Goal: Task Accomplishment & Management: Manage account settings

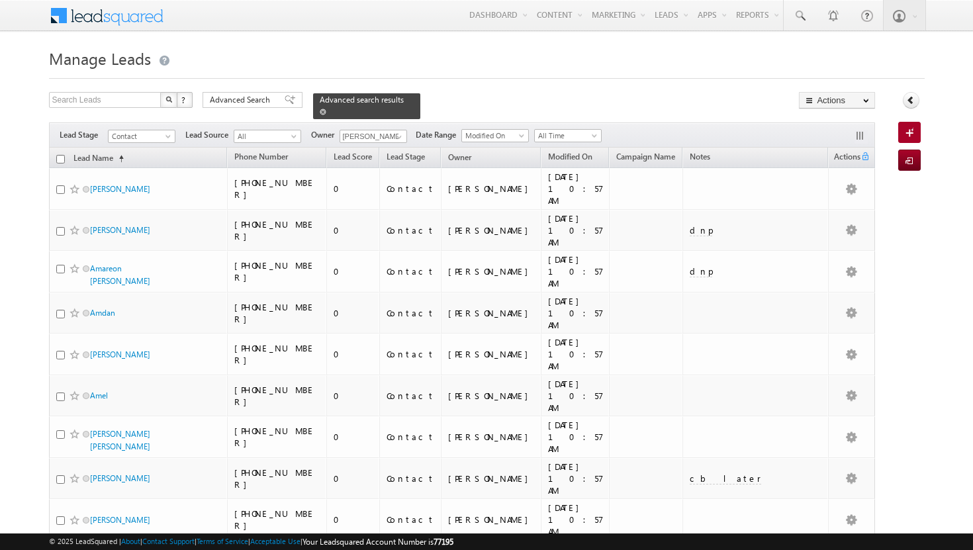
click at [326, 109] on span at bounding box center [323, 112] width 7 height 7
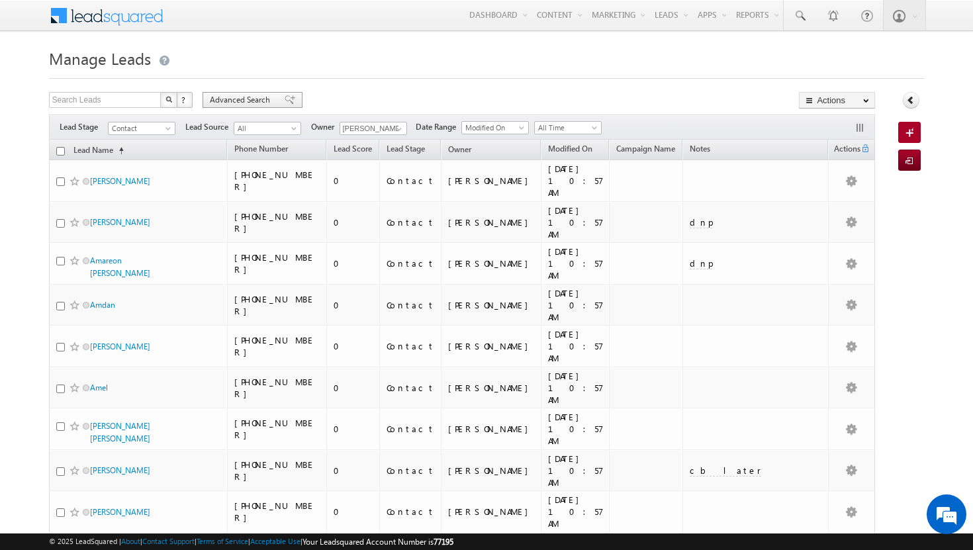
click at [256, 102] on span "Advanced Search" at bounding box center [242, 100] width 64 height 12
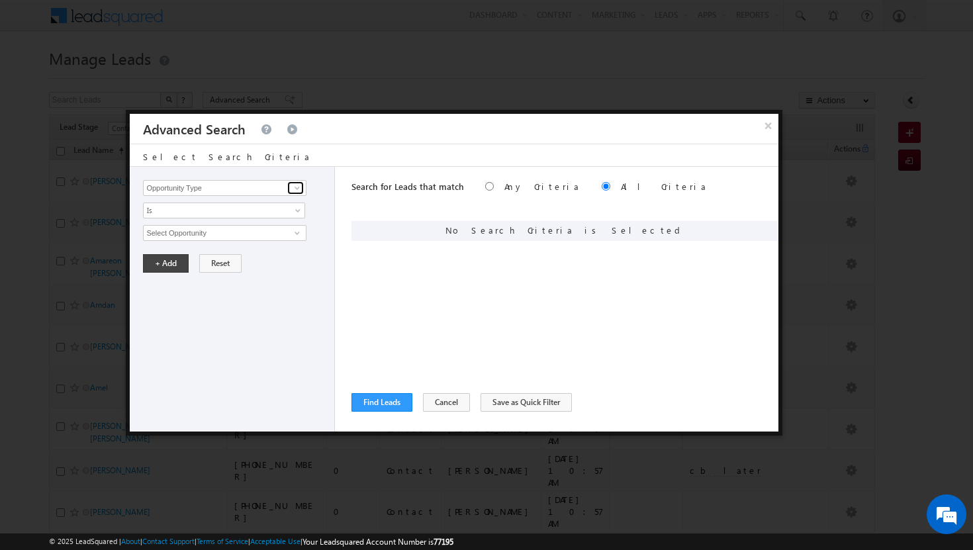
click at [302, 190] on span at bounding box center [297, 188] width 11 height 11
click at [241, 242] on link "Modified On" at bounding box center [224, 242] width 163 height 15
type input "Modified On"
click at [293, 231] on link "All Time" at bounding box center [224, 233] width 162 height 16
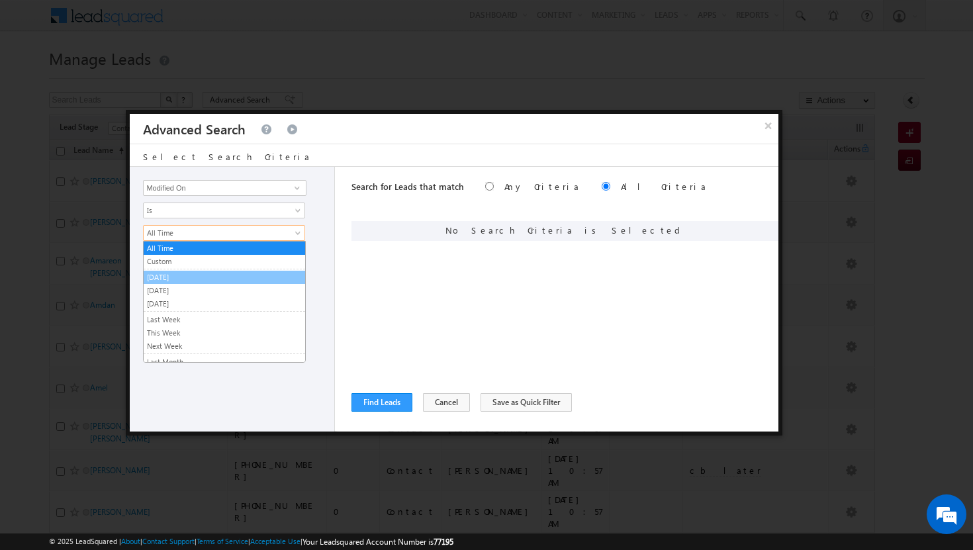
click at [193, 272] on link "[DATE]" at bounding box center [225, 278] width 162 height 12
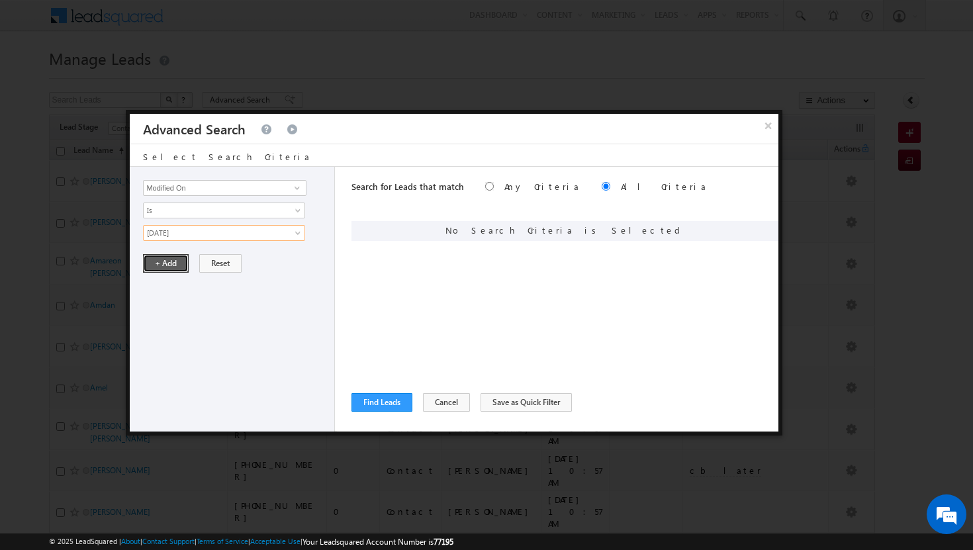
click at [170, 260] on button "+ Add" at bounding box center [166, 263] width 46 height 19
click at [299, 183] on span at bounding box center [297, 188] width 11 height 11
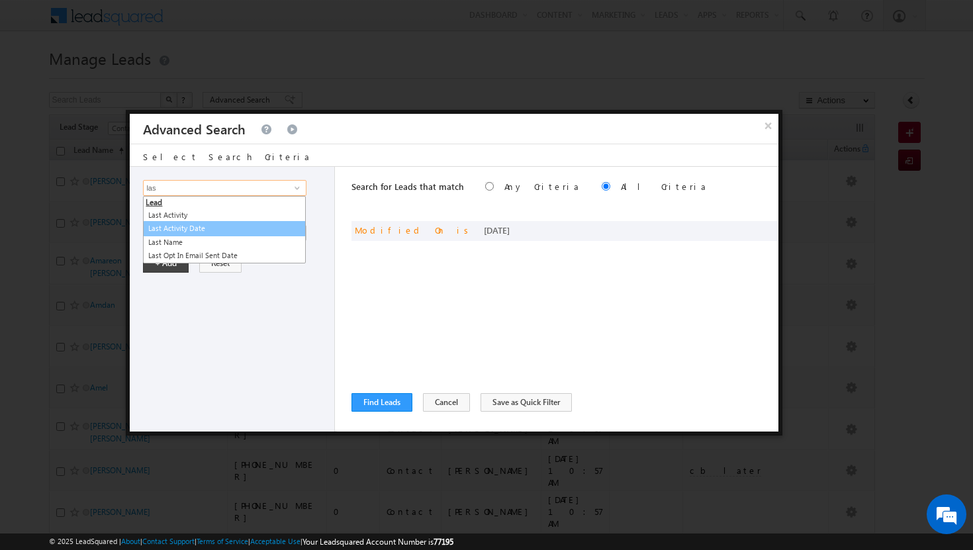
click at [222, 228] on link "Last Activity Date" at bounding box center [224, 228] width 163 height 15
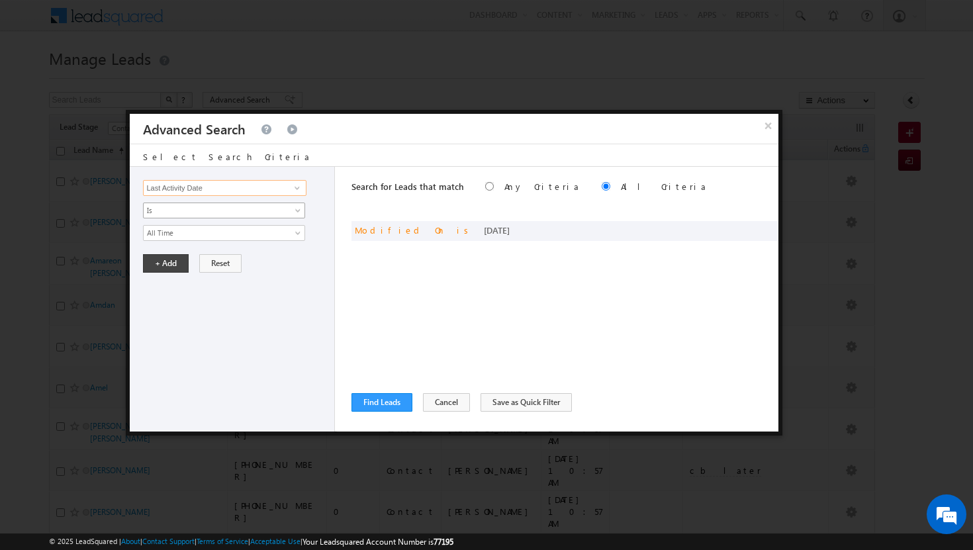
type input "Last Activity Date"
click at [291, 209] on link "Is" at bounding box center [224, 211] width 162 height 16
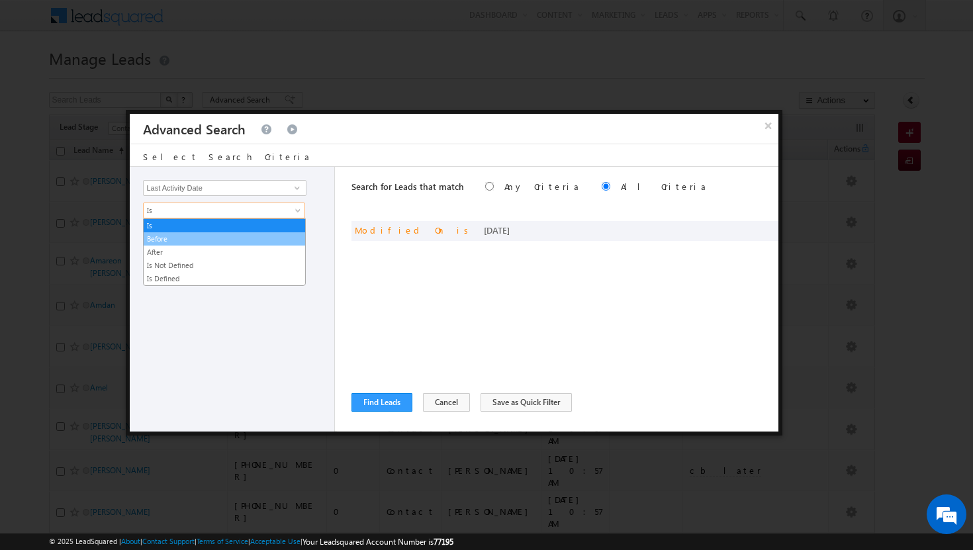
click at [226, 238] on link "Before" at bounding box center [225, 239] width 162 height 12
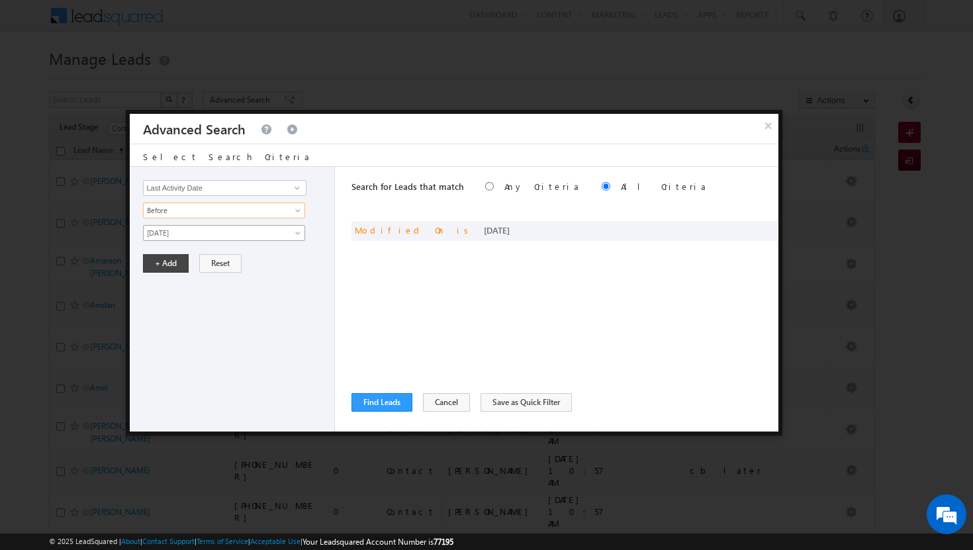
click at [252, 233] on span "[DATE]" at bounding box center [216, 233] width 144 height 12
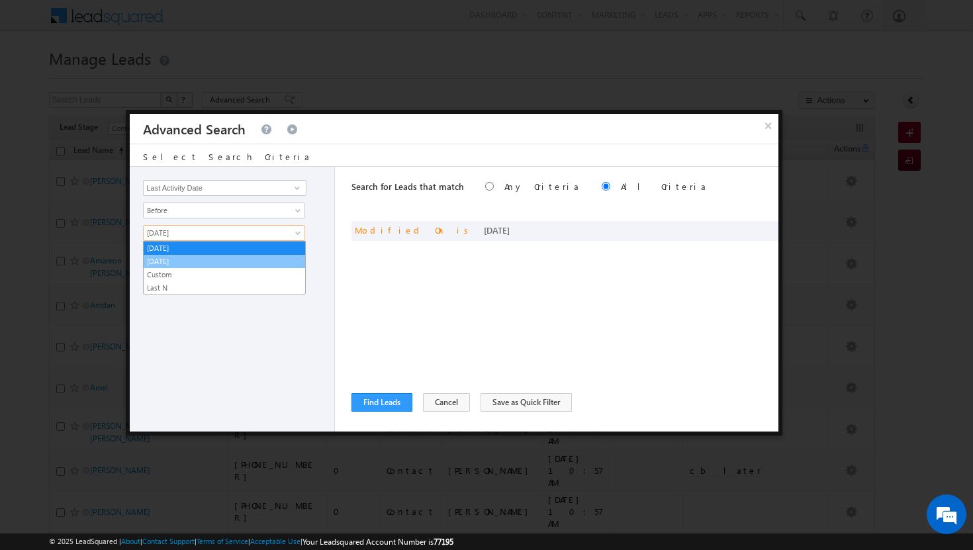
click at [224, 262] on link "[DATE]" at bounding box center [225, 262] width 162 height 12
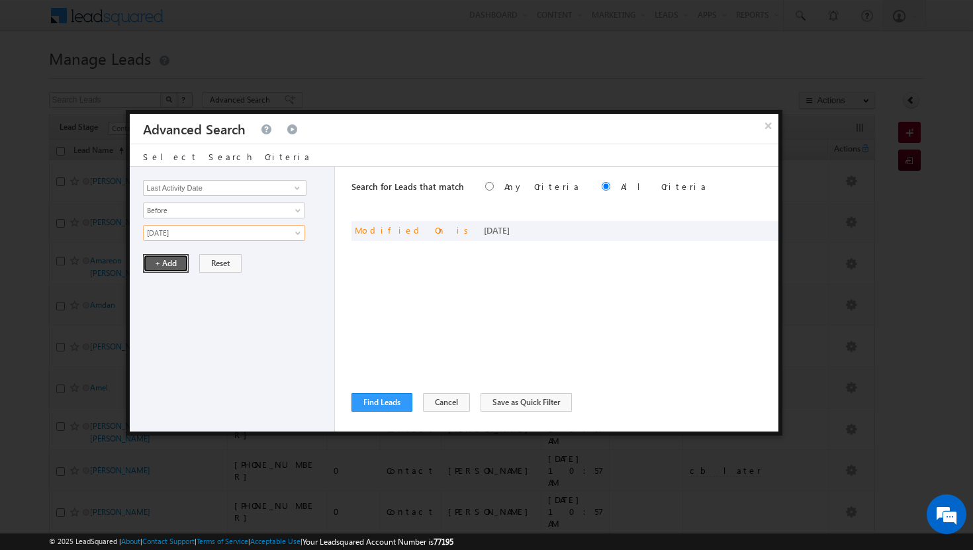
click at [172, 260] on button "+ Add" at bounding box center [166, 263] width 46 height 19
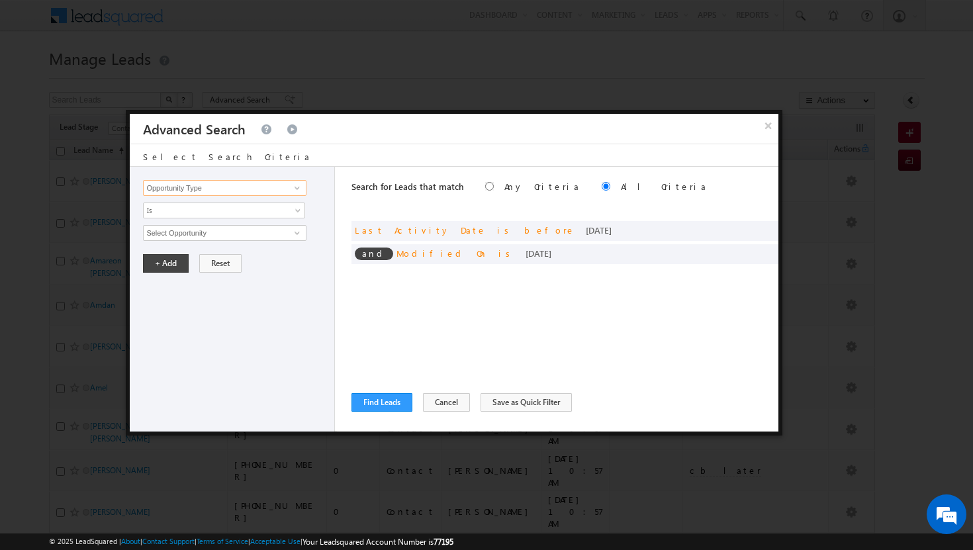
click at [283, 189] on input "Opportunity Type" at bounding box center [224, 188] width 163 height 16
click at [226, 219] on link "Owner" at bounding box center [224, 215] width 163 height 15
type input "Owner"
click at [282, 209] on span "Is" at bounding box center [216, 211] width 144 height 12
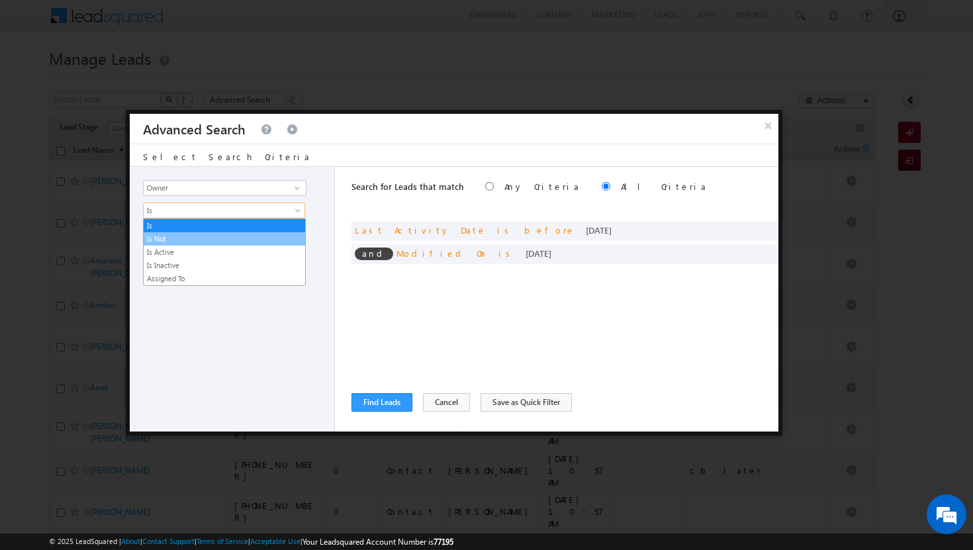
click at [239, 240] on link "Is Not" at bounding box center [225, 239] width 162 height 12
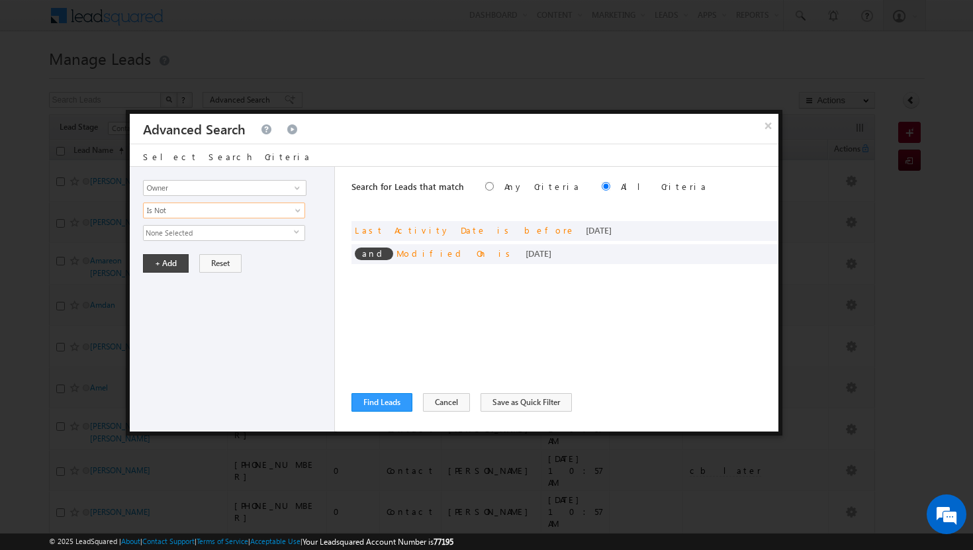
click at [284, 232] on span "None Selected" at bounding box center [219, 233] width 150 height 15
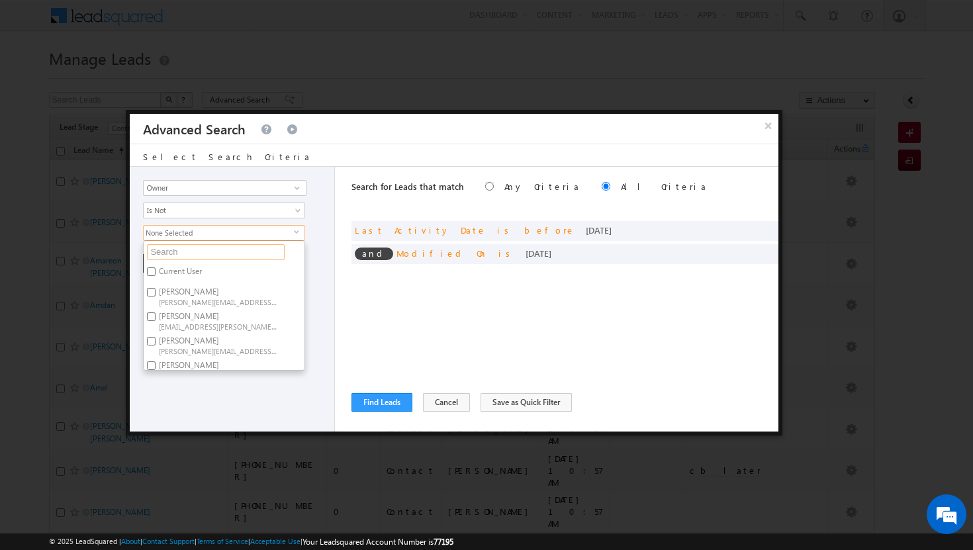
click at [256, 252] on input "text" at bounding box center [216, 252] width 138 height 16
type input "sh"
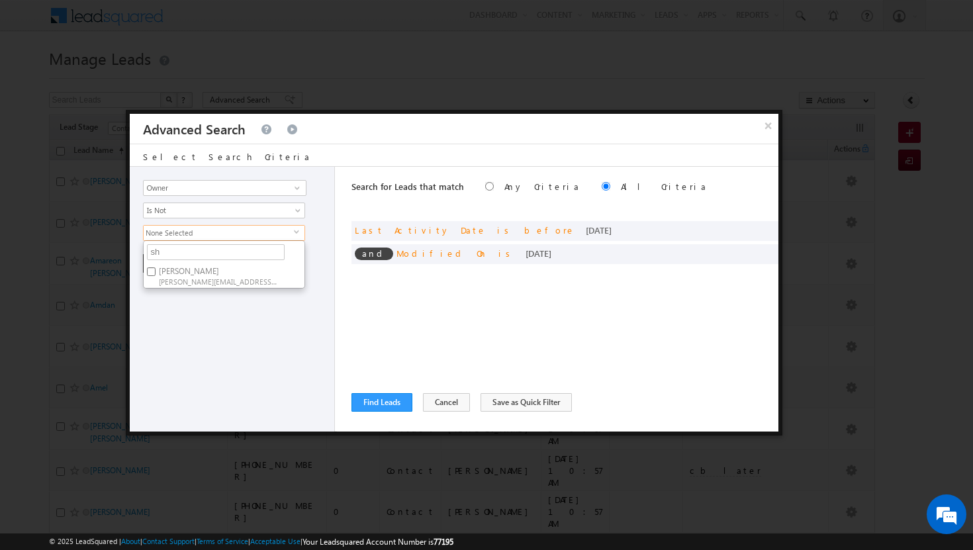
click at [200, 279] on span "[PERSON_NAME][EMAIL_ADDRESS][PERSON_NAME][DOMAIN_NAME]" at bounding box center [218, 281] width 119 height 10
click at [156, 276] on input "[PERSON_NAME] [PERSON_NAME][EMAIL_ADDRESS][PERSON_NAME][DOMAIN_NAME]" at bounding box center [151, 272] width 9 height 9
checkbox input "true"
click at [174, 317] on div "Opportunity Type Lead Activity Task Sales Group Prospect Id Address 1 Address 2…" at bounding box center [232, 299] width 205 height 265
click at [162, 266] on button "+ Add" at bounding box center [166, 263] width 46 height 19
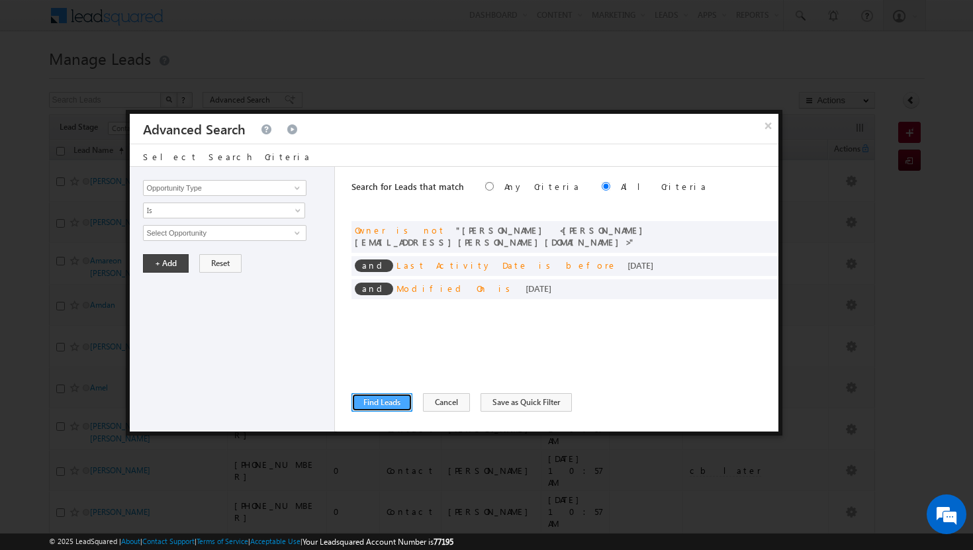
click at [375, 399] on button "Find Leads" at bounding box center [382, 402] width 61 height 19
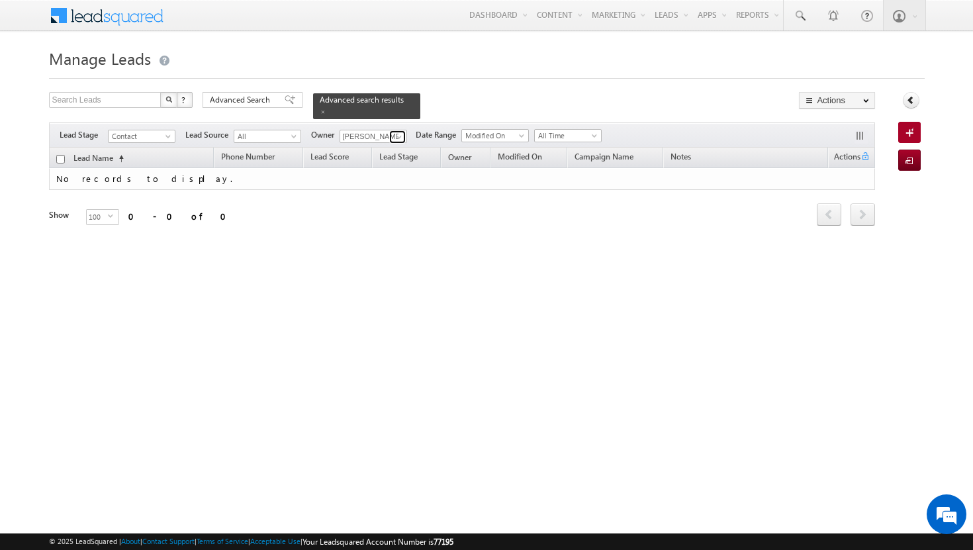
click at [405, 130] on link at bounding box center [397, 136] width 17 height 13
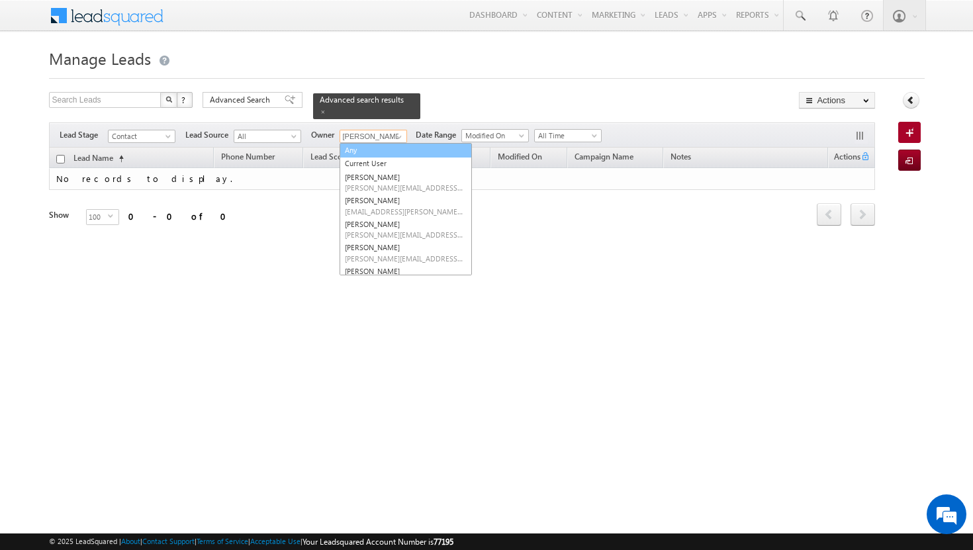
click at [393, 144] on link "Any" at bounding box center [406, 150] width 132 height 15
type input "Any"
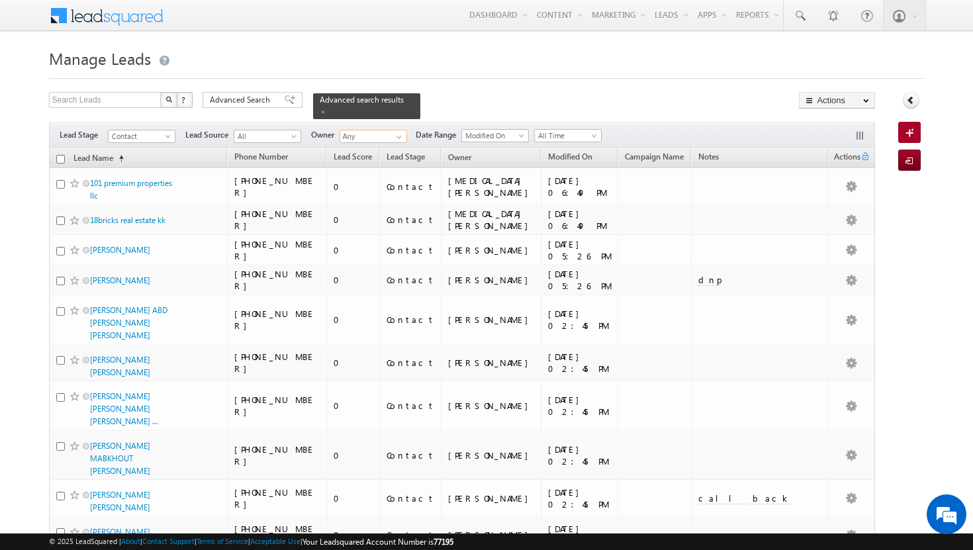
click at [59, 155] on input "checkbox" at bounding box center [60, 159] width 9 height 9
checkbox input "true"
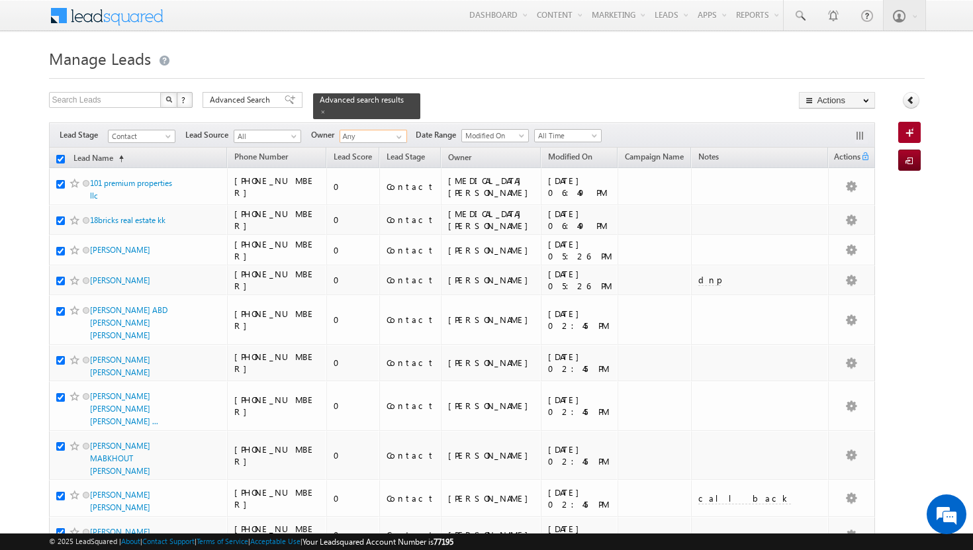
checkbox input "true"
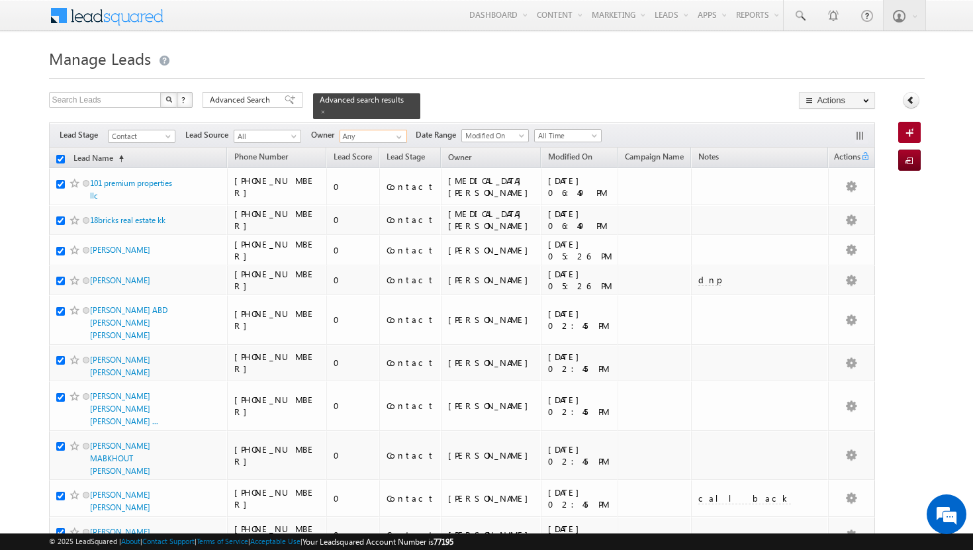
checkbox input "true"
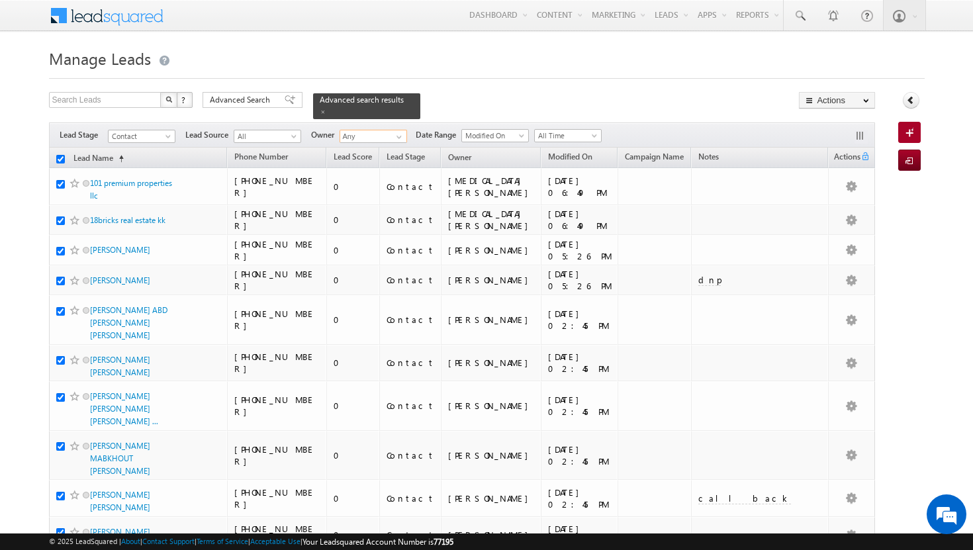
checkbox input "true"
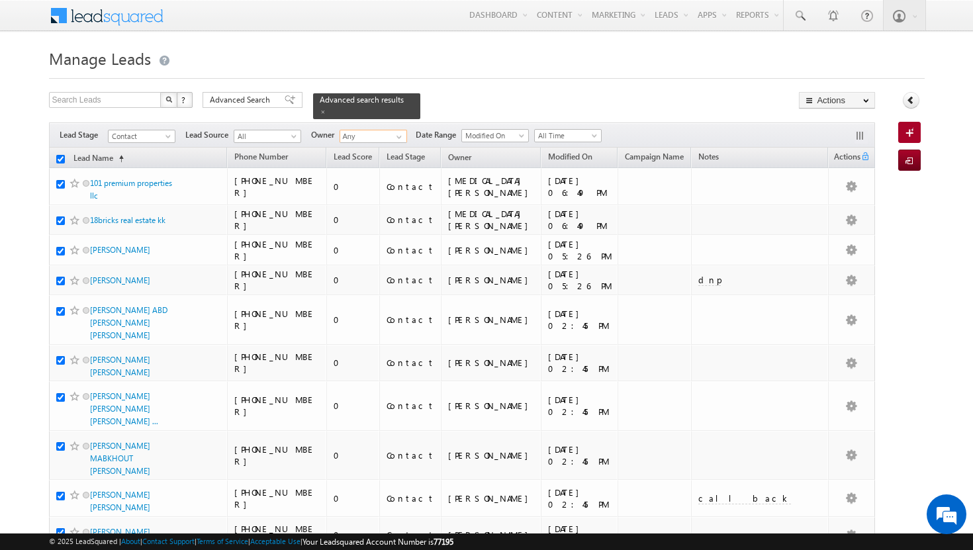
checkbox input "true"
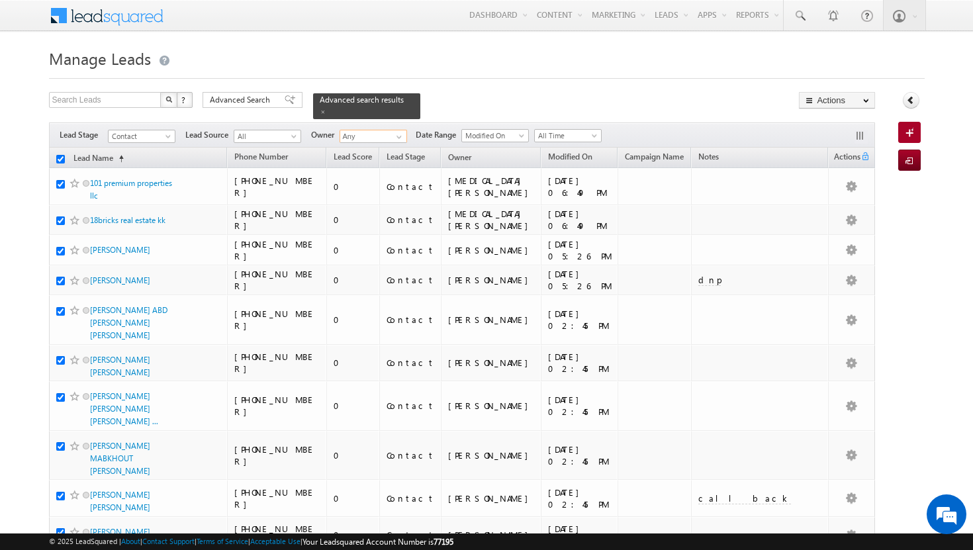
checkbox input "true"
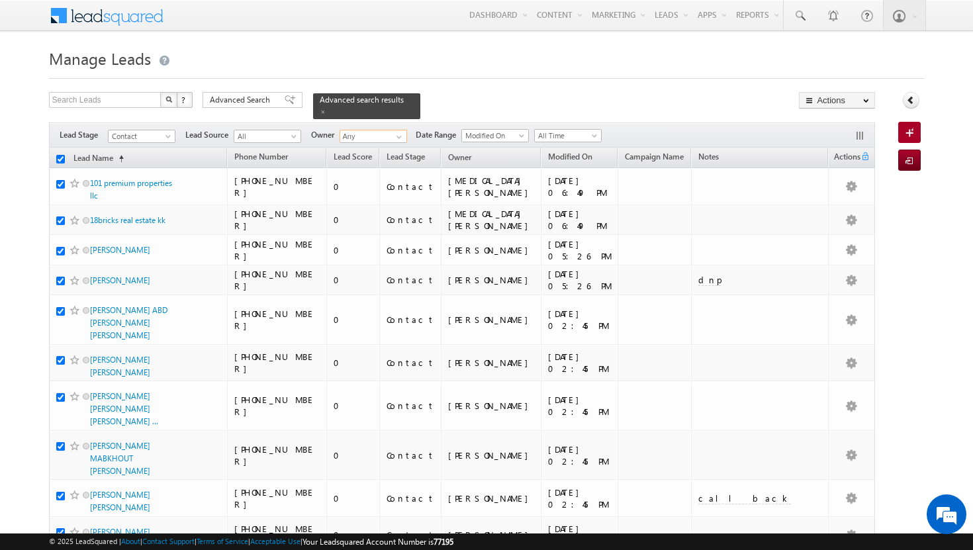
checkbox input "true"
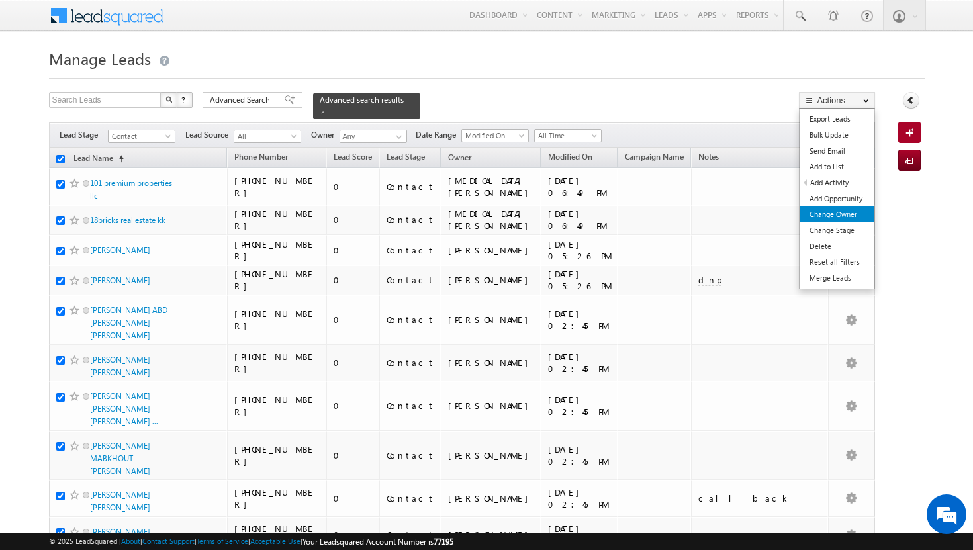
click at [851, 215] on link "Change Owner" at bounding box center [837, 215] width 75 height 16
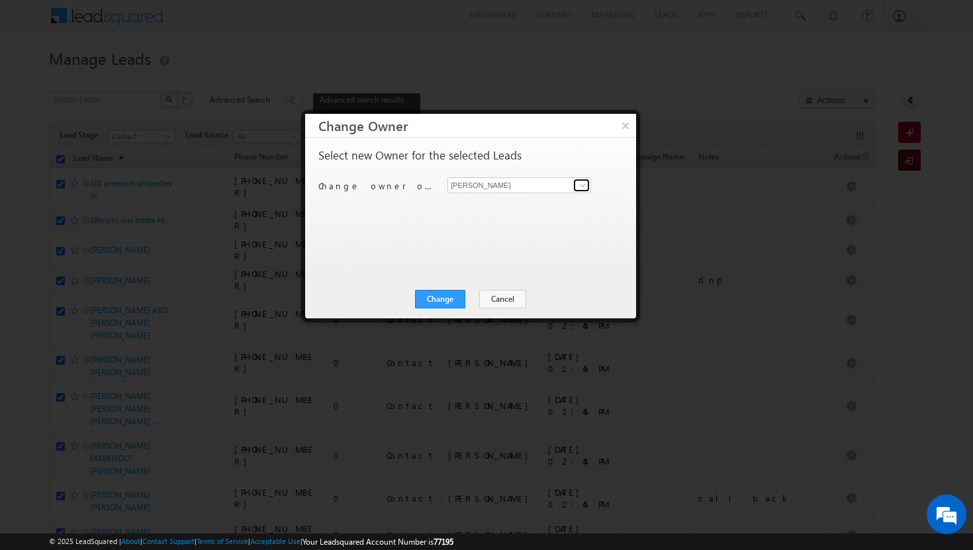
click at [585, 186] on span at bounding box center [583, 185] width 11 height 11
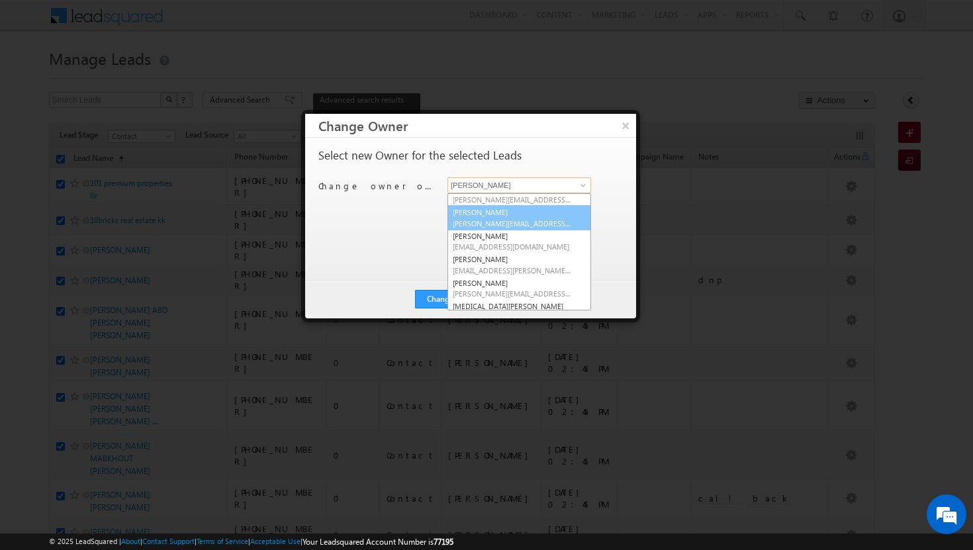
scroll to position [64, 0]
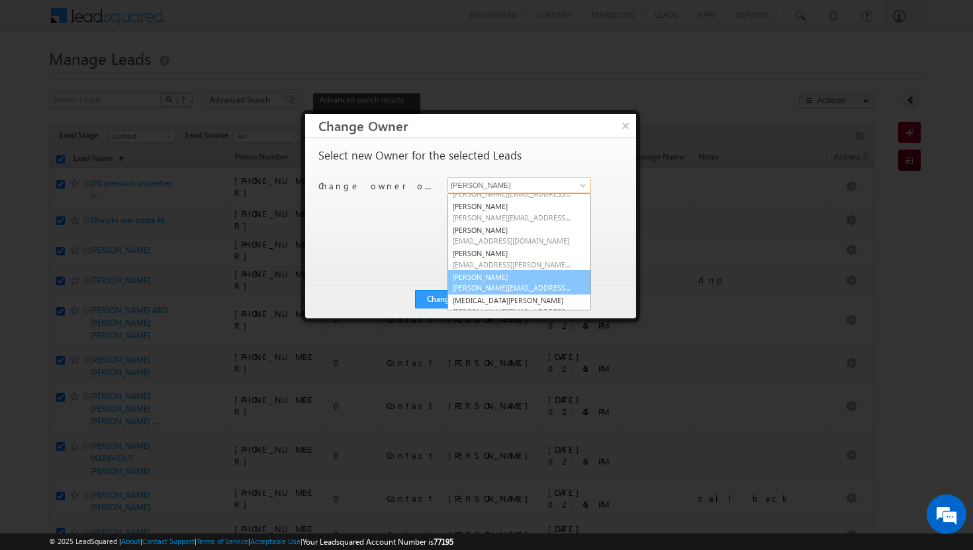
click at [518, 277] on link "[PERSON_NAME] [PERSON_NAME][EMAIL_ADDRESS][PERSON_NAME][DOMAIN_NAME]" at bounding box center [520, 282] width 144 height 25
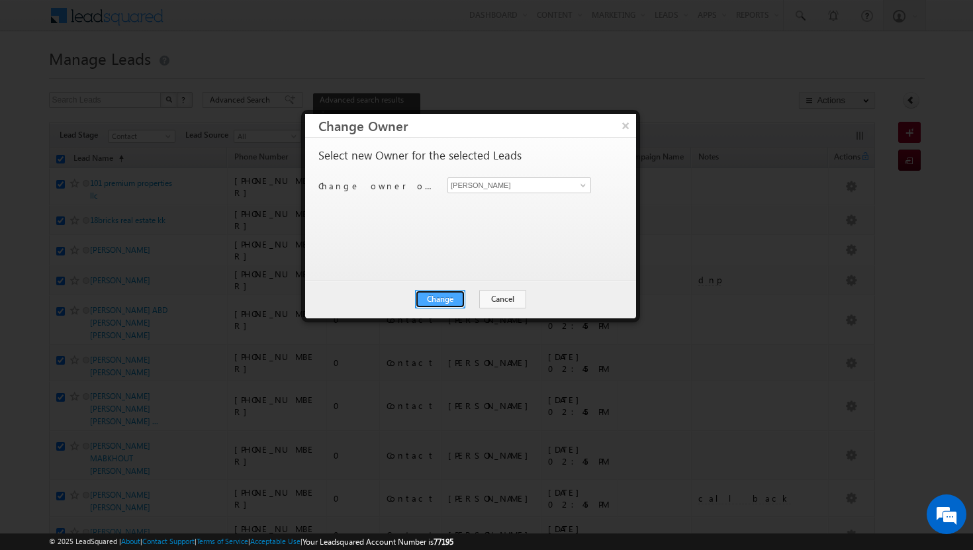
click at [453, 295] on button "Change" at bounding box center [440, 299] width 50 height 19
click at [463, 297] on button "Close" at bounding box center [473, 299] width 42 height 19
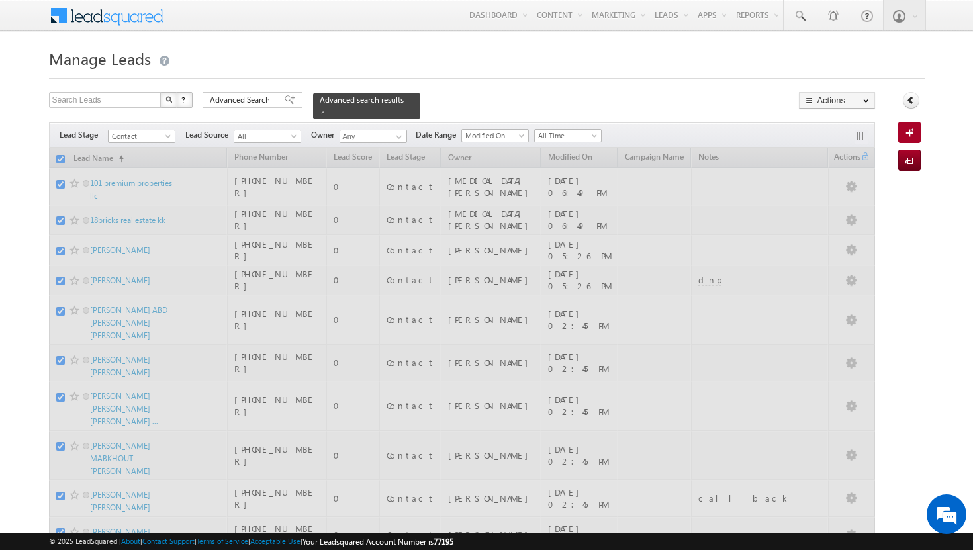
checkbox input "false"
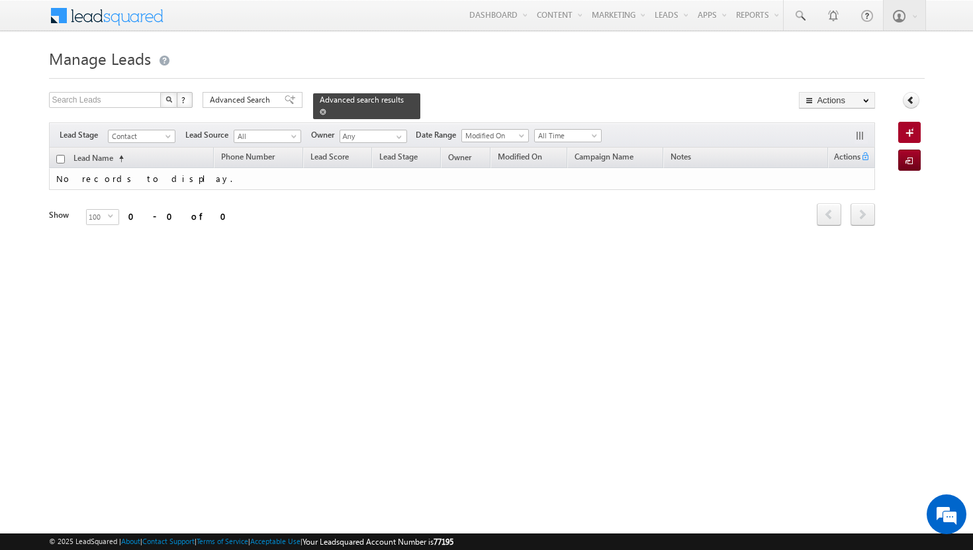
click at [326, 109] on span at bounding box center [323, 112] width 7 height 7
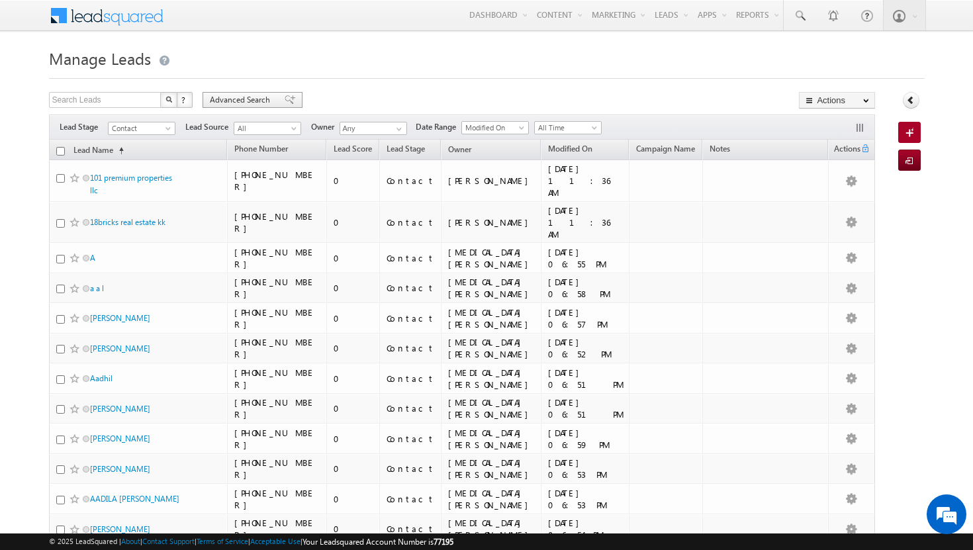
click at [255, 95] on span "Advanced Search" at bounding box center [242, 100] width 64 height 12
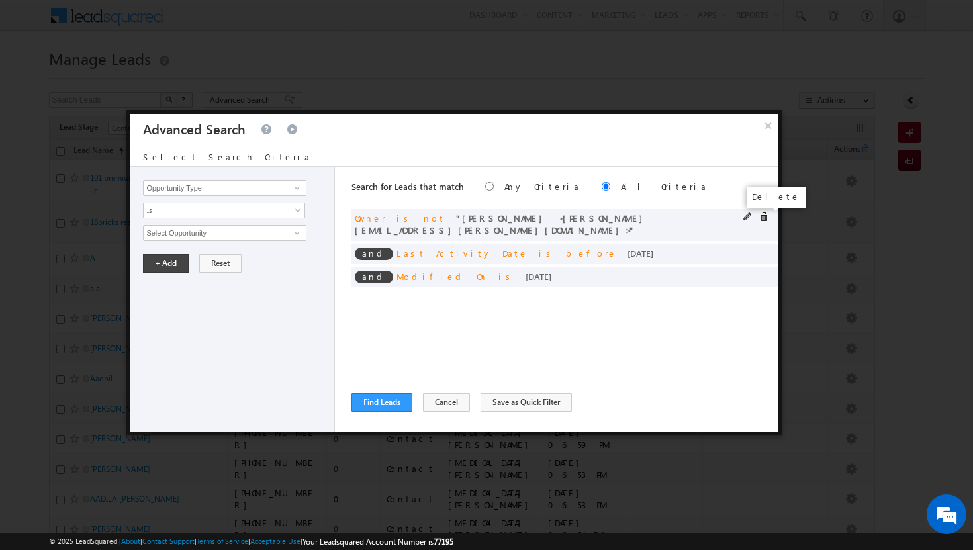
click at [767, 217] on span at bounding box center [764, 217] width 9 height 9
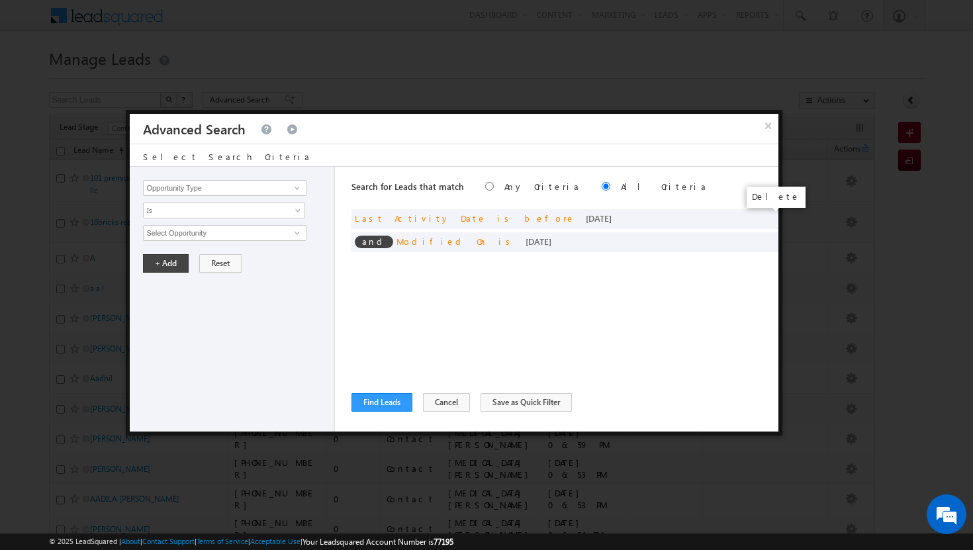
click at [0, 0] on span at bounding box center [0, 0] width 0 height 0
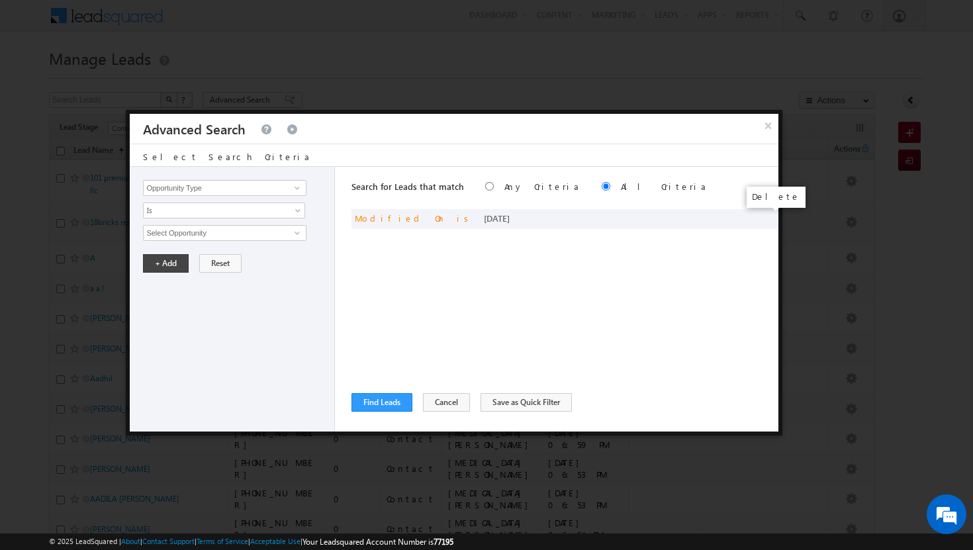
click at [0, 0] on span at bounding box center [0, 0] width 0 height 0
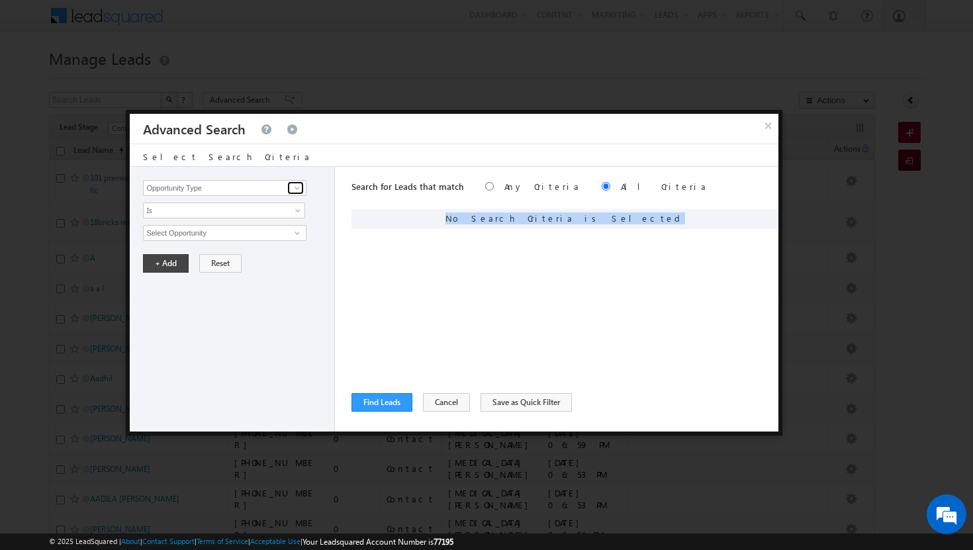
click at [299, 188] on span at bounding box center [297, 188] width 11 height 11
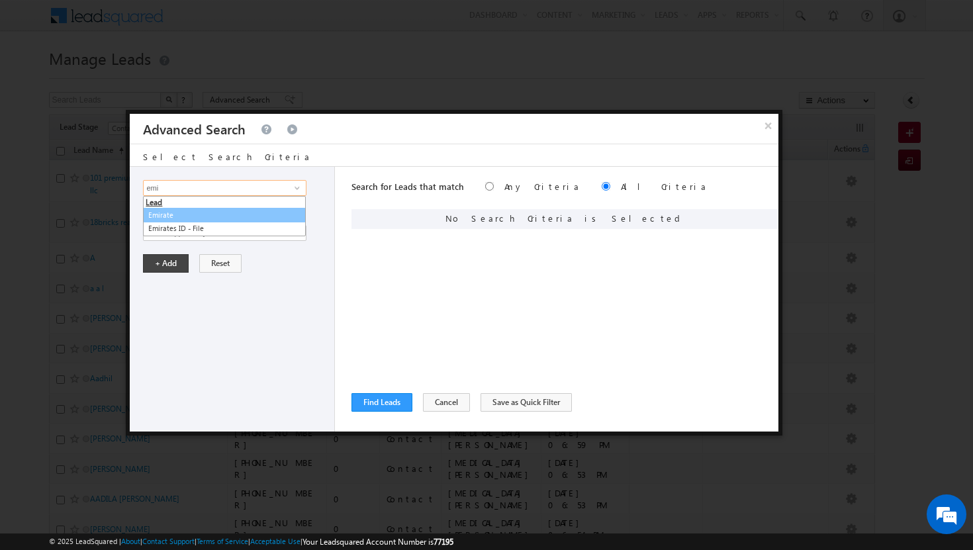
click at [209, 215] on link "Emirate" at bounding box center [224, 215] width 163 height 15
type input "Emirate"
click at [257, 215] on span "Is" at bounding box center [216, 211] width 144 height 12
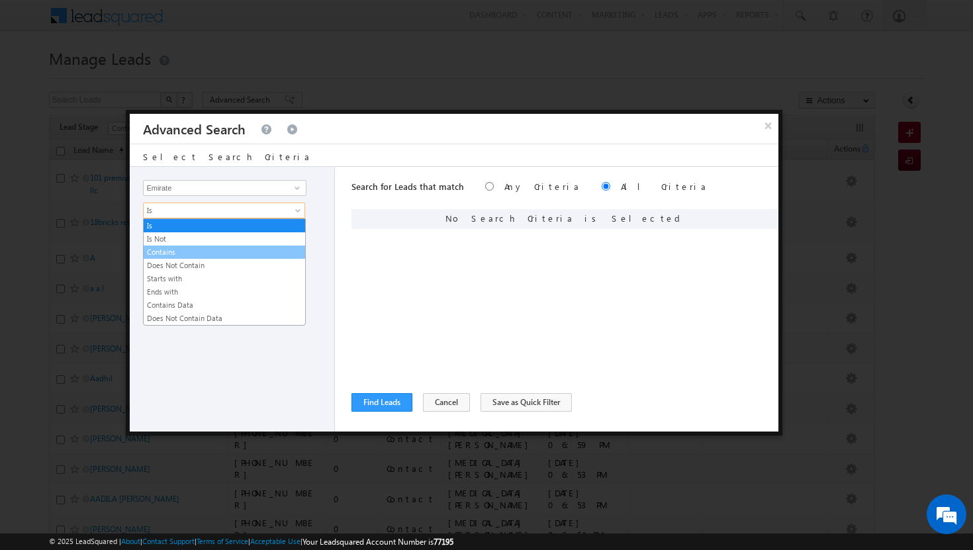
click at [228, 253] on link "Contains" at bounding box center [225, 252] width 162 height 12
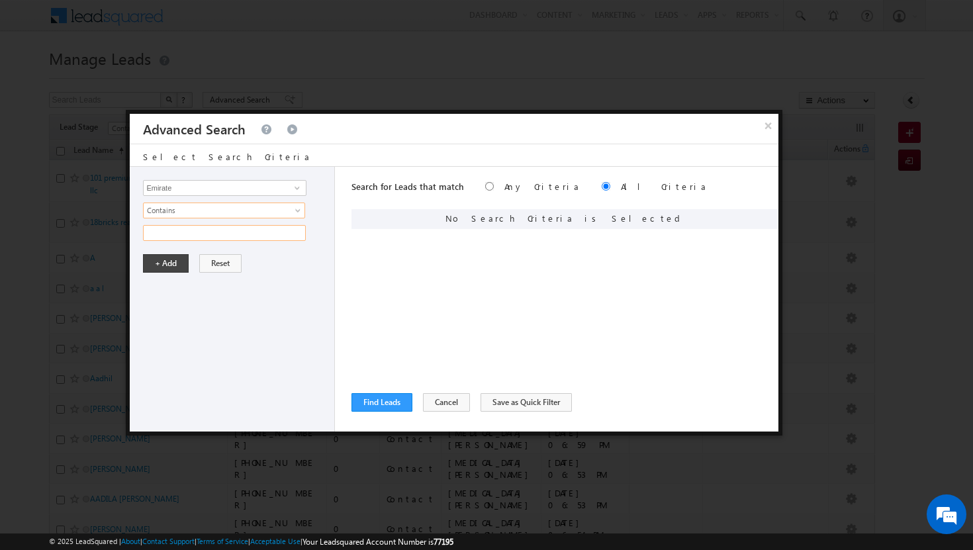
click at [232, 238] on input "text" at bounding box center [224, 233] width 163 height 16
type input "x"
type input "sharjah"
click at [168, 266] on button "+ Add" at bounding box center [166, 263] width 46 height 19
click at [295, 188] on span at bounding box center [297, 188] width 11 height 11
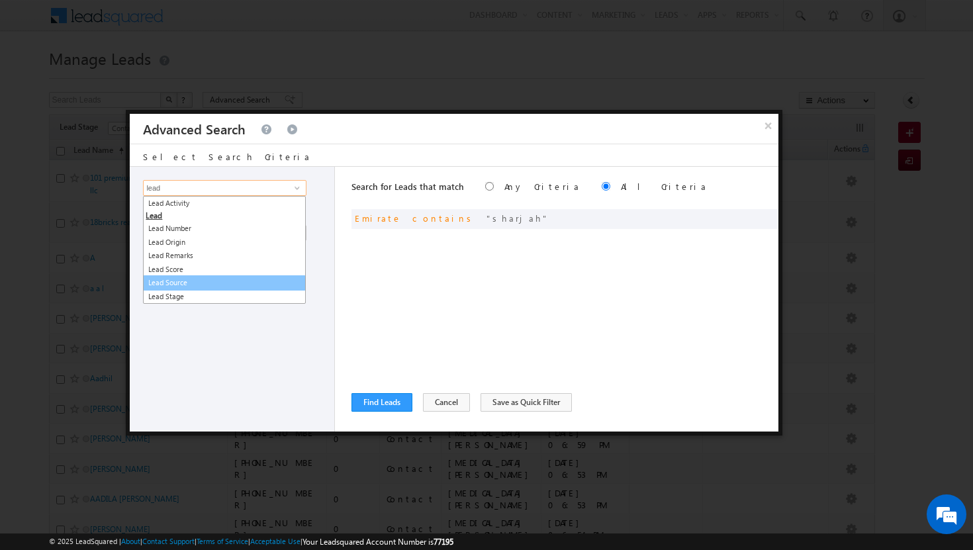
click at [221, 281] on link "Lead Source" at bounding box center [224, 282] width 163 height 15
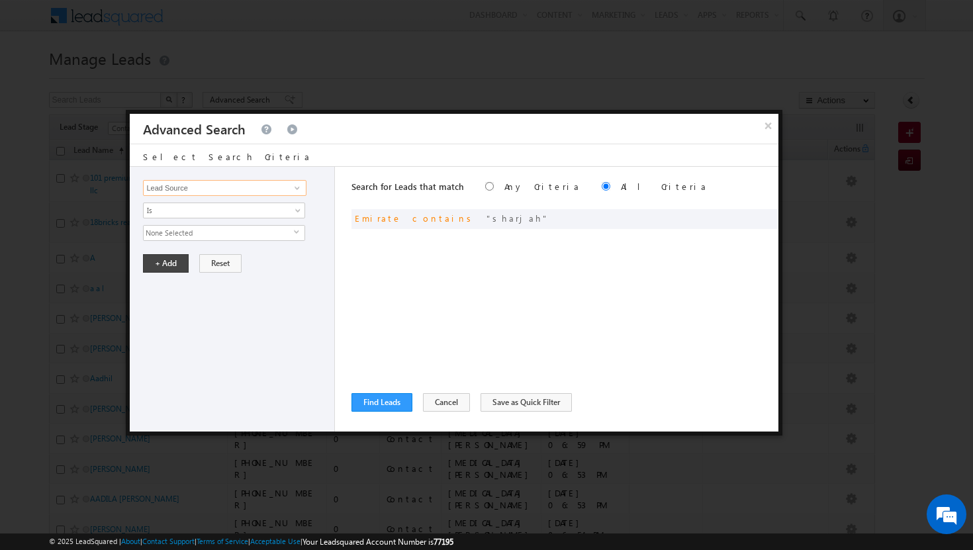
type input "Lead Source"
click at [295, 230] on span "select" at bounding box center [299, 232] width 11 height 6
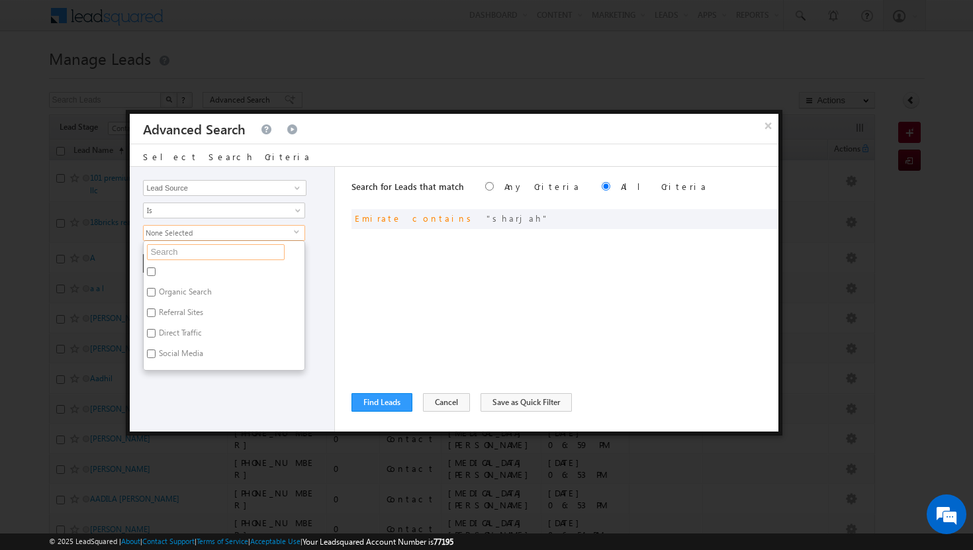
click at [228, 250] on input "text" at bounding box center [216, 252] width 138 height 16
type input "s"
click at [150, 273] on input "Sharjah-Scl" at bounding box center [151, 272] width 9 height 9
checkbox input "true"
click at [252, 378] on div "Opportunity Type Lead Activity Task Sales Group Prospect Id Address 1 Address 2…" at bounding box center [232, 299] width 205 height 265
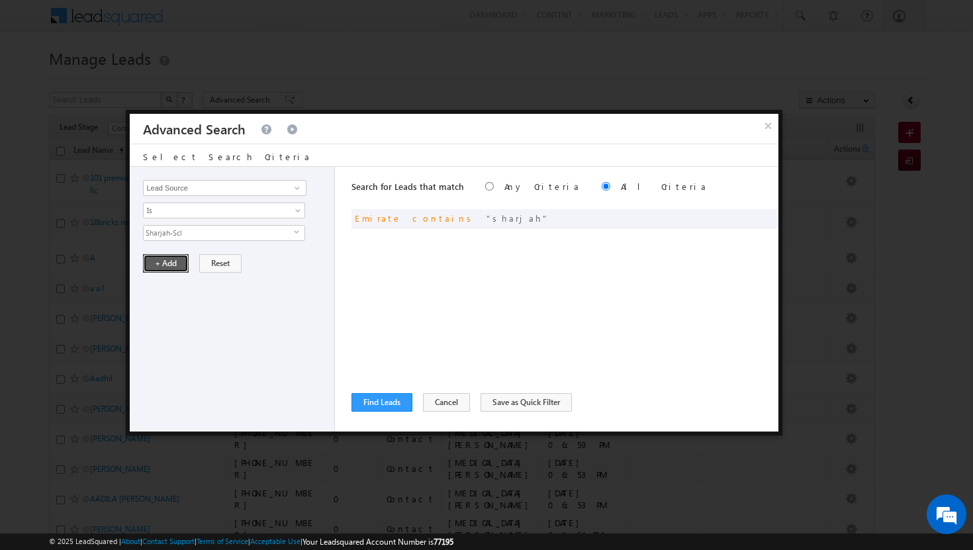
click at [165, 264] on button "+ Add" at bounding box center [166, 263] width 46 height 19
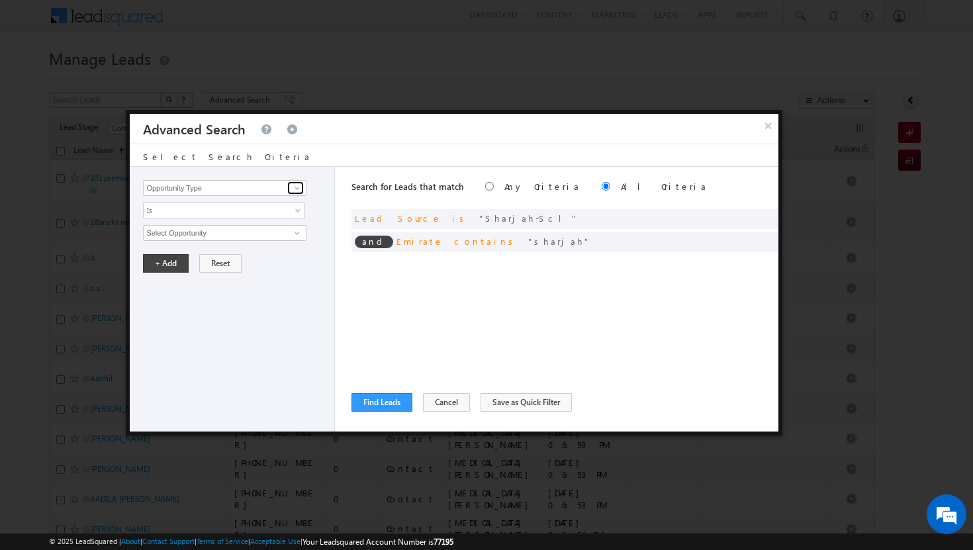
click at [299, 186] on span at bounding box center [297, 188] width 11 height 11
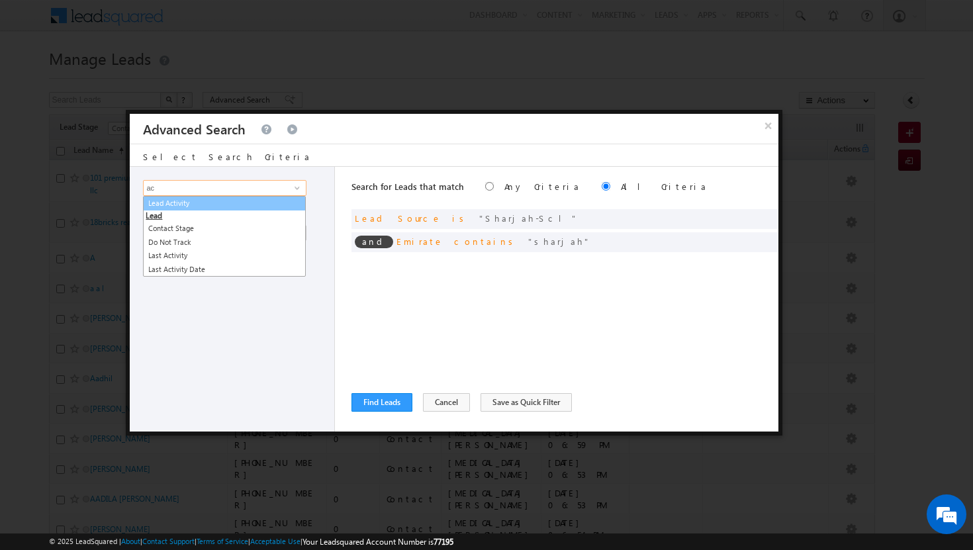
click at [214, 201] on link "Lead Activity" at bounding box center [224, 203] width 163 height 15
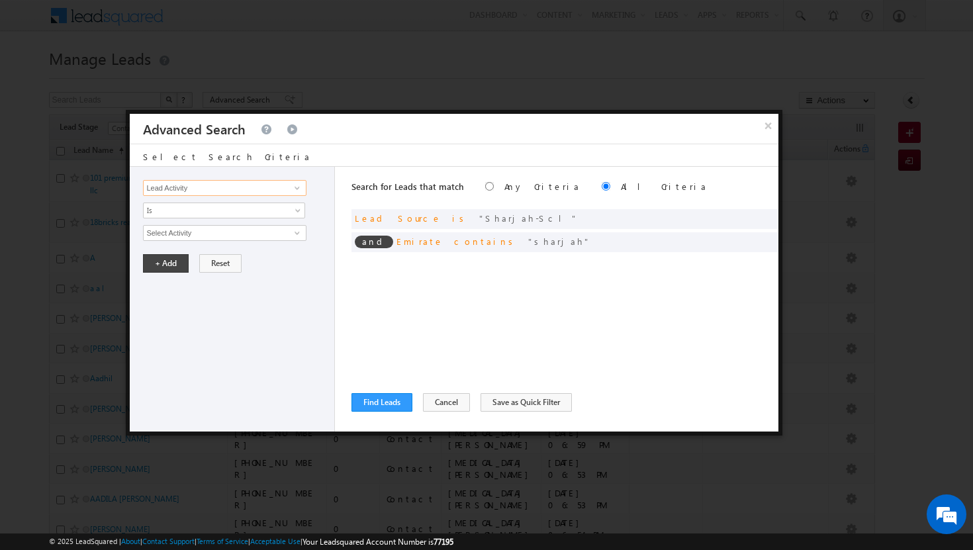
type input "Lead Activity"
click at [289, 230] on link at bounding box center [295, 232] width 17 height 13
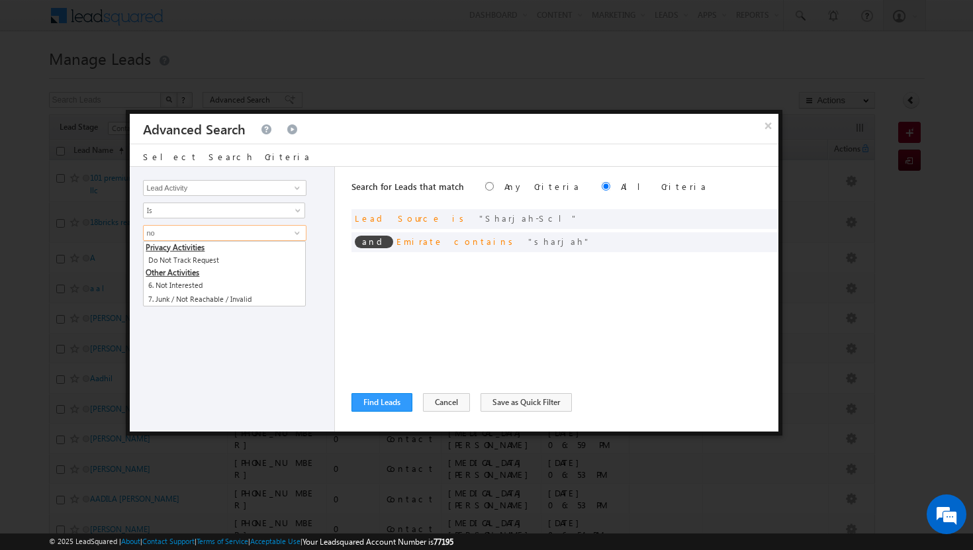
scroll to position [0, 0]
click at [197, 287] on link "6. Not Interested" at bounding box center [224, 285] width 163 height 15
type input "6. Not Interested"
click at [171, 313] on button "+ Add" at bounding box center [166, 308] width 46 height 19
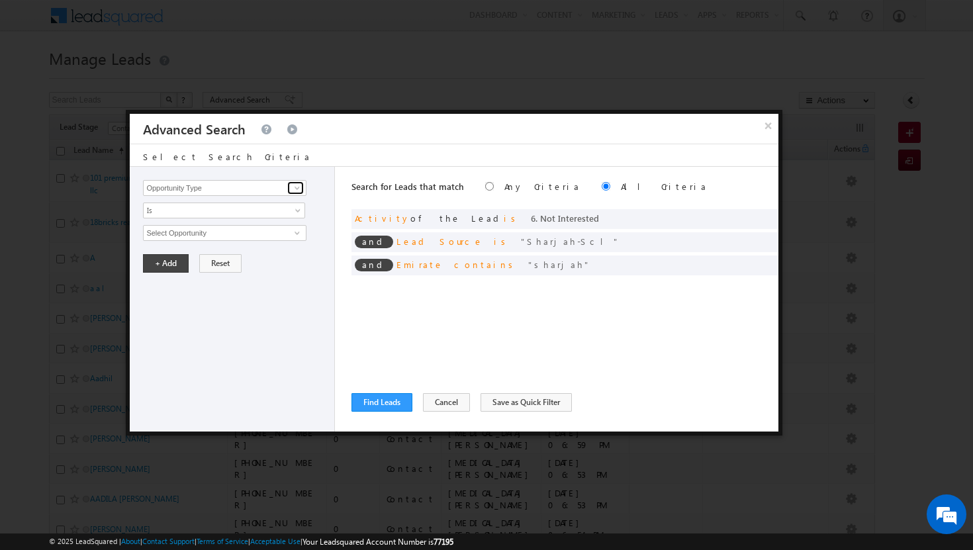
click at [296, 189] on span at bounding box center [297, 188] width 11 height 11
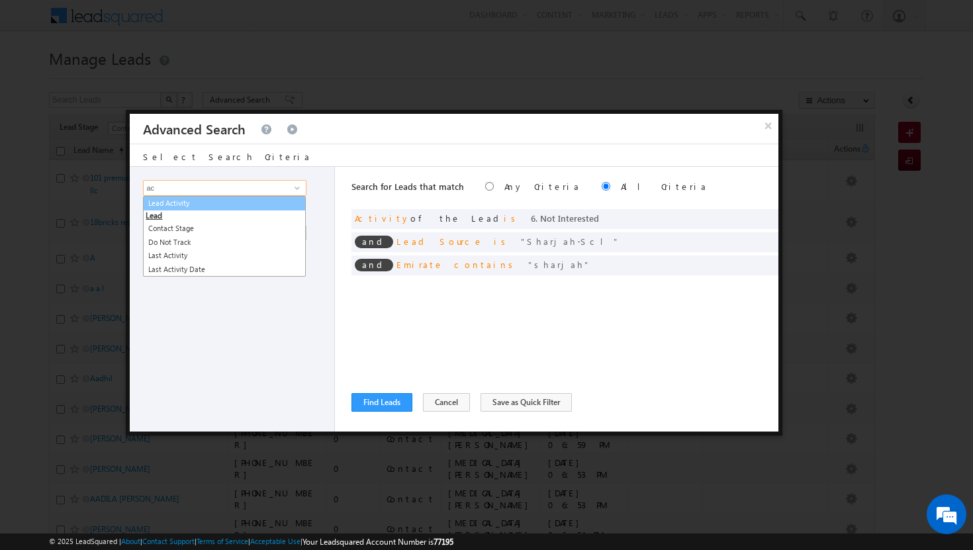
click at [246, 205] on link "Lead Activity" at bounding box center [224, 203] width 163 height 15
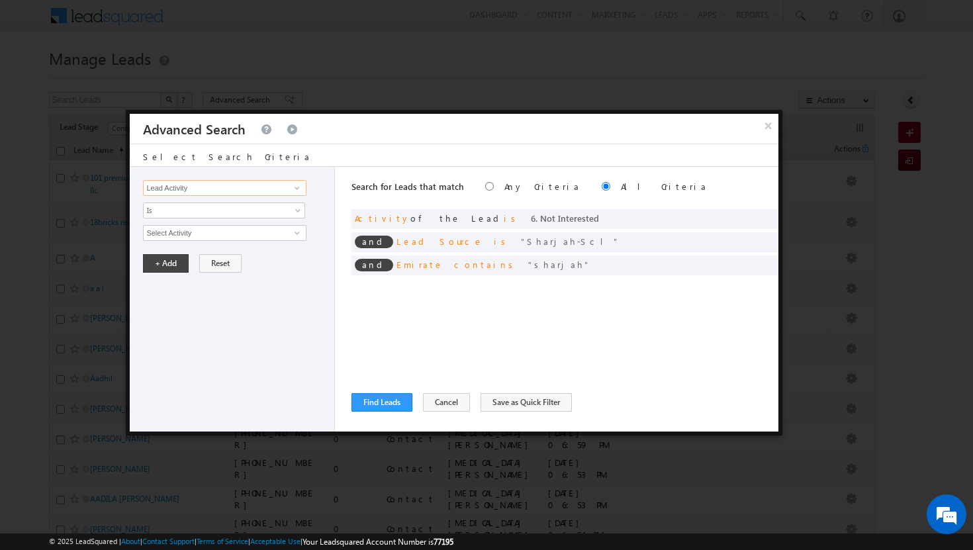
type input "Lead Activity"
click at [296, 232] on span at bounding box center [297, 233] width 11 height 11
click at [242, 258] on link "7. Junk / Not Reachable / Invalid" at bounding box center [224, 260] width 163 height 15
type input "7. Junk / Not Reachable / Invalid"
click at [176, 311] on button "+ Add" at bounding box center [166, 308] width 46 height 19
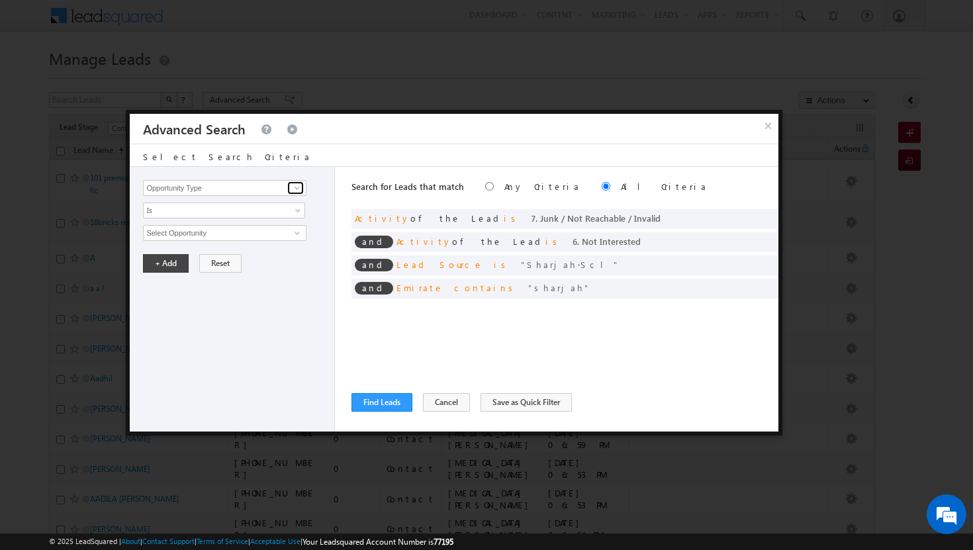
click at [298, 189] on span at bounding box center [297, 188] width 11 height 11
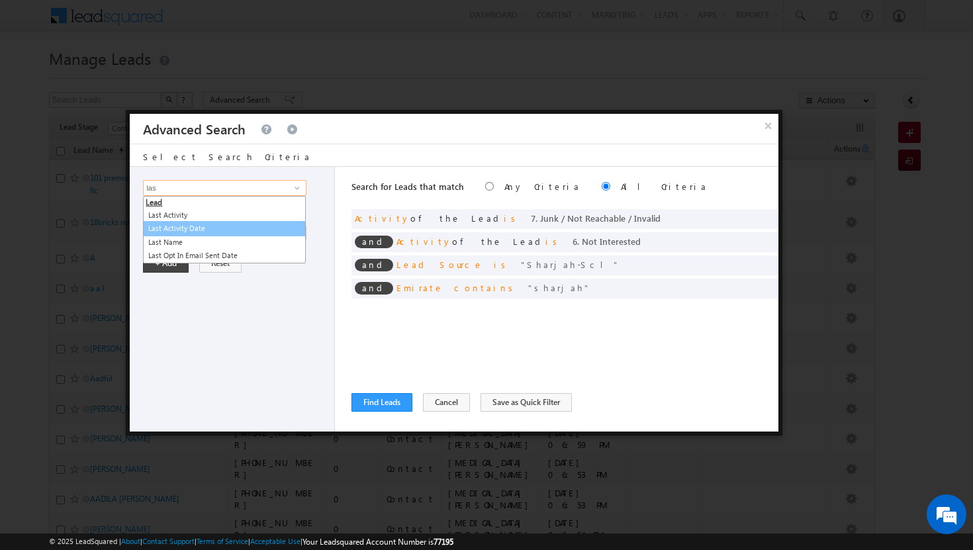
click at [209, 231] on link "Last Activity Date" at bounding box center [224, 228] width 163 height 15
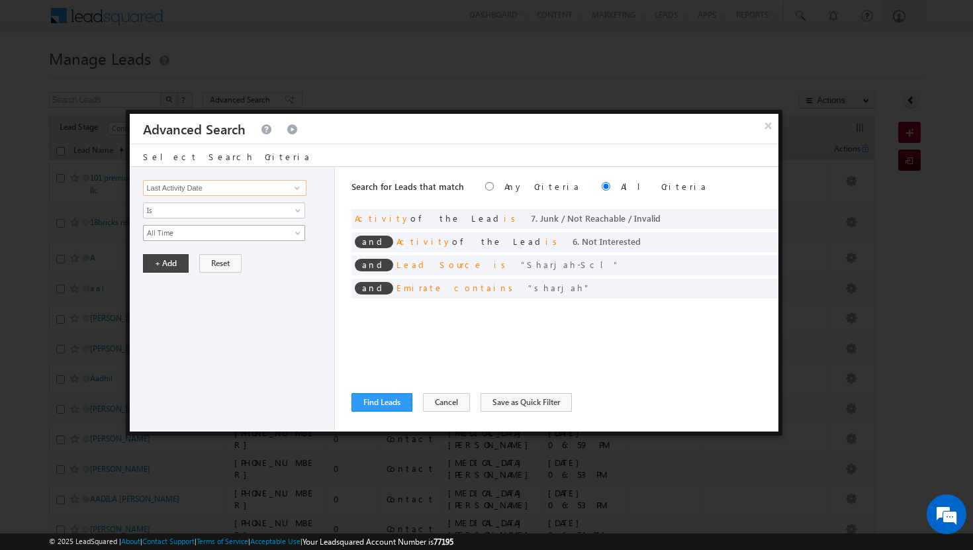
type input "Last Activity Date"
click at [297, 232] on span at bounding box center [299, 235] width 11 height 11
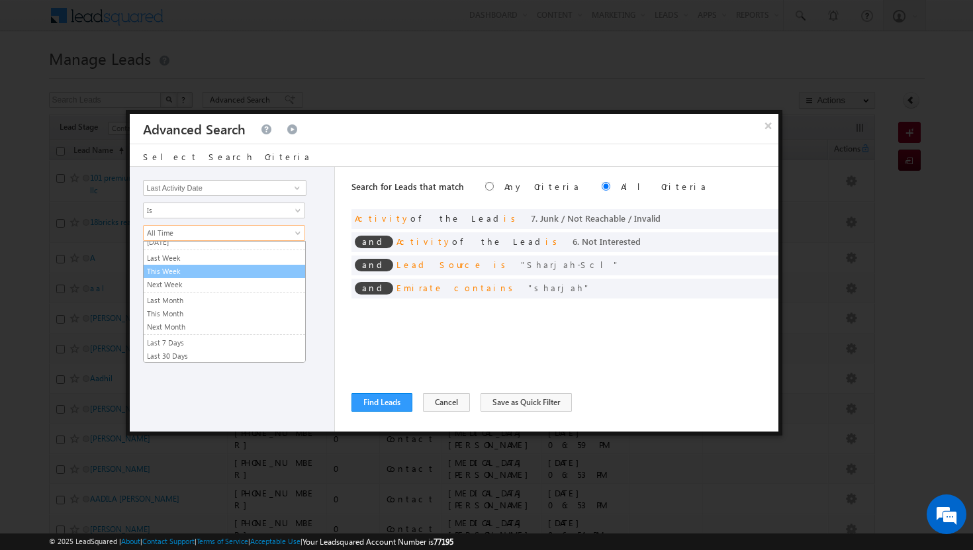
scroll to position [89, 0]
click at [300, 210] on span at bounding box center [299, 213] width 11 height 11
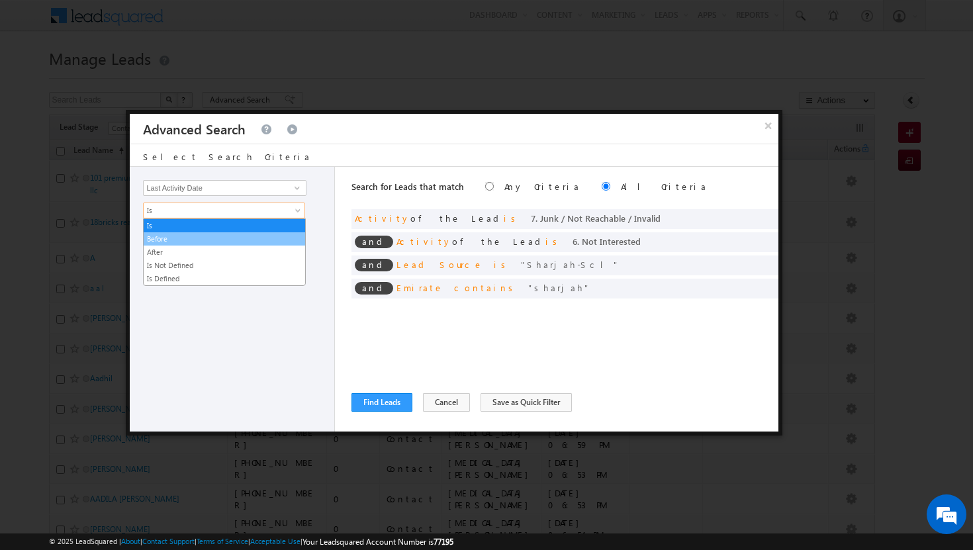
click at [256, 236] on link "Before" at bounding box center [225, 239] width 162 height 12
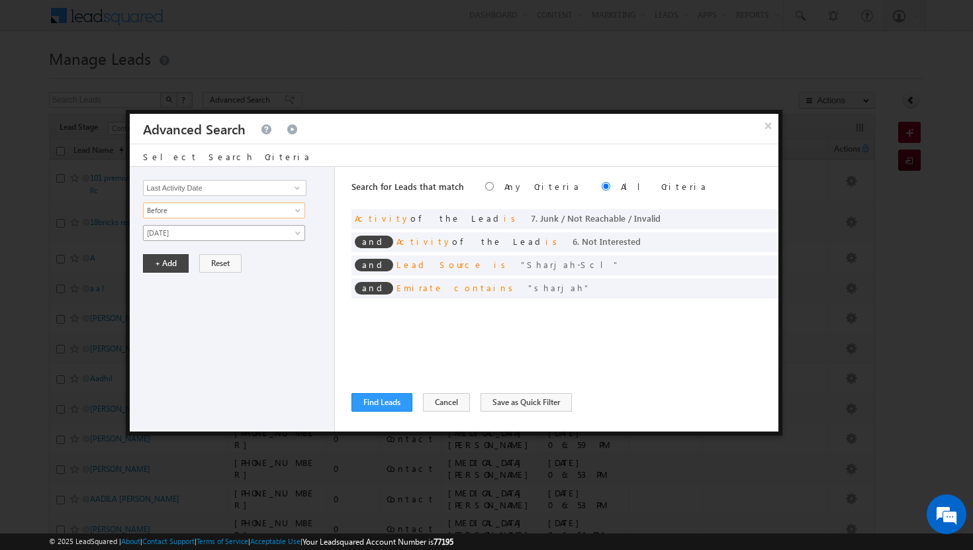
click at [275, 231] on span "[DATE]" at bounding box center [216, 233] width 144 height 12
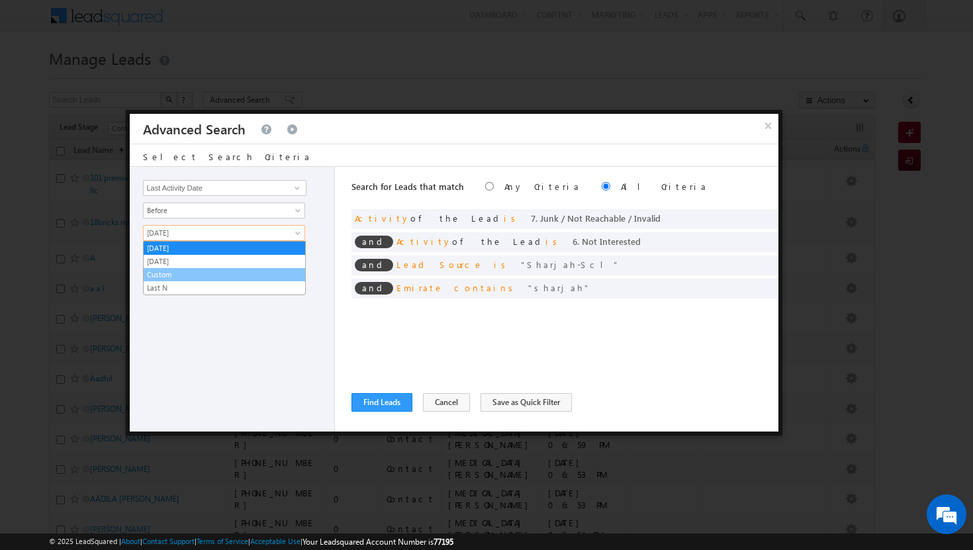
click at [244, 279] on link "Custom" at bounding box center [225, 275] width 162 height 12
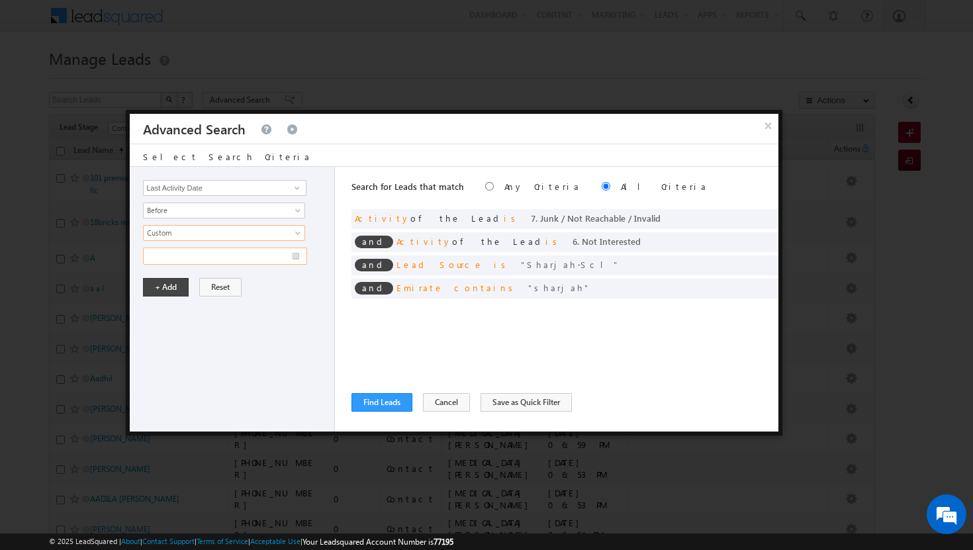
click at [220, 258] on input "text" at bounding box center [225, 256] width 164 height 17
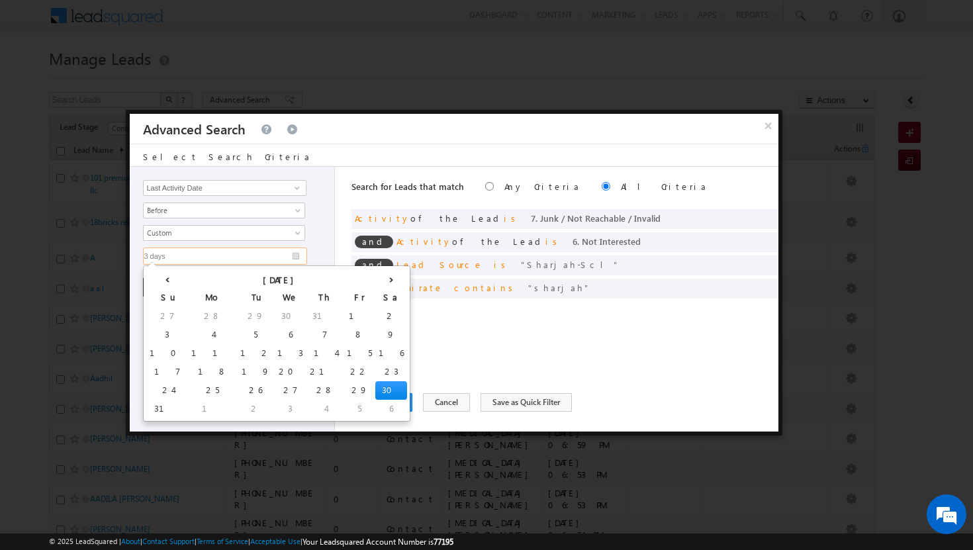
type input "3 days"
click at [311, 322] on div "Opportunity Type Lead Activity Task Sales Group Prospect Id Address 1 Address 2…" at bounding box center [232, 299] width 205 height 265
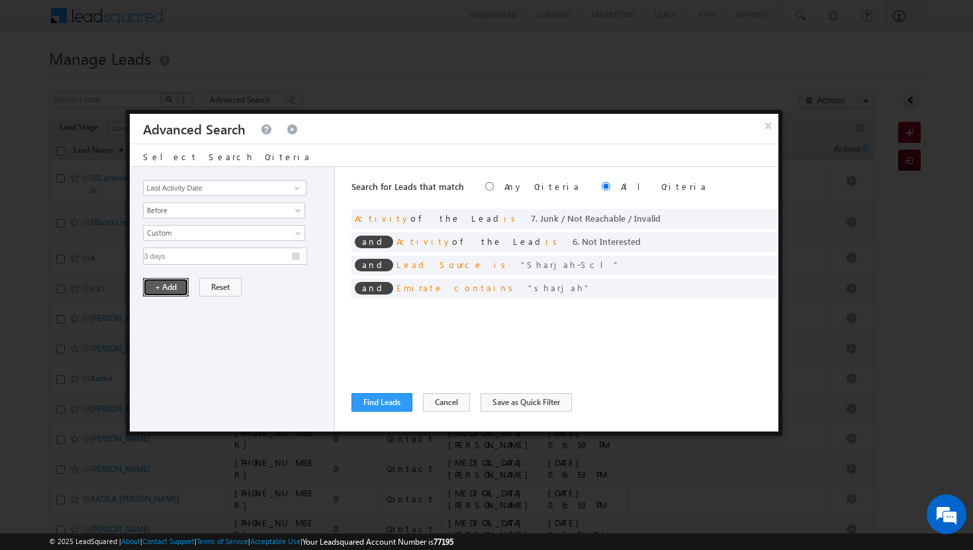
click at [164, 289] on button "+ Add" at bounding box center [166, 287] width 46 height 19
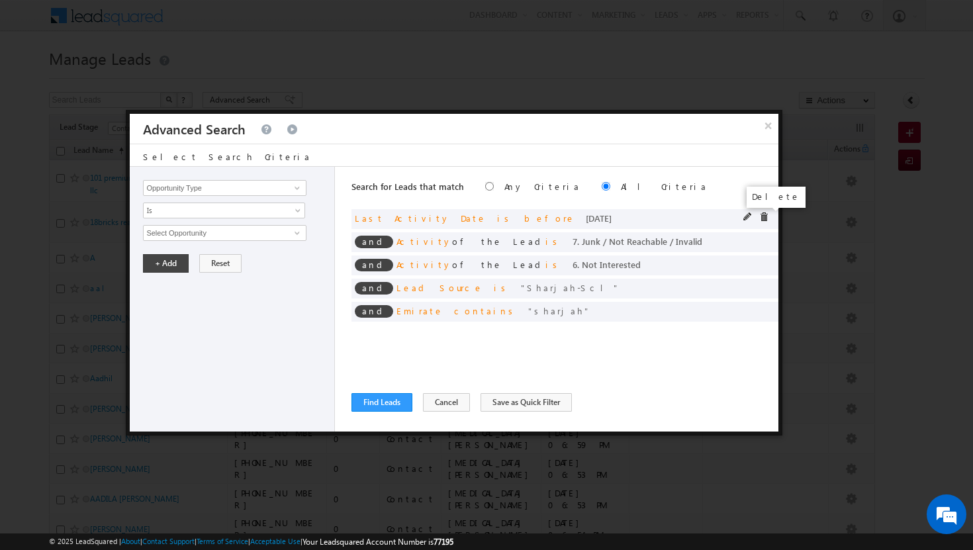
click at [768, 217] on span at bounding box center [764, 217] width 9 height 9
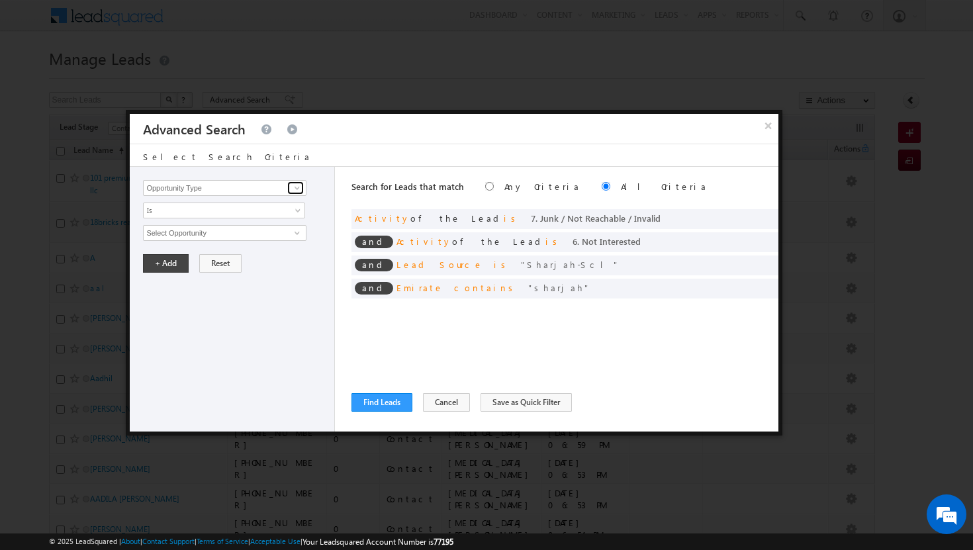
click at [297, 190] on span at bounding box center [297, 188] width 11 height 11
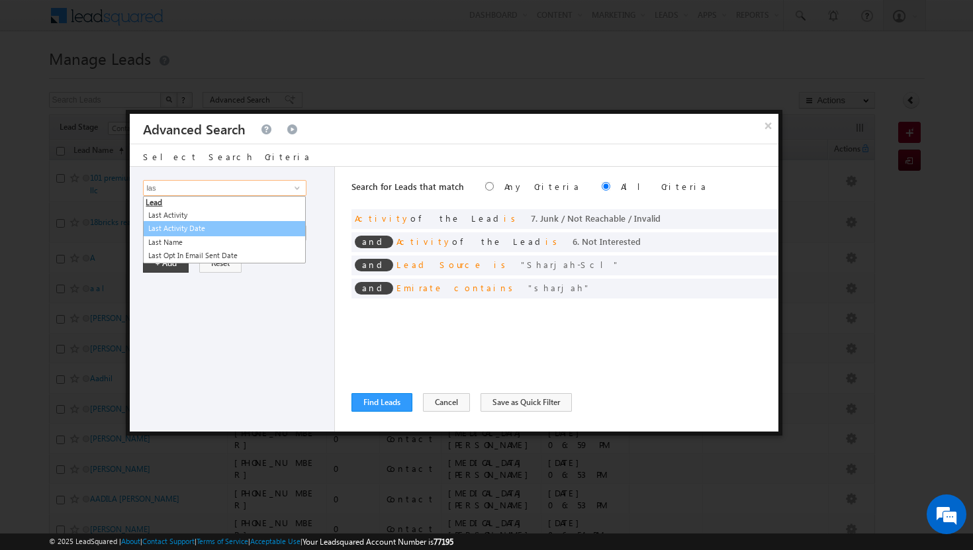
click at [170, 226] on link "Last Activity Date" at bounding box center [224, 228] width 163 height 15
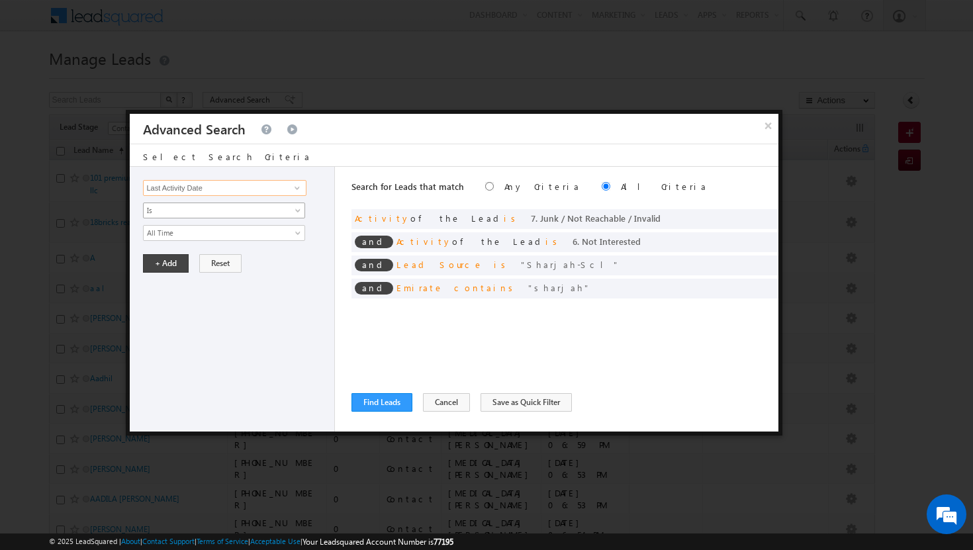
type input "Last Activity Date"
click at [295, 209] on span at bounding box center [299, 213] width 11 height 11
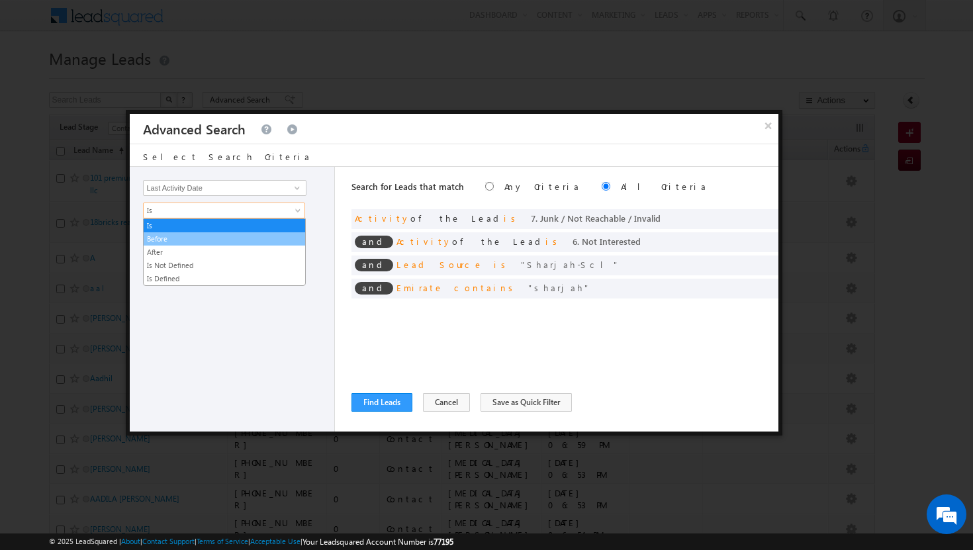
click at [232, 244] on link "Before" at bounding box center [225, 239] width 162 height 12
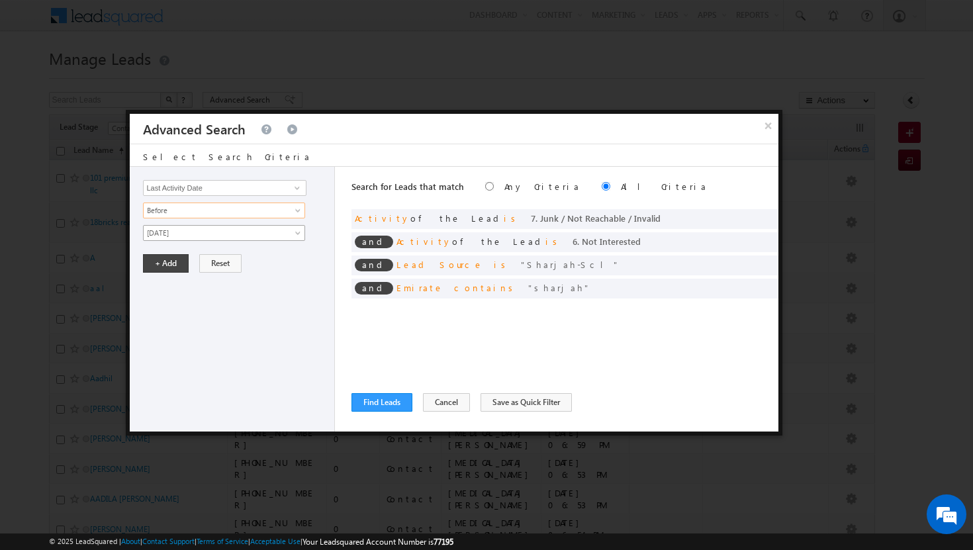
click at [281, 232] on span "[DATE]" at bounding box center [216, 233] width 144 height 12
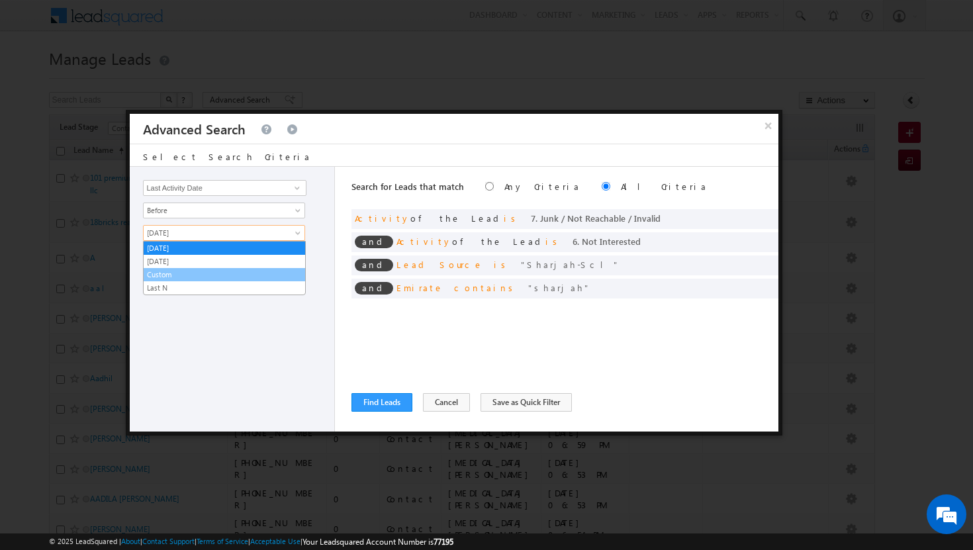
click at [179, 277] on link "Custom" at bounding box center [225, 275] width 162 height 12
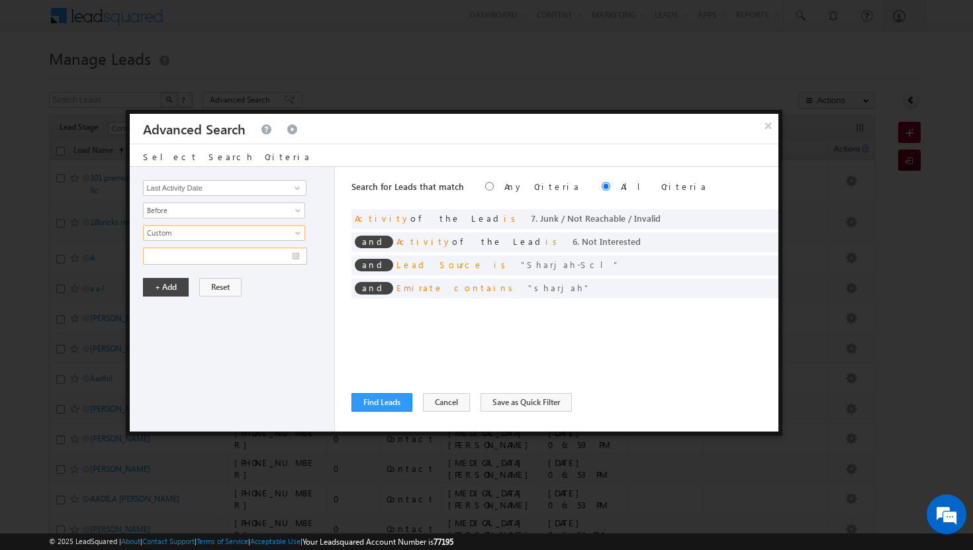
click at [297, 257] on input "text" at bounding box center [225, 256] width 164 height 17
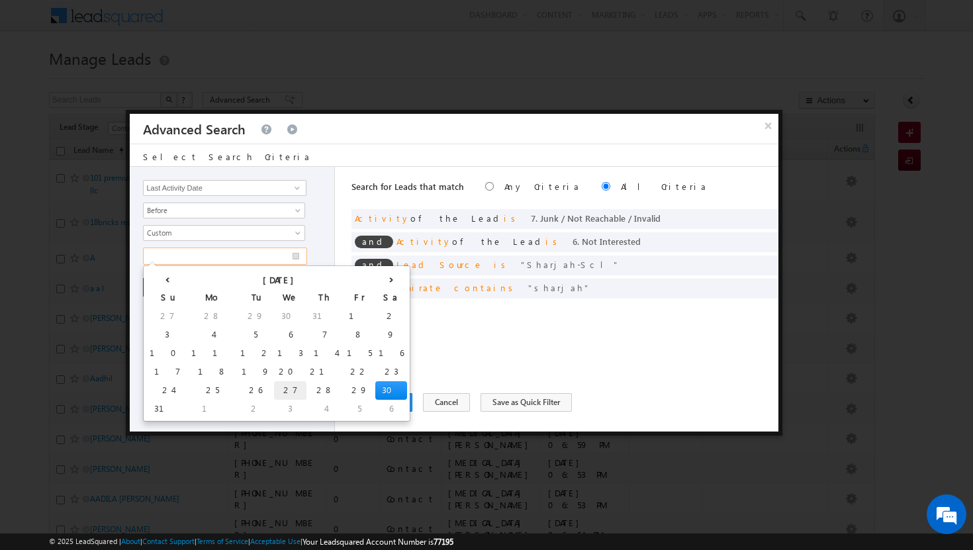
click at [274, 387] on td "27" at bounding box center [290, 390] width 32 height 19
type input "[DATE]"
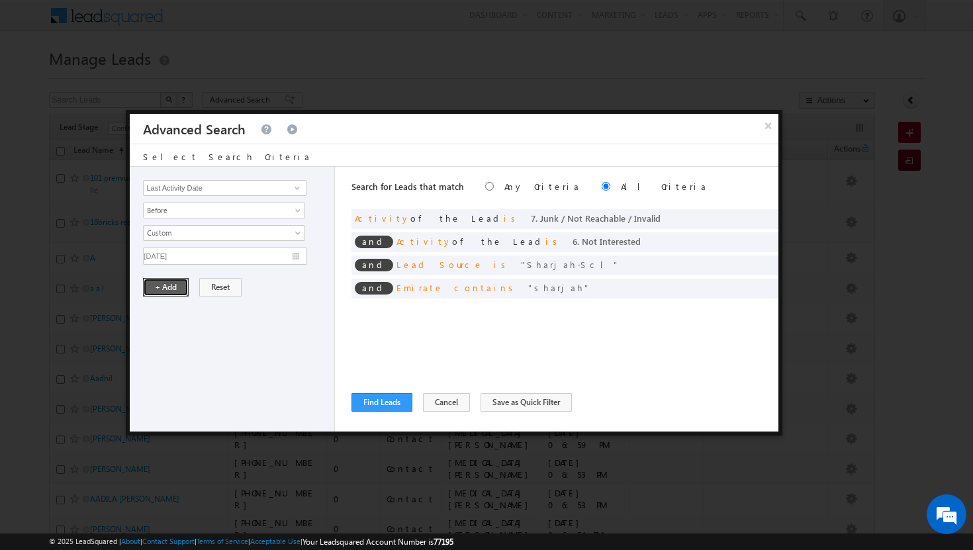
click at [165, 288] on button "+ Add" at bounding box center [166, 287] width 46 height 19
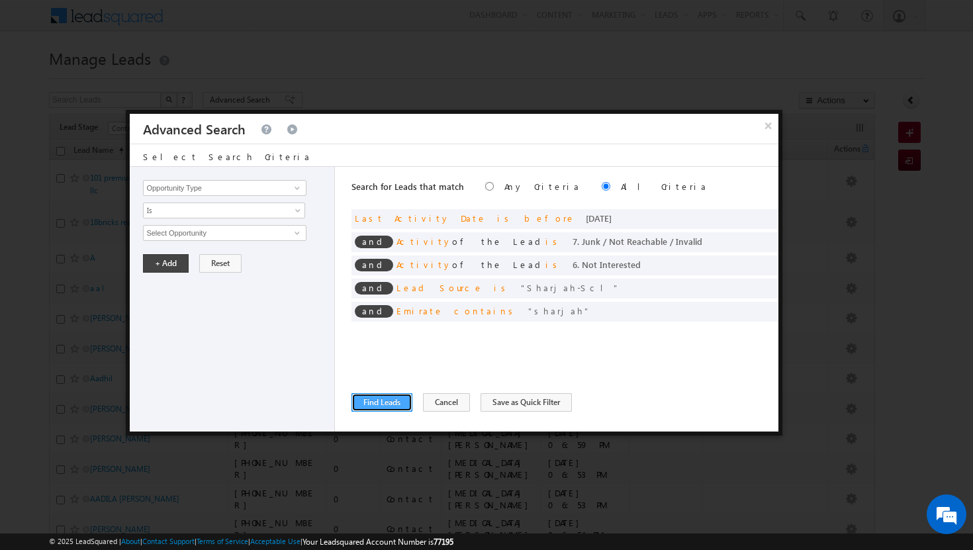
click at [372, 403] on button "Find Leads" at bounding box center [382, 402] width 61 height 19
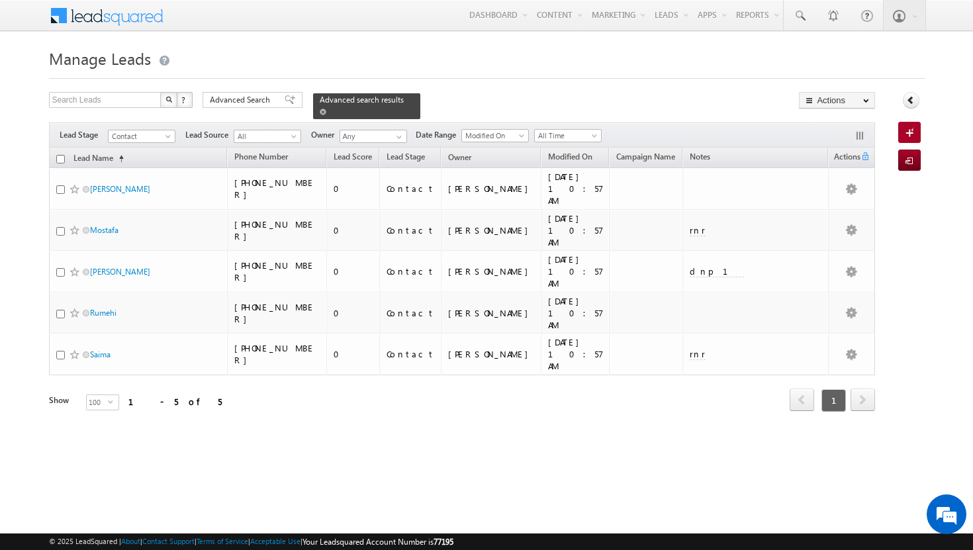
click at [396, 97] on div "Advanced search results" at bounding box center [366, 106] width 107 height 26
click at [326, 109] on span at bounding box center [323, 112] width 7 height 7
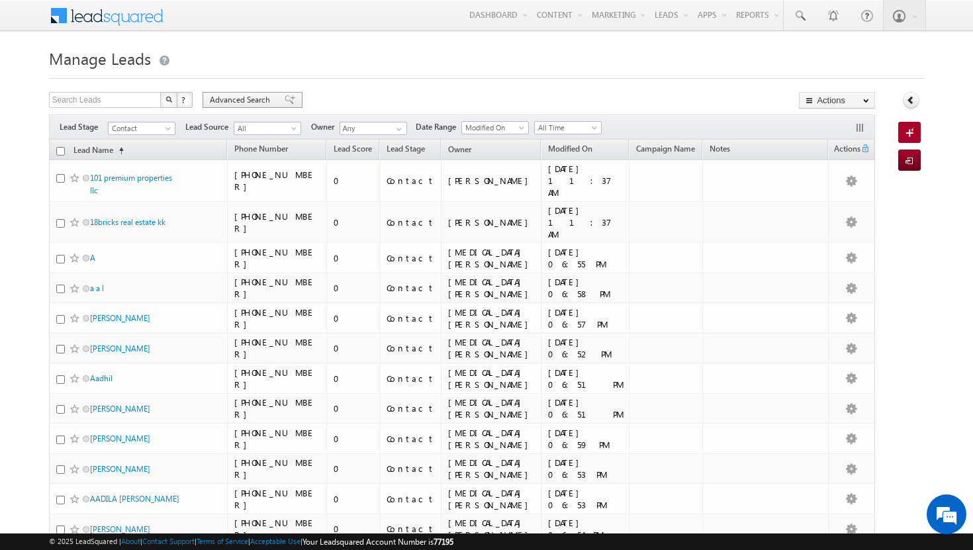
click at [270, 97] on span "Advanced Search" at bounding box center [242, 100] width 64 height 12
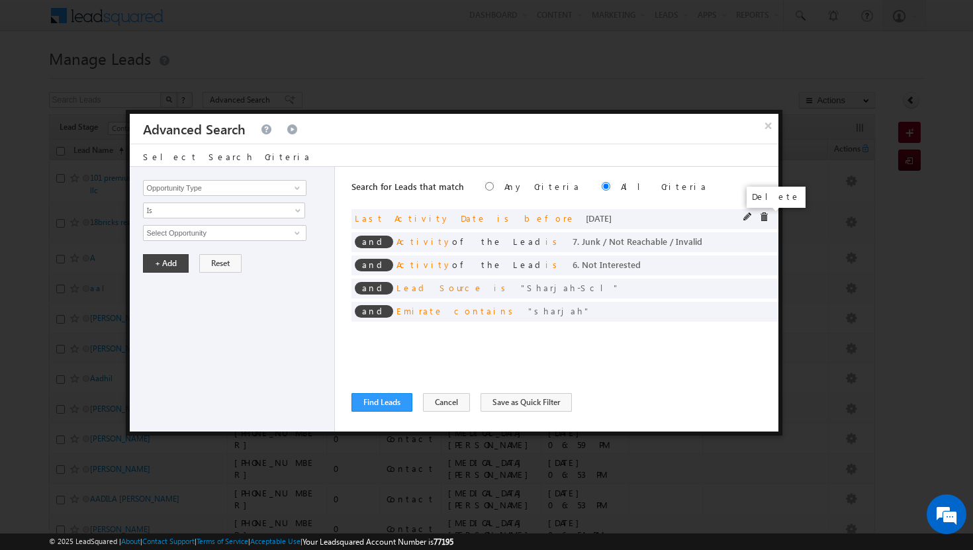
click at [763, 221] on span at bounding box center [764, 217] width 9 height 9
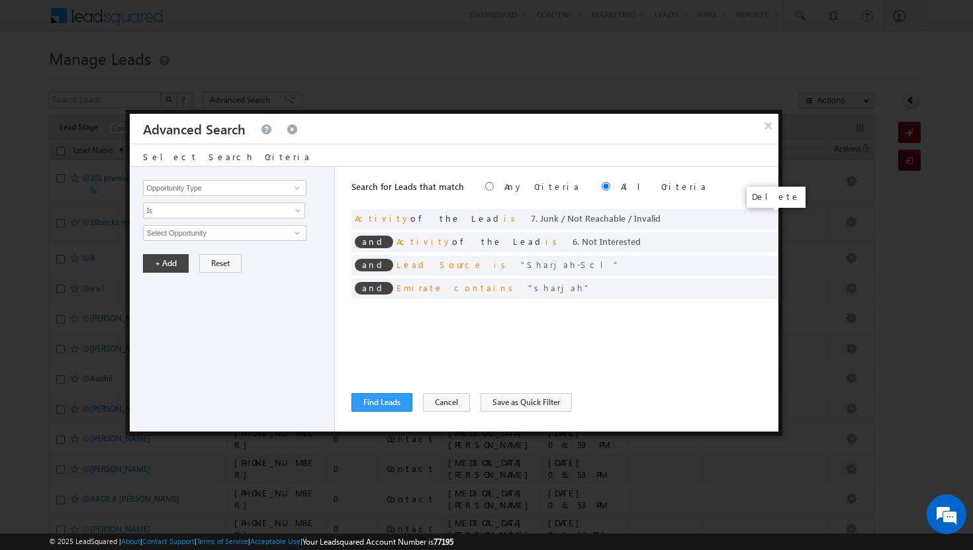
click at [0, 0] on span at bounding box center [0, 0] width 0 height 0
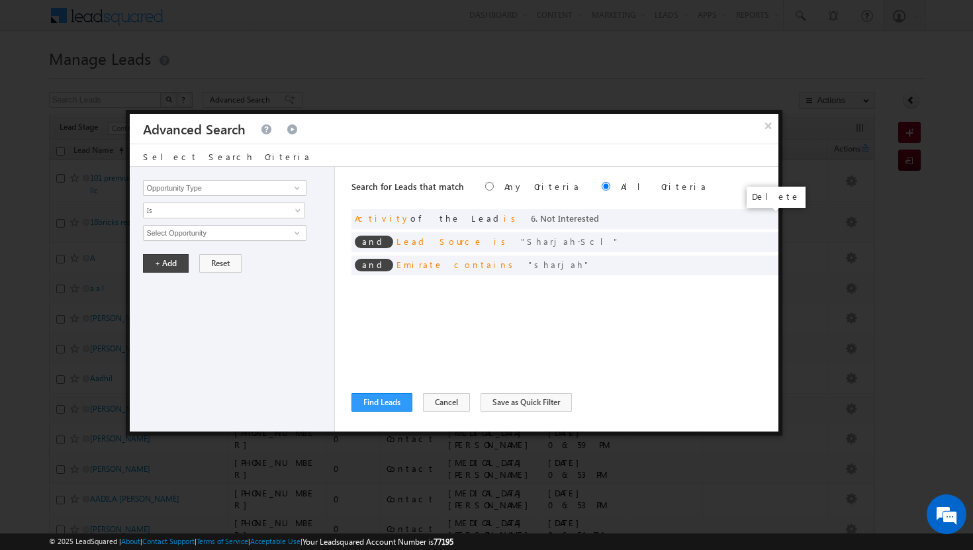
click at [0, 0] on span at bounding box center [0, 0] width 0 height 0
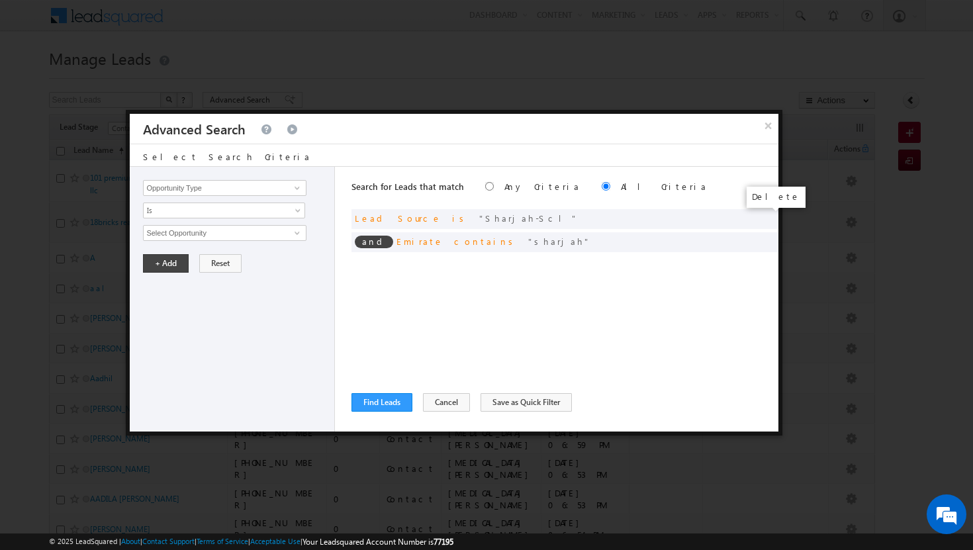
click at [0, 0] on span at bounding box center [0, 0] width 0 height 0
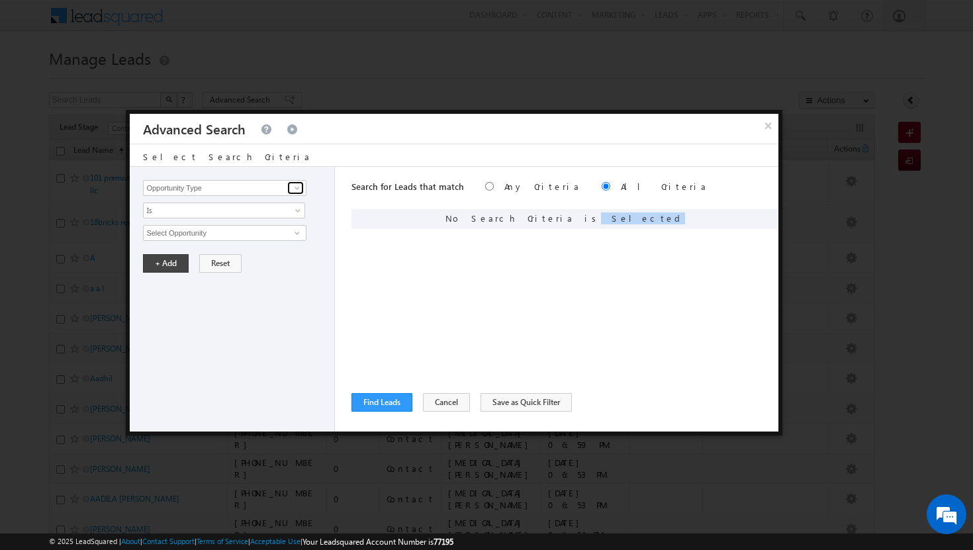
click at [295, 188] on span at bounding box center [297, 188] width 11 height 11
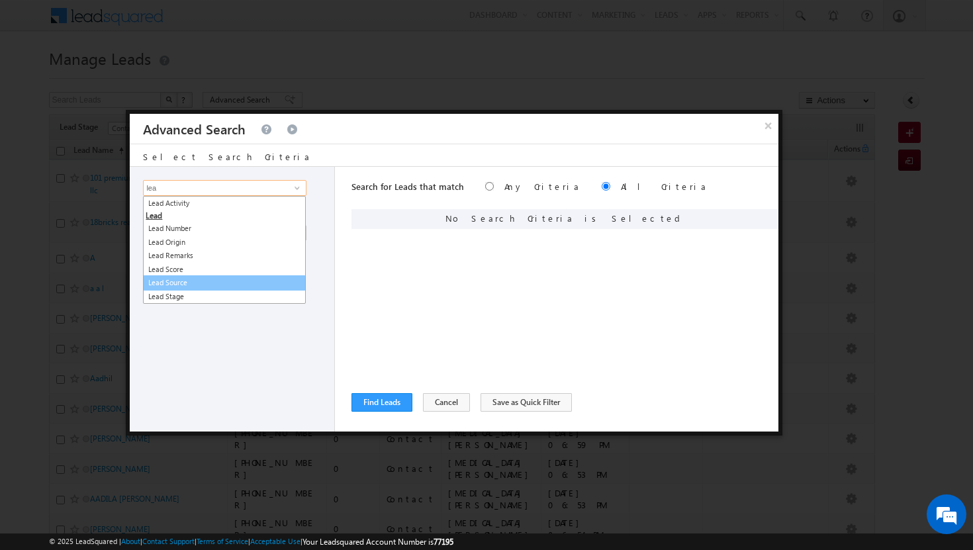
click at [199, 279] on link "Lead Source" at bounding box center [224, 282] width 163 height 15
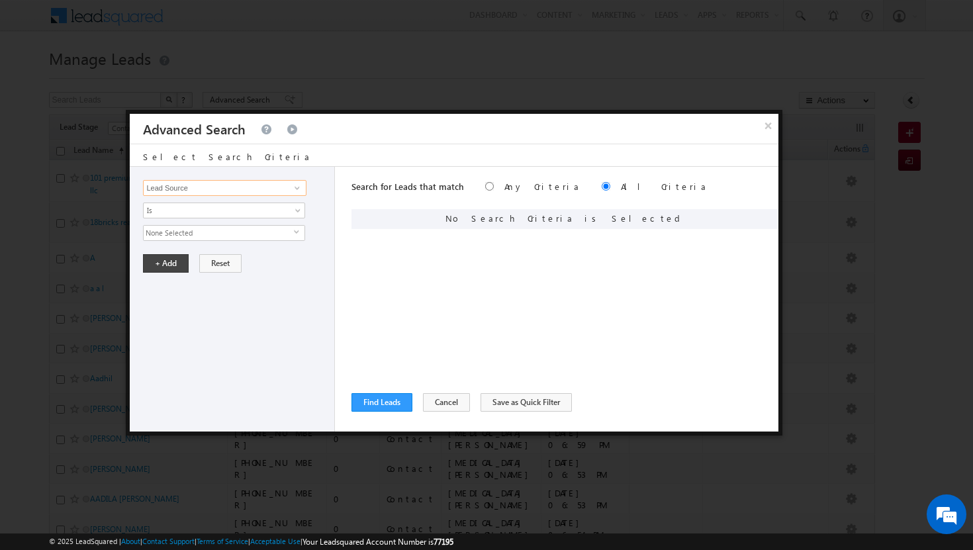
type input "Lead Source"
click at [295, 236] on span "select" at bounding box center [299, 237] width 11 height 23
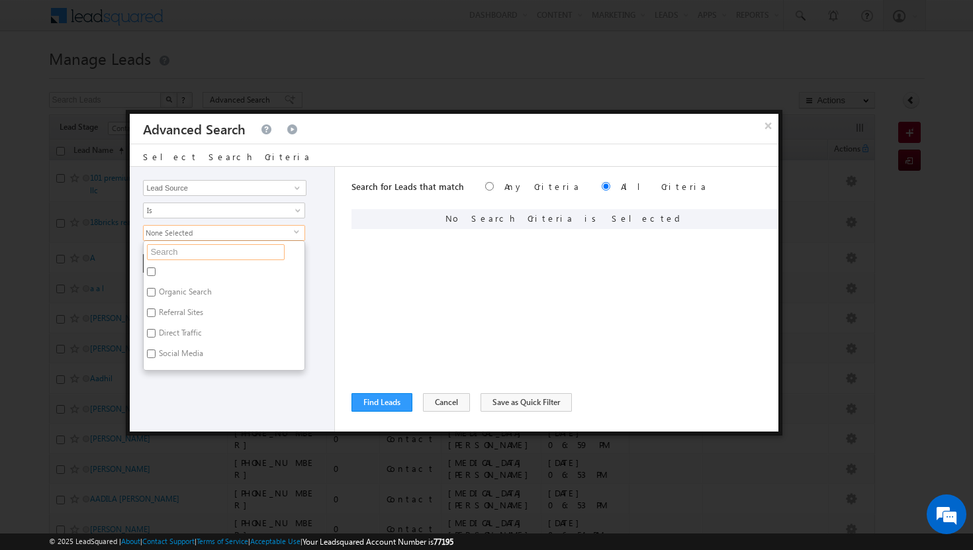
click at [183, 253] on input "text" at bounding box center [216, 252] width 138 height 16
type input "s"
click at [152, 275] on input "Sharjah-Scl" at bounding box center [151, 272] width 9 height 9
checkbox input "true"
click at [216, 381] on div "Opportunity Type Lead Activity Task Sales Group Prospect Id Address 1 Address 2…" at bounding box center [232, 299] width 205 height 265
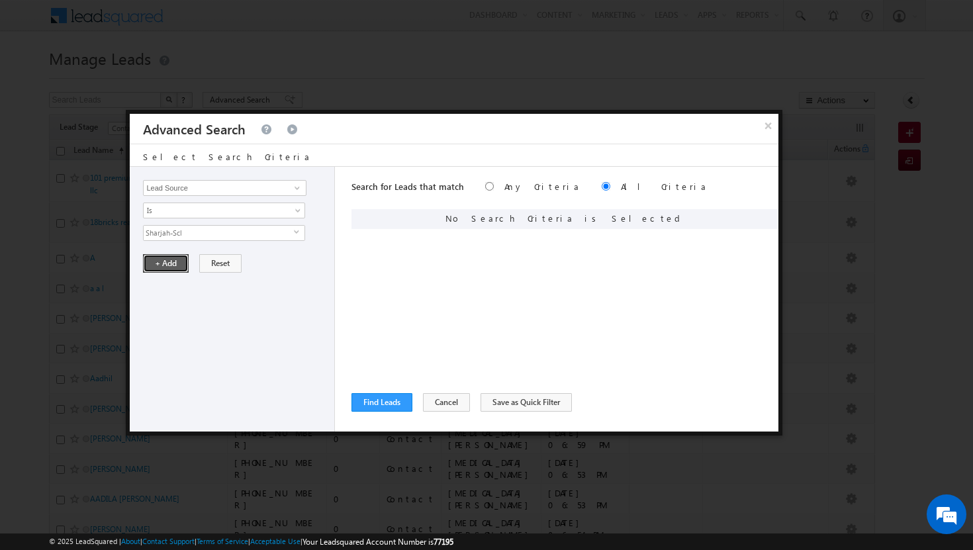
click at [172, 266] on button "+ Add" at bounding box center [166, 263] width 46 height 19
click at [389, 400] on button "Find Leads" at bounding box center [382, 402] width 61 height 19
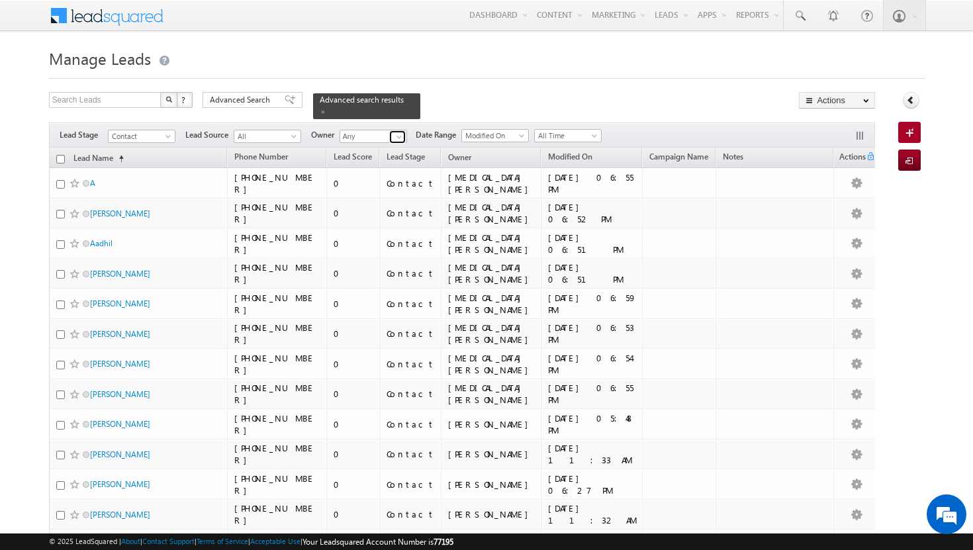
click at [401, 132] on span at bounding box center [399, 137] width 11 height 11
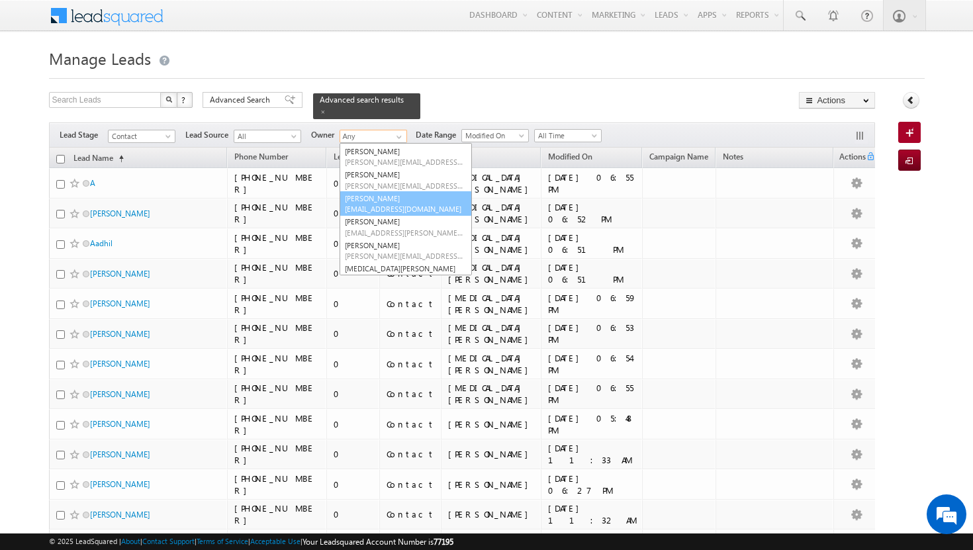
scroll to position [74, 0]
click at [383, 238] on link "[PERSON_NAME] [PERSON_NAME][EMAIL_ADDRESS][PERSON_NAME][DOMAIN_NAME]" at bounding box center [406, 250] width 132 height 25
type input "[PERSON_NAME]"
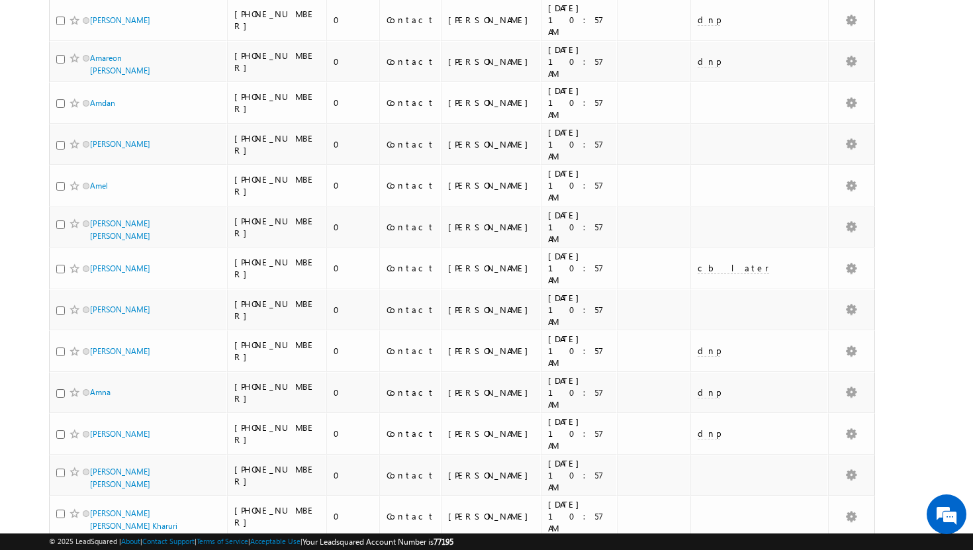
scroll to position [0, 0]
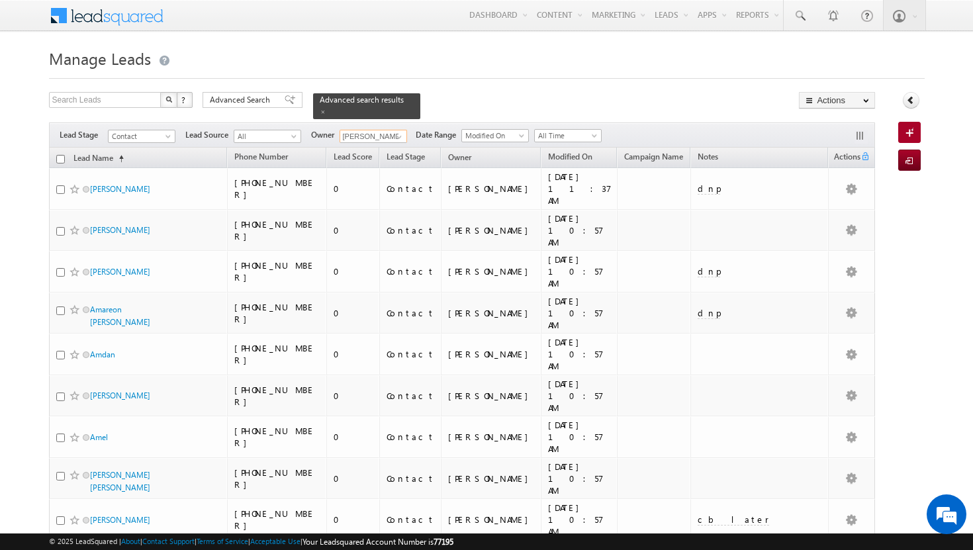
click at [61, 155] on input "checkbox" at bounding box center [60, 159] width 9 height 9
checkbox input "true"
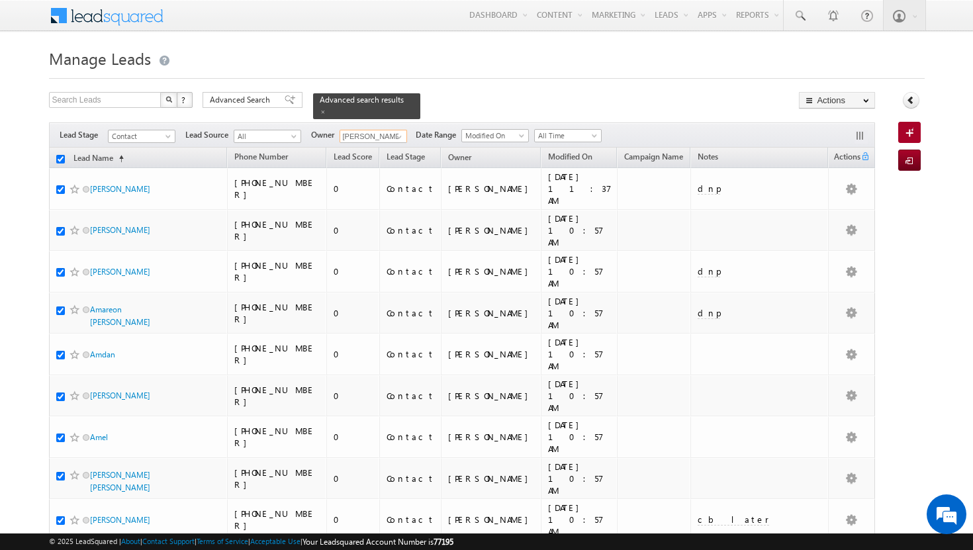
checkbox input "true"
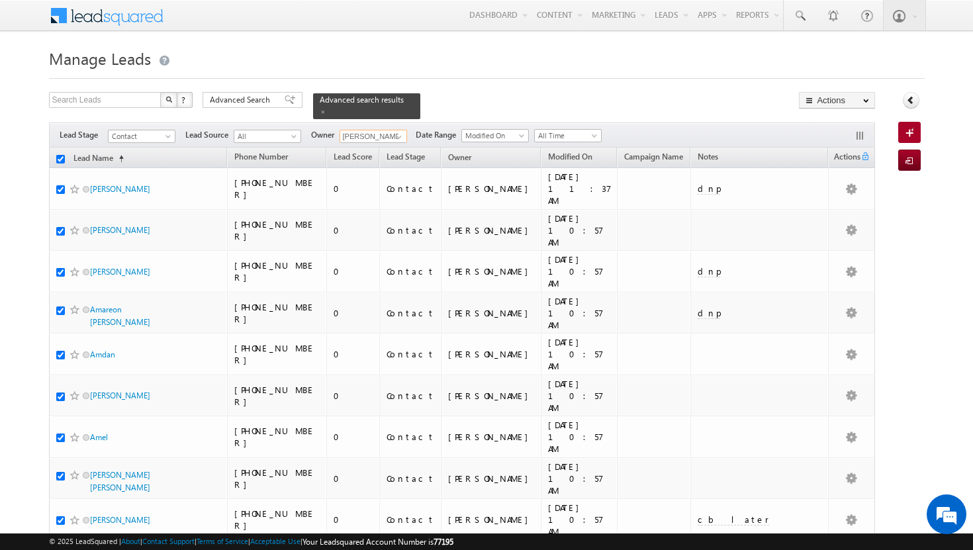
checkbox input "true"
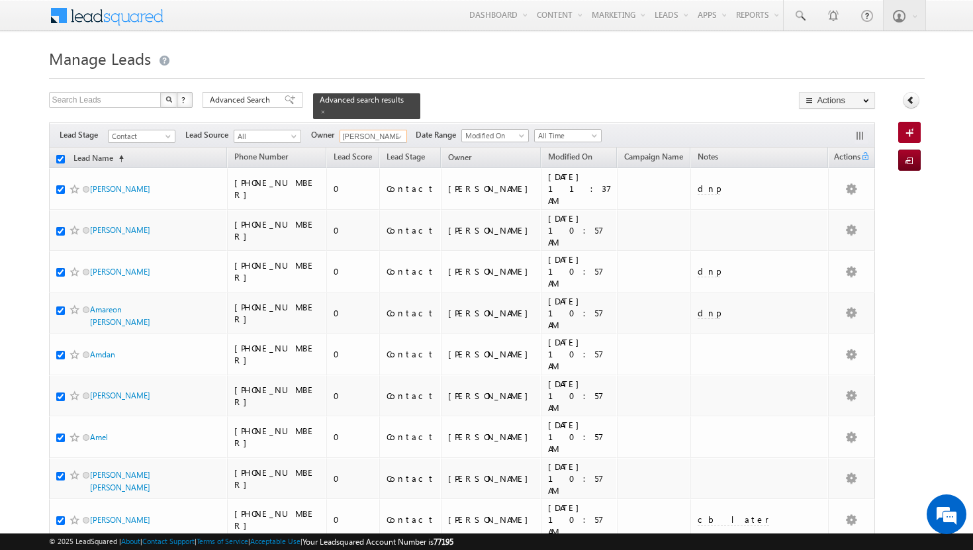
checkbox input "true"
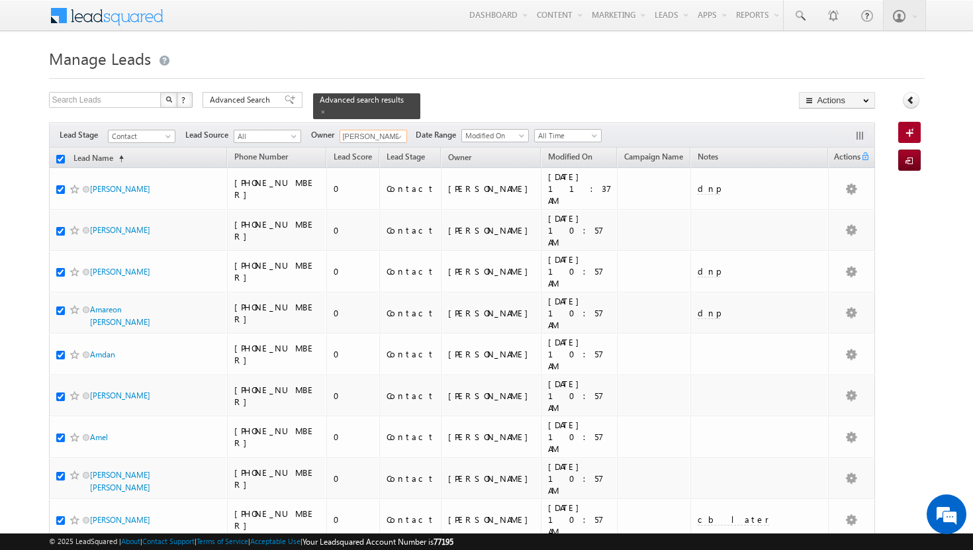
checkbox input "true"
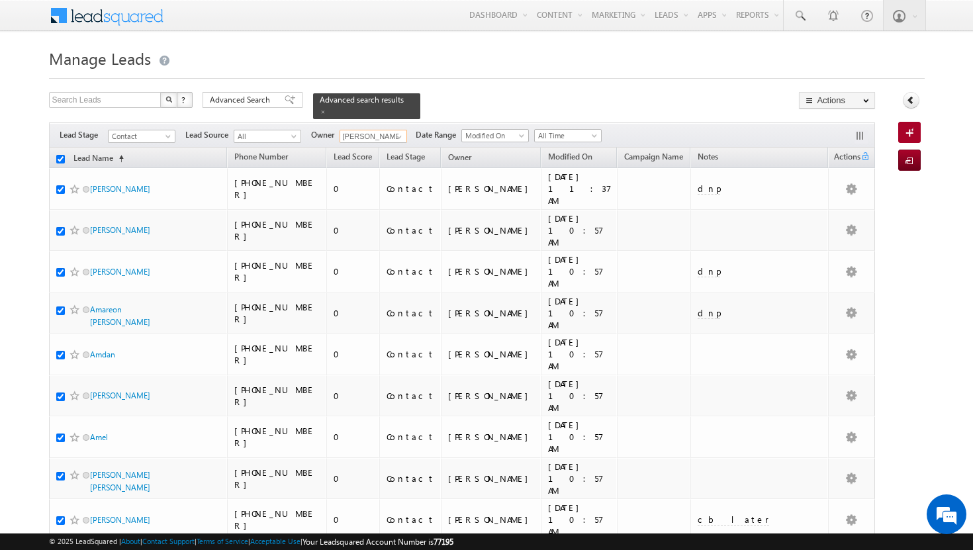
checkbox input "true"
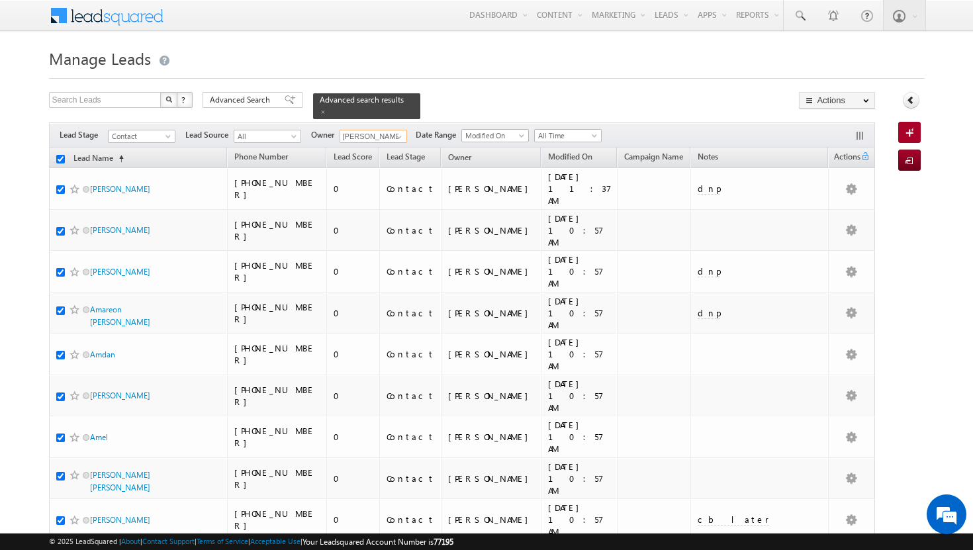
checkbox input "true"
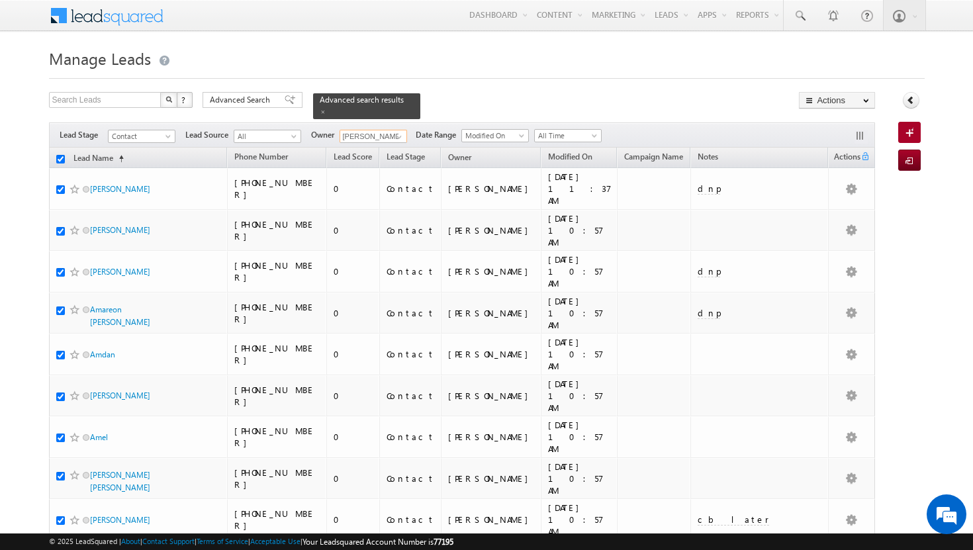
checkbox input "true"
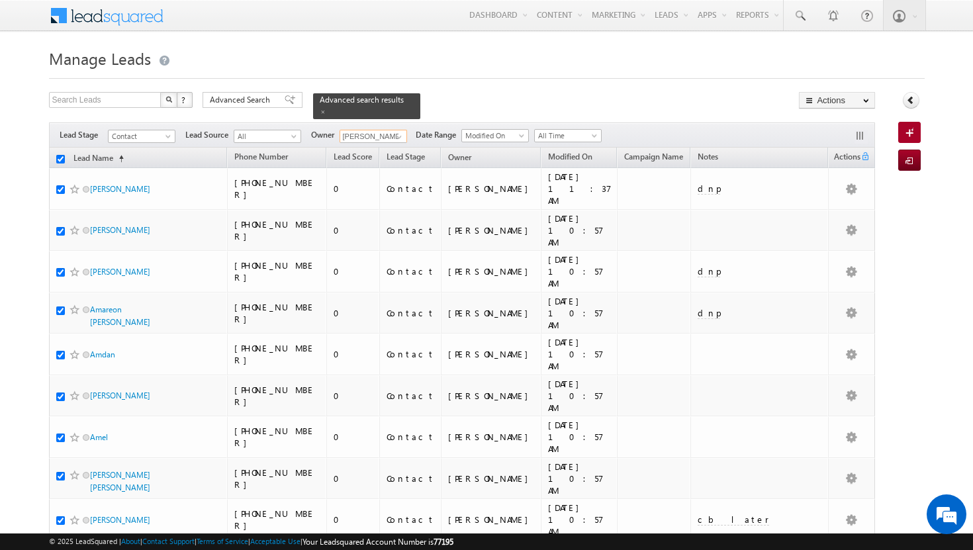
checkbox input "true"
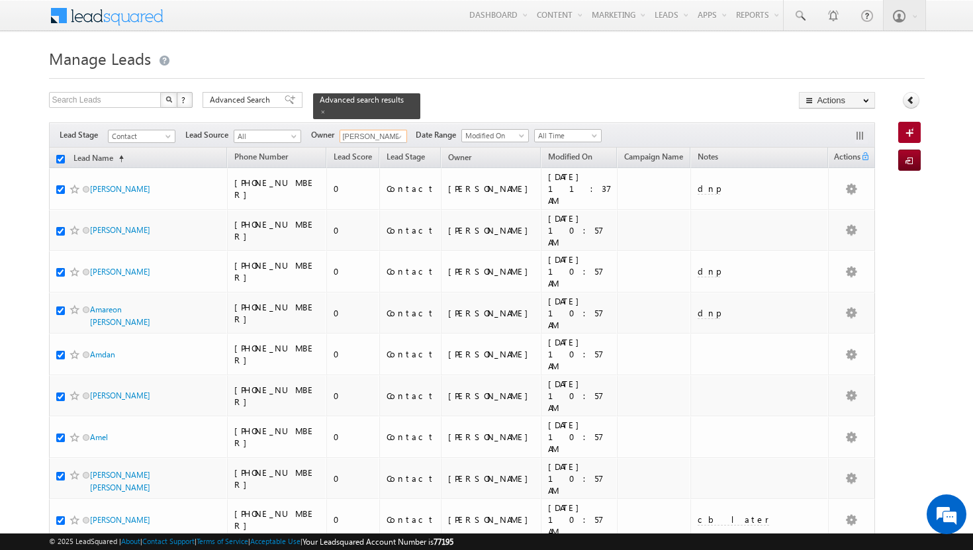
checkbox input "true"
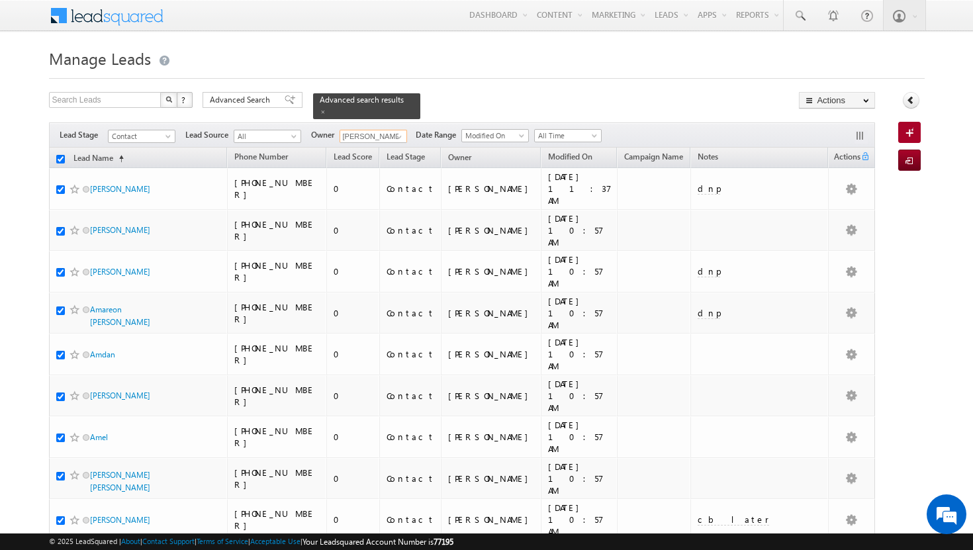
checkbox input "true"
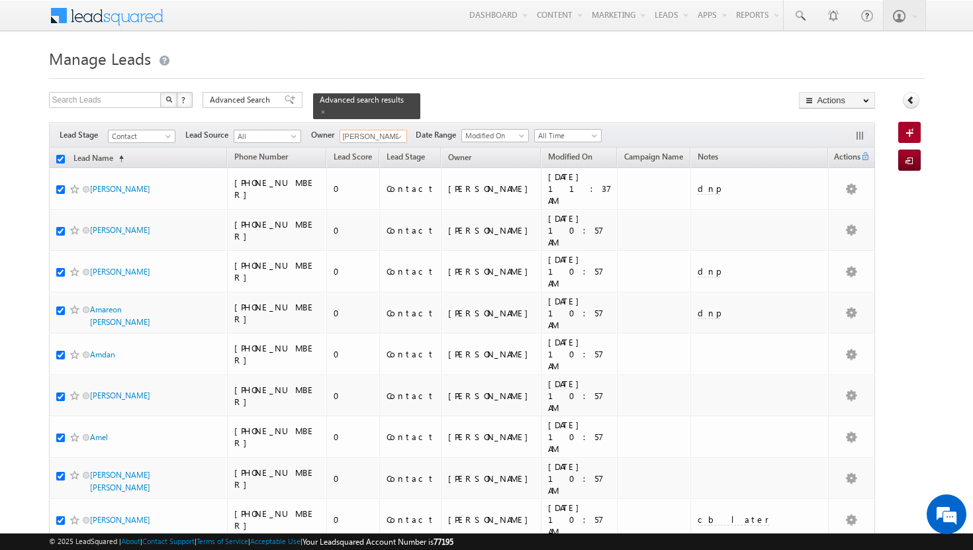
checkbox input "true"
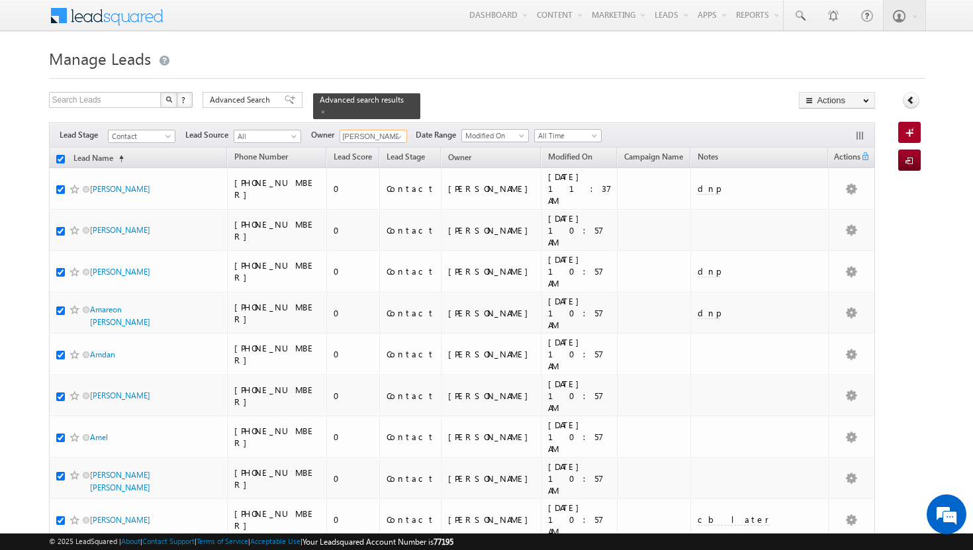
checkbox input "true"
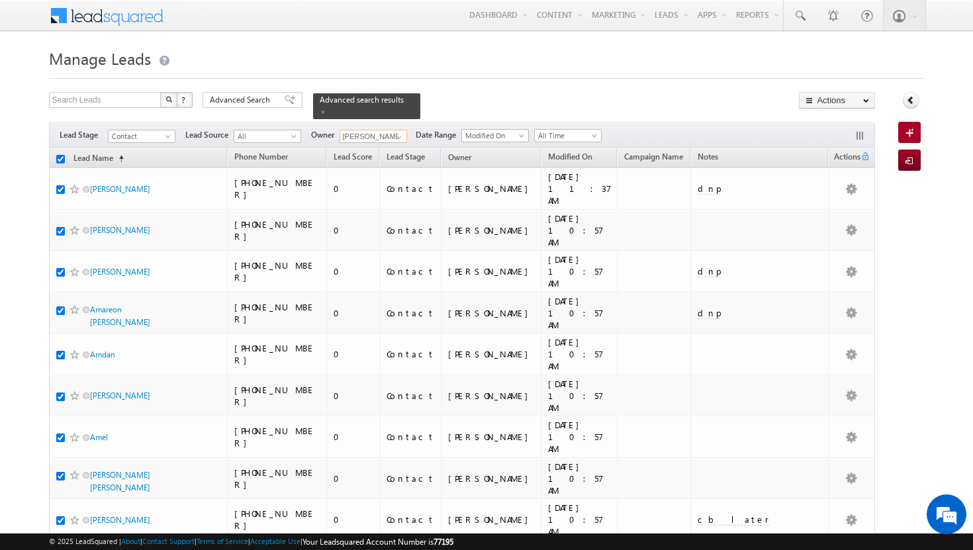
checkbox input "true"
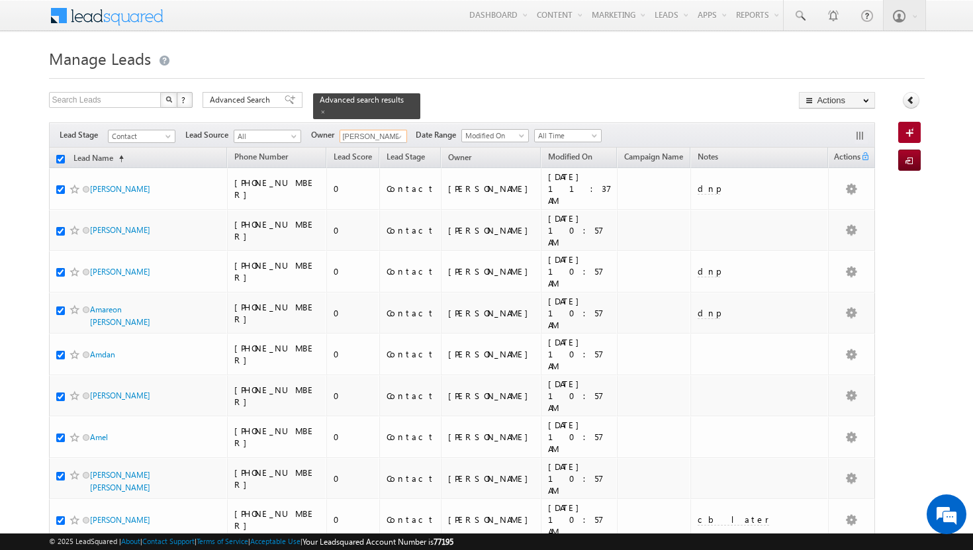
checkbox input "true"
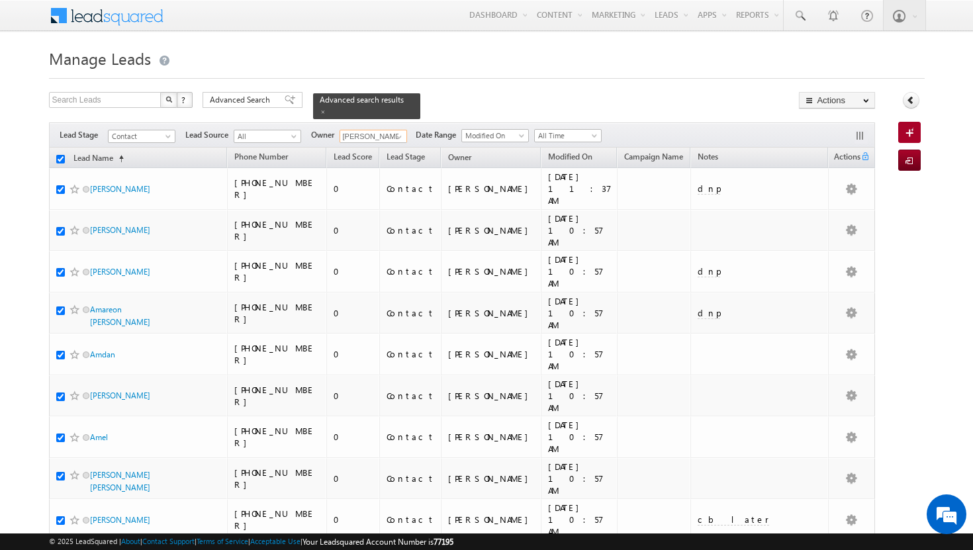
checkbox input "true"
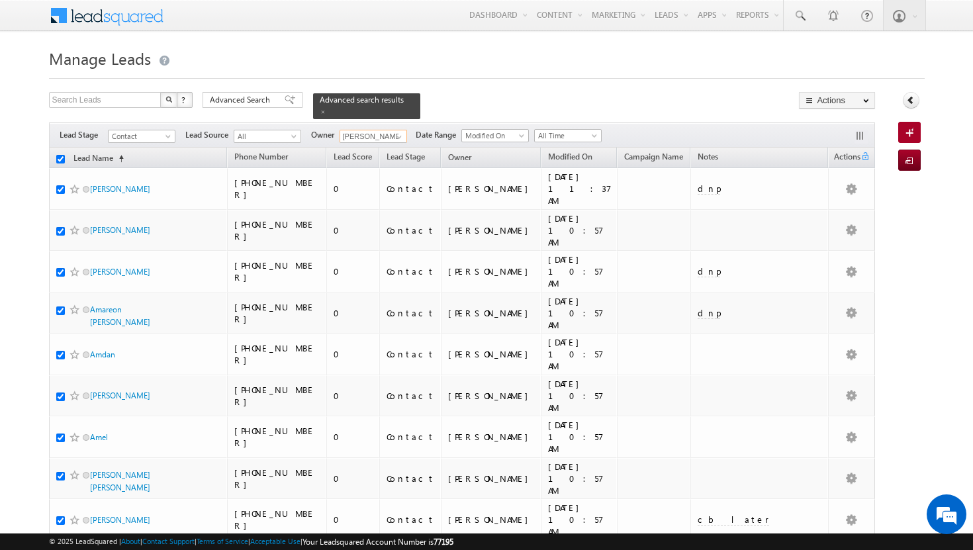
checkbox input "true"
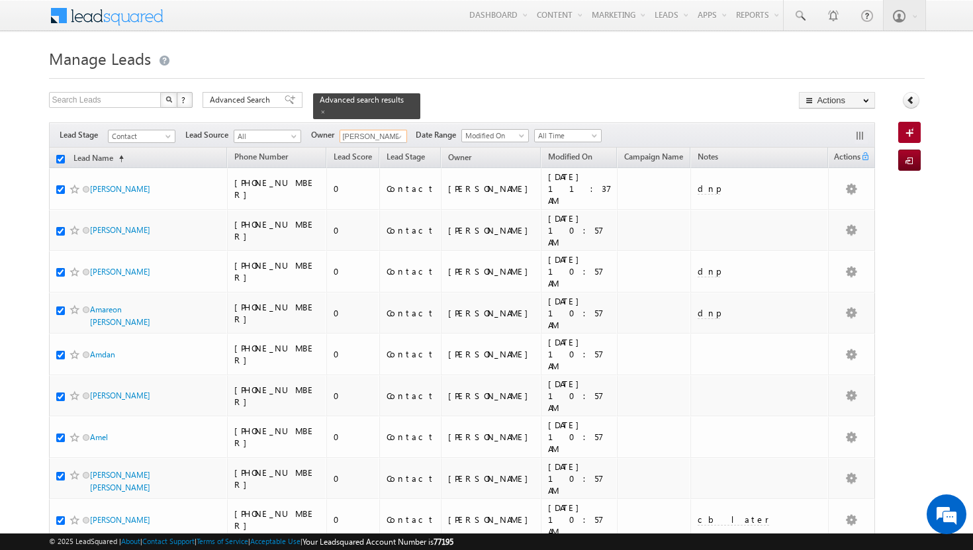
checkbox input "true"
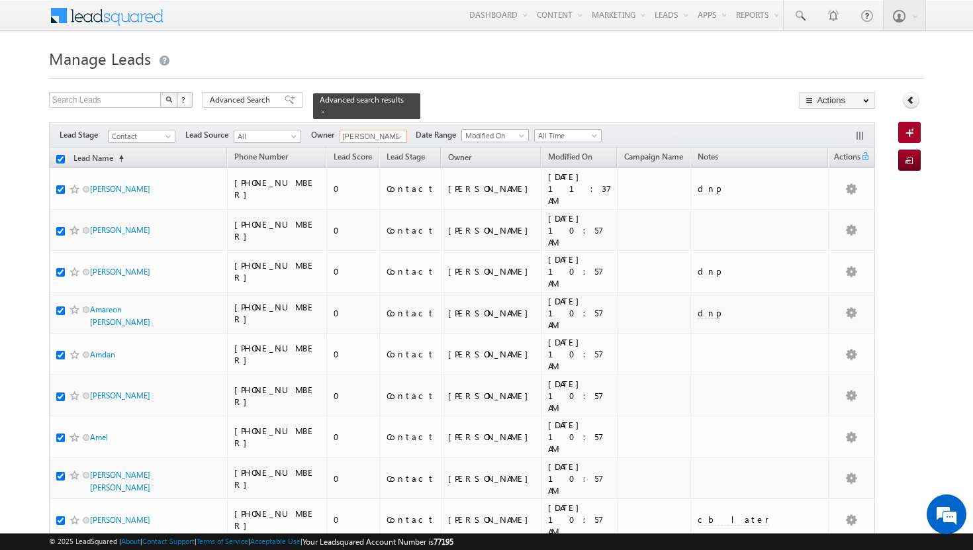
checkbox input "true"
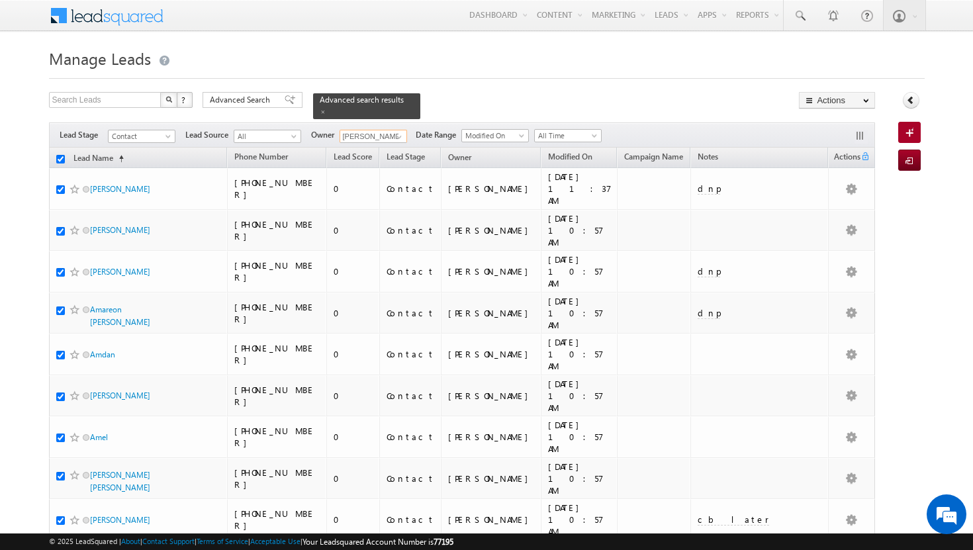
checkbox input "true"
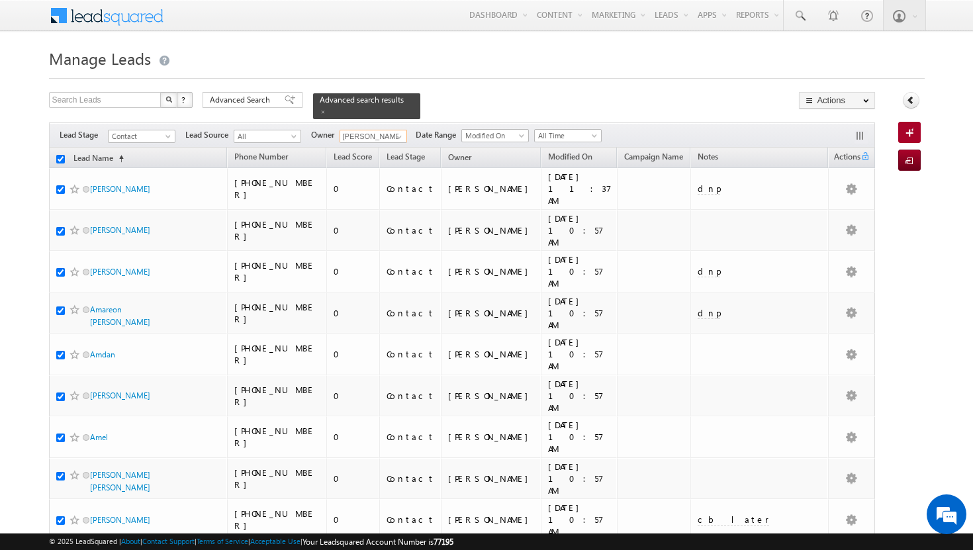
checkbox input "true"
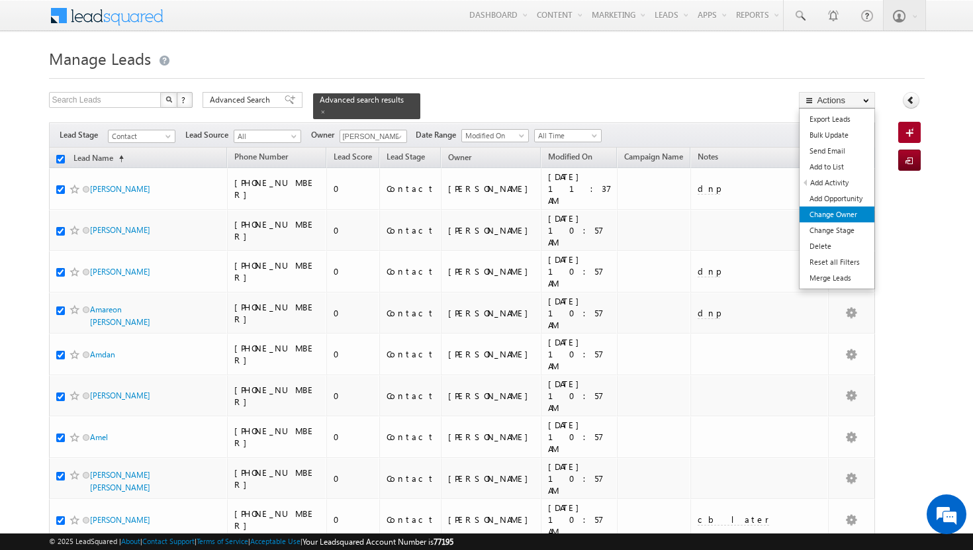
click at [842, 211] on link "Change Owner" at bounding box center [837, 215] width 75 height 16
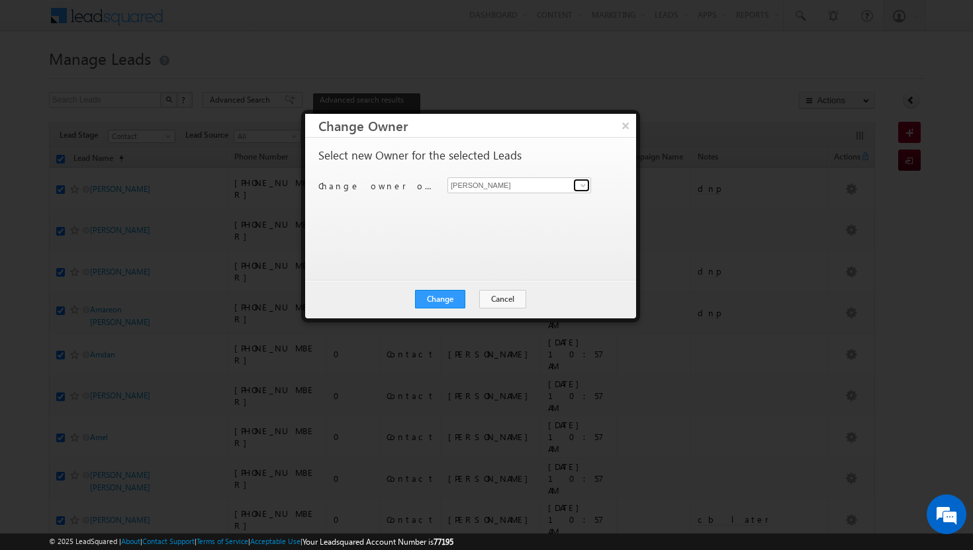
click at [582, 185] on span at bounding box center [583, 185] width 11 height 11
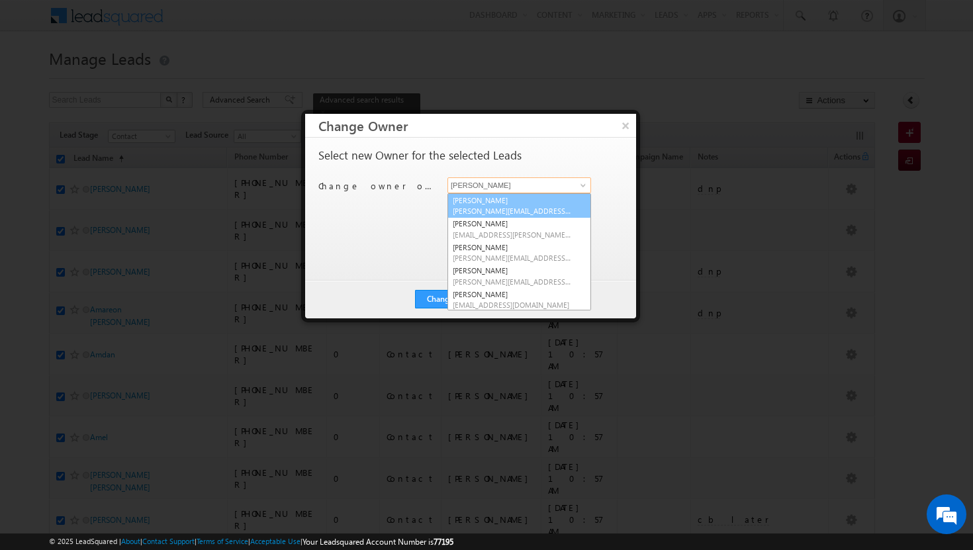
click at [564, 198] on link "[PERSON_NAME][DEMOGRAPHIC_DATA] [PERSON_NAME][EMAIL_ADDRESS][DOMAIN_NAME]" at bounding box center [520, 205] width 144 height 25
type input "[PERSON_NAME]"
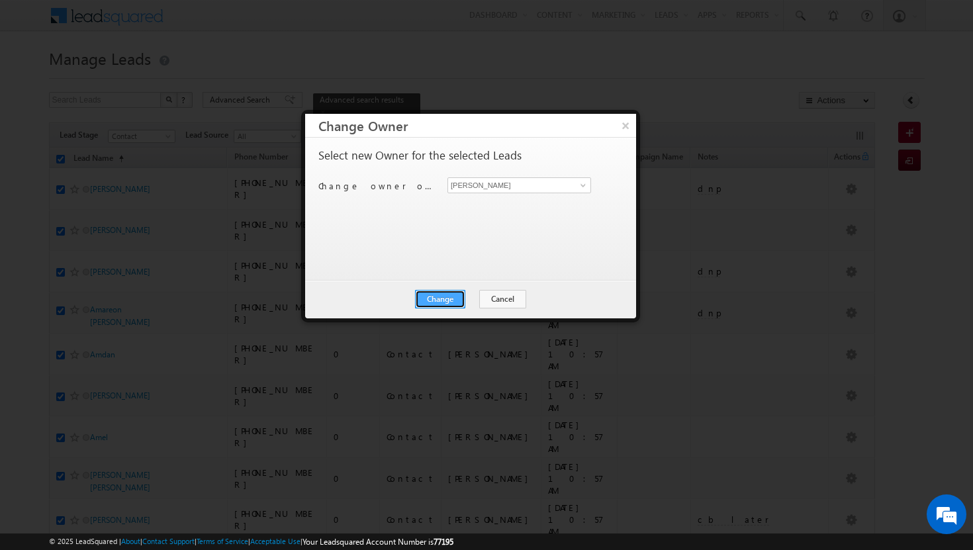
click at [446, 300] on button "Change" at bounding box center [440, 299] width 50 height 19
click at [468, 299] on button "Close" at bounding box center [473, 299] width 42 height 19
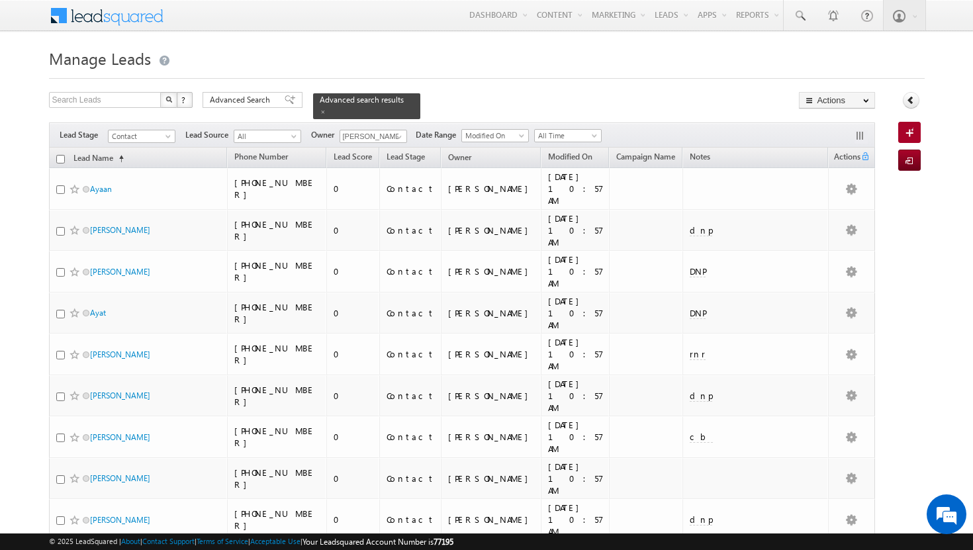
click at [62, 155] on input "checkbox" at bounding box center [60, 159] width 9 height 9
checkbox input "true"
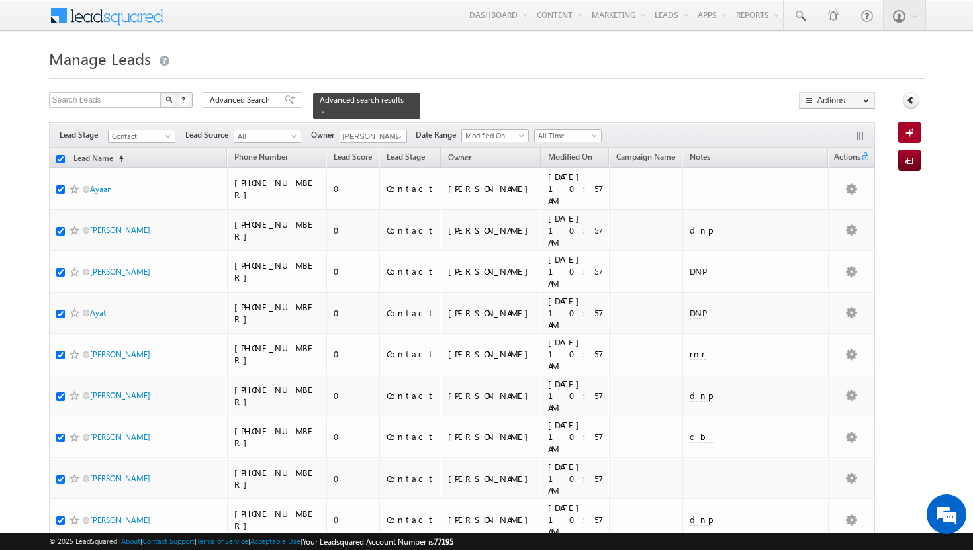
checkbox input "true"
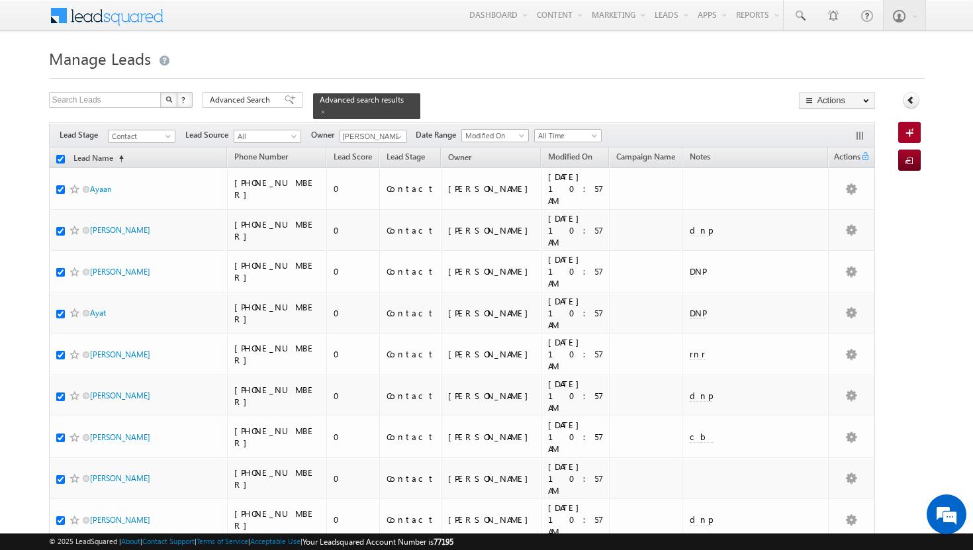
checkbox input "true"
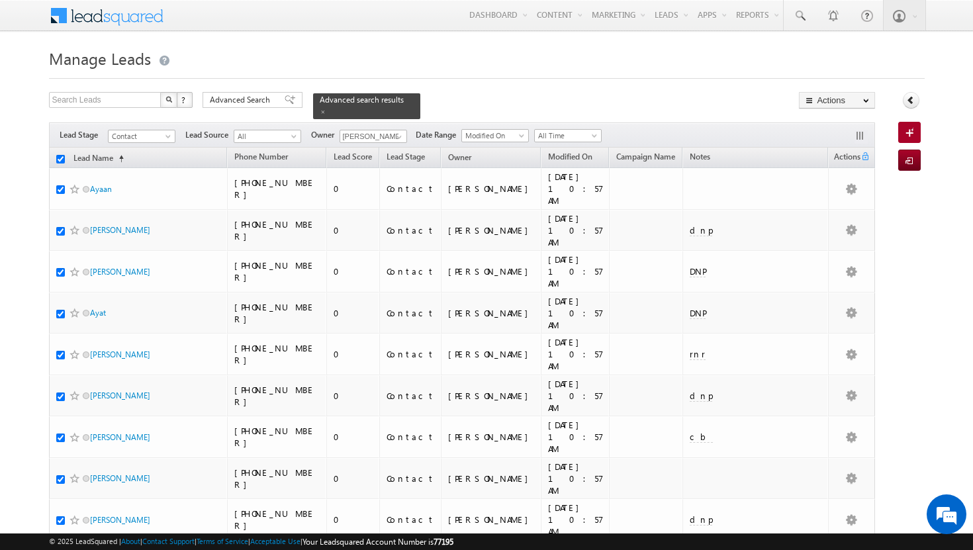
checkbox input "true"
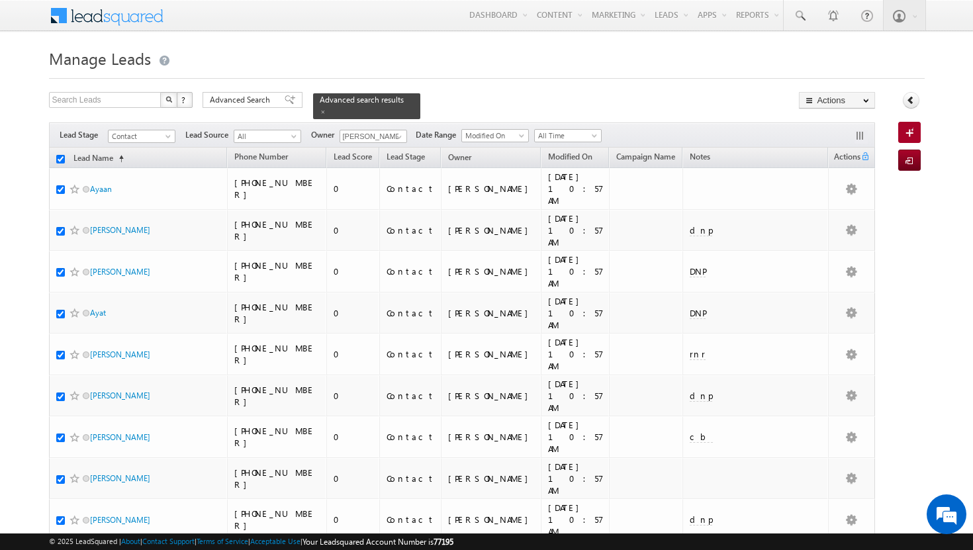
checkbox input "true"
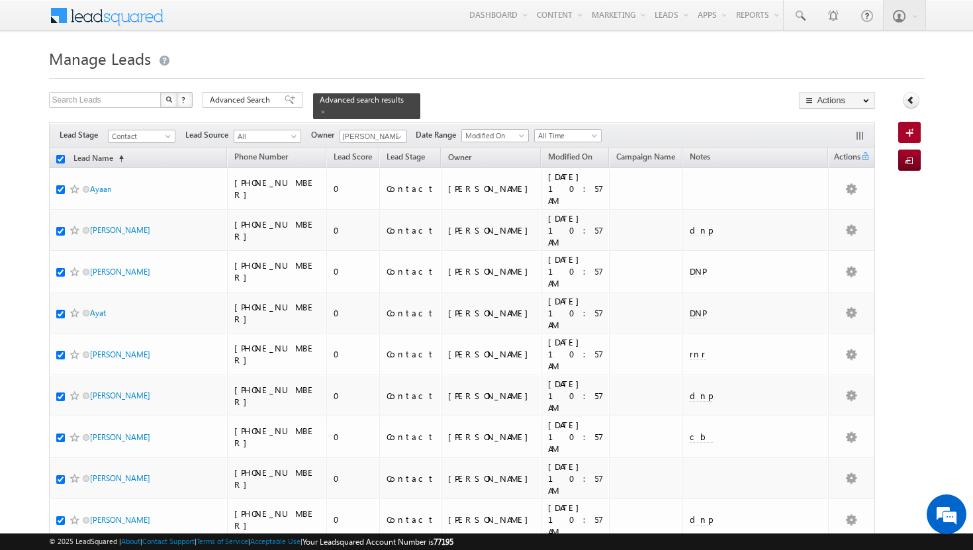
checkbox input "true"
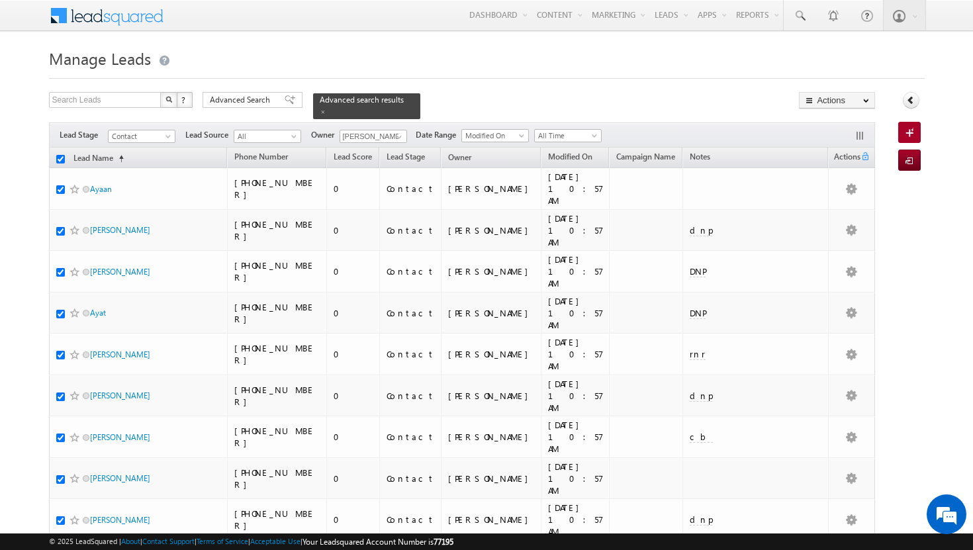
checkbox input "true"
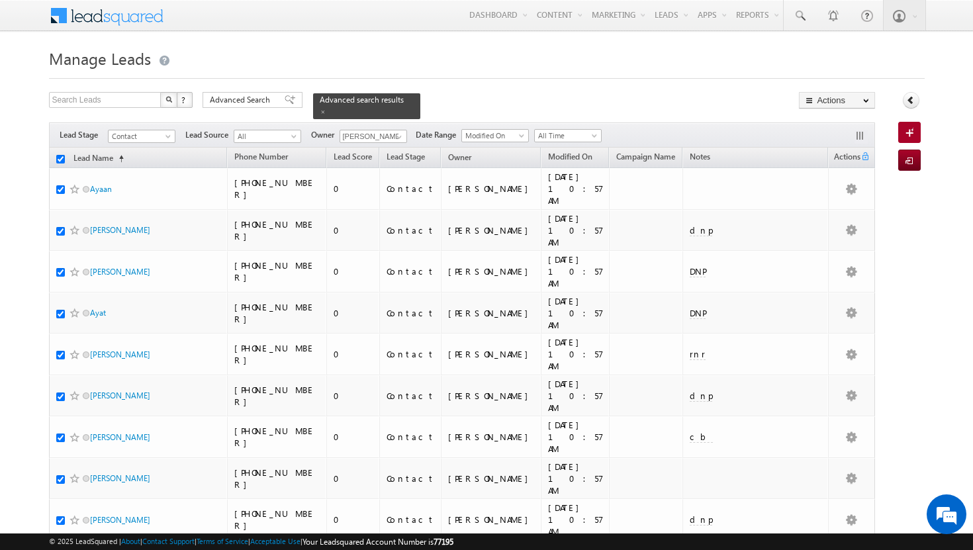
checkbox input "true"
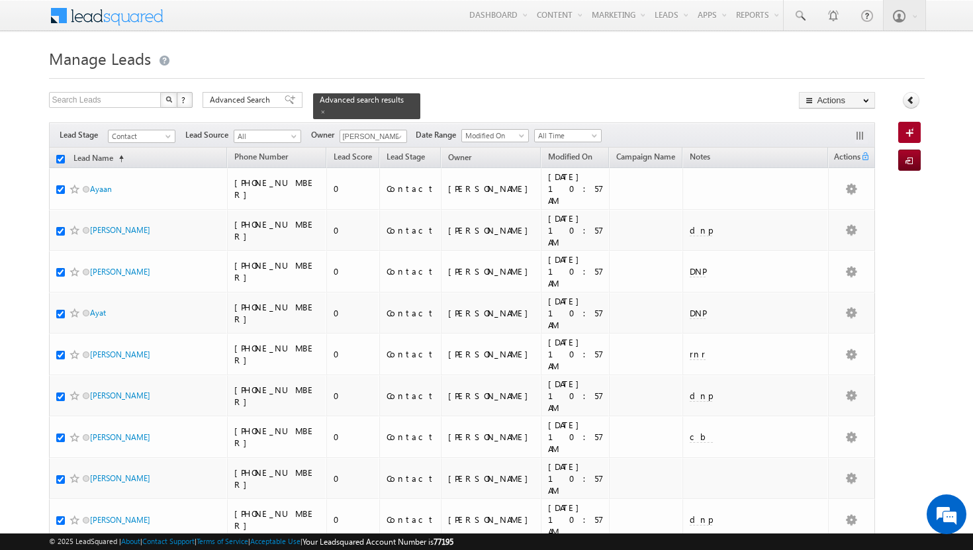
checkbox input "true"
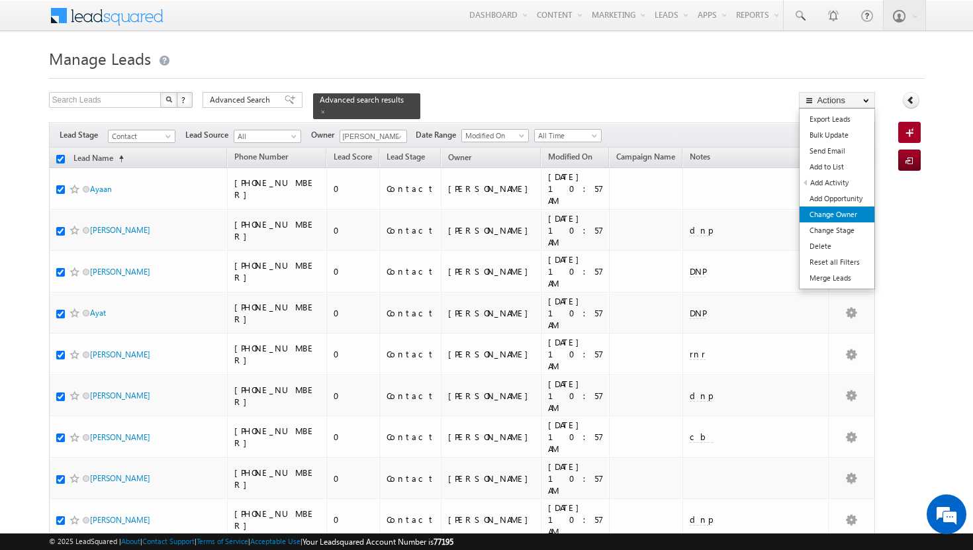
click at [856, 213] on link "Change Owner" at bounding box center [837, 215] width 75 height 16
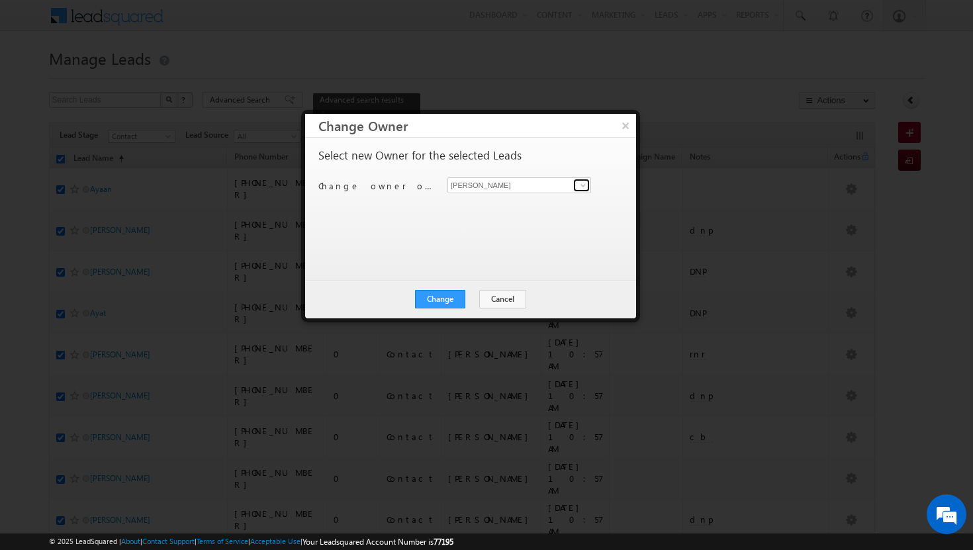
click at [581, 188] on span at bounding box center [583, 185] width 11 height 11
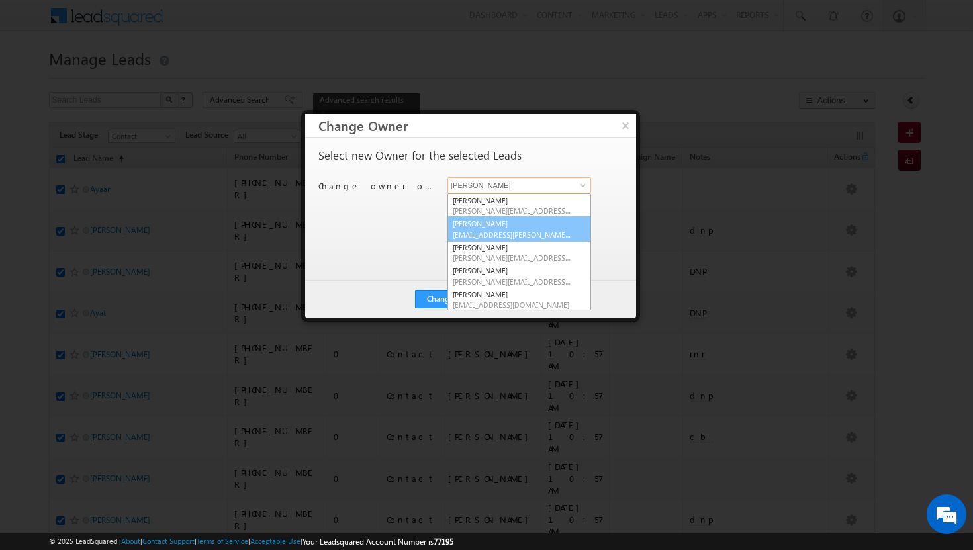
click at [544, 230] on span "[EMAIL_ADDRESS][PERSON_NAME][DOMAIN_NAME]" at bounding box center [512, 235] width 119 height 10
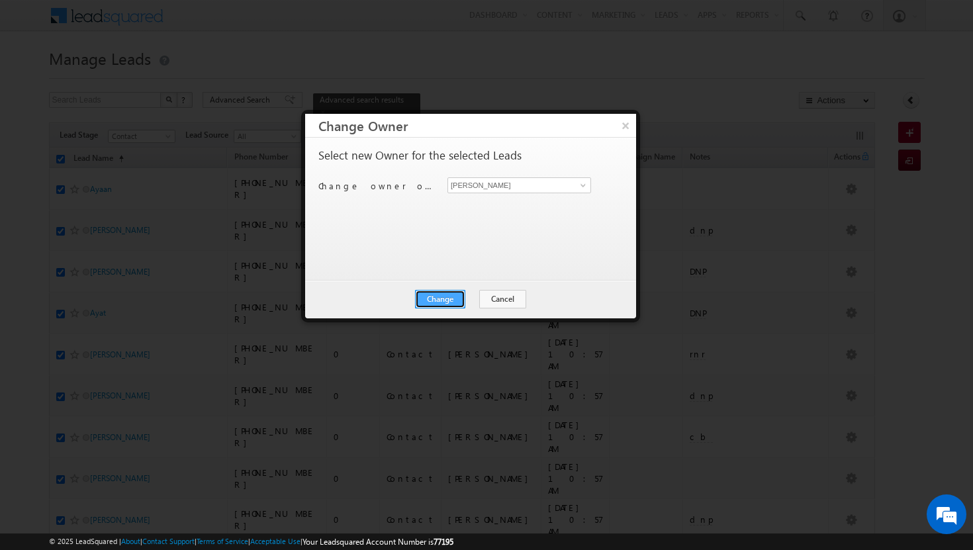
click at [434, 297] on button "Change" at bounding box center [440, 299] width 50 height 19
click at [463, 300] on button "Close" at bounding box center [473, 299] width 42 height 19
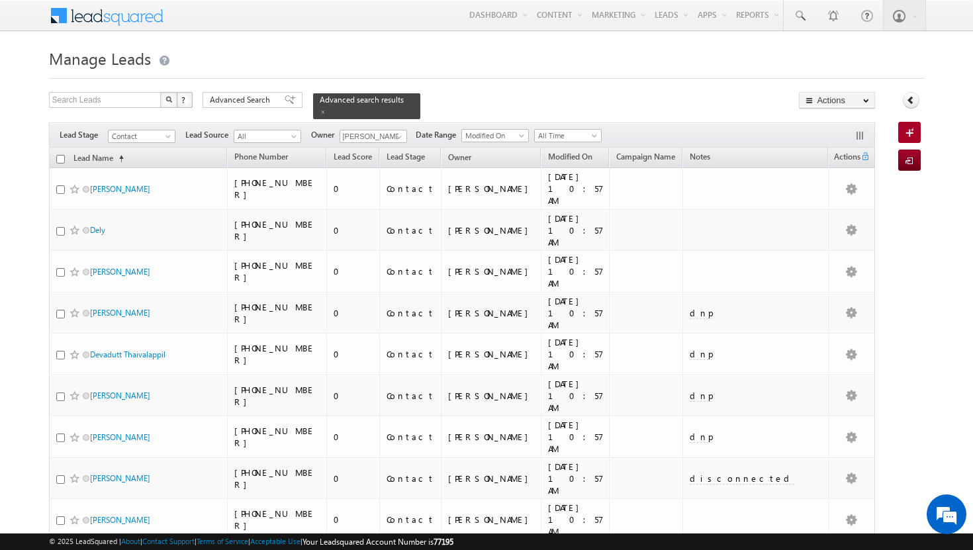
click at [58, 155] on input "checkbox" at bounding box center [60, 159] width 9 height 9
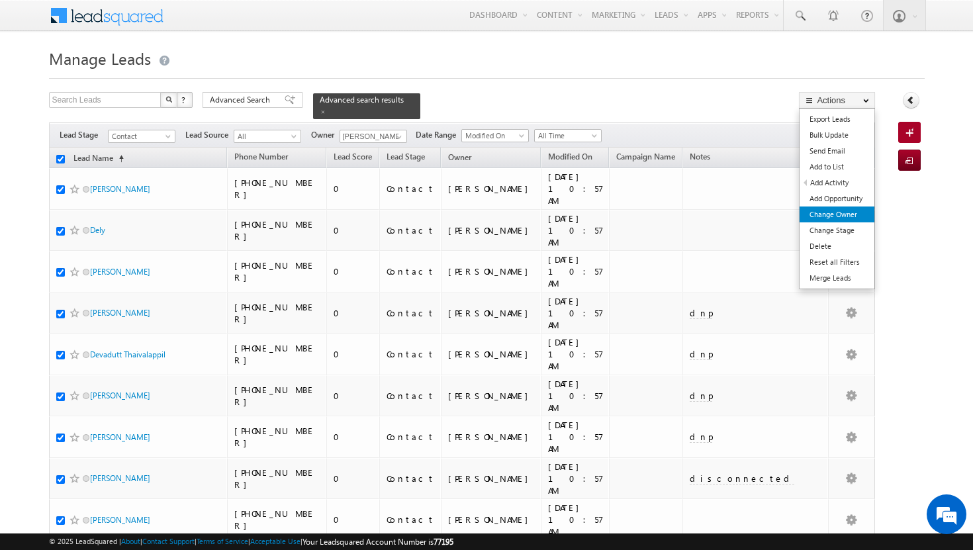
click at [852, 214] on link "Change Owner" at bounding box center [837, 215] width 75 height 16
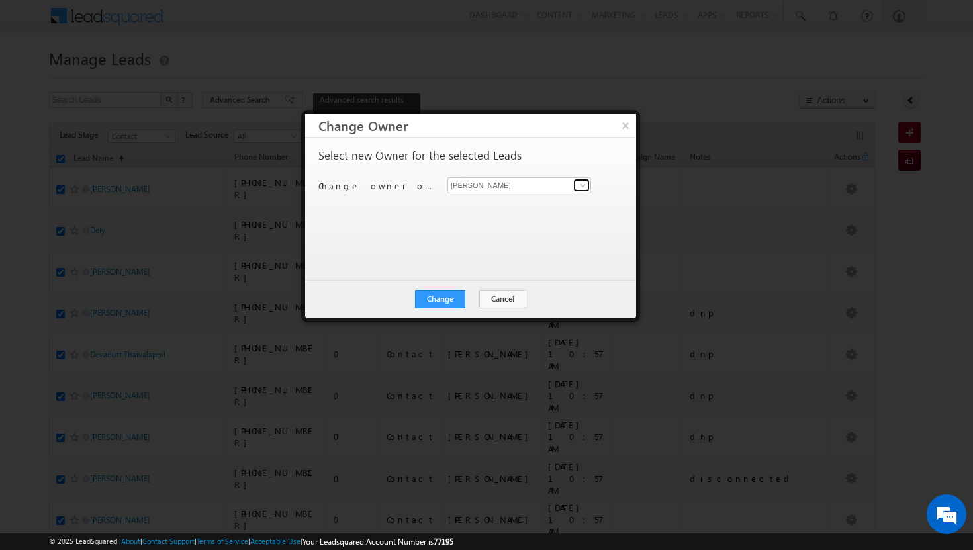
click at [581, 183] on span at bounding box center [583, 185] width 11 height 11
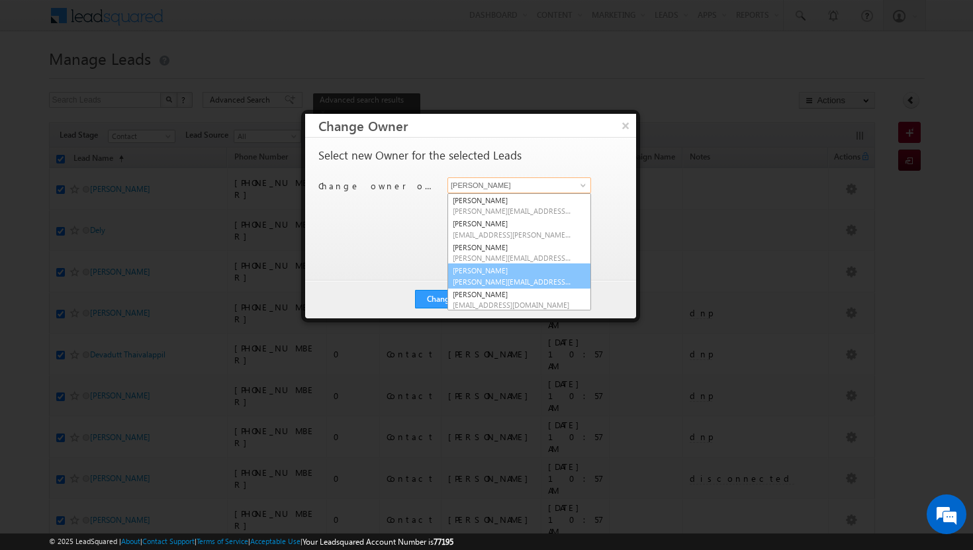
click at [531, 283] on span "[PERSON_NAME][EMAIL_ADDRESS][DOMAIN_NAME]" at bounding box center [512, 282] width 119 height 10
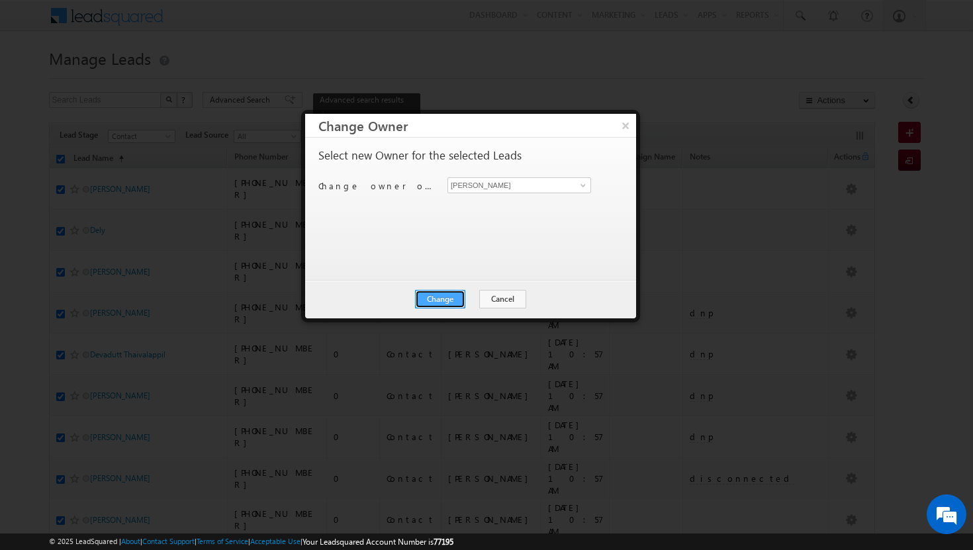
click at [440, 299] on button "Change" at bounding box center [440, 299] width 50 height 19
click at [469, 297] on button "Close" at bounding box center [473, 299] width 42 height 19
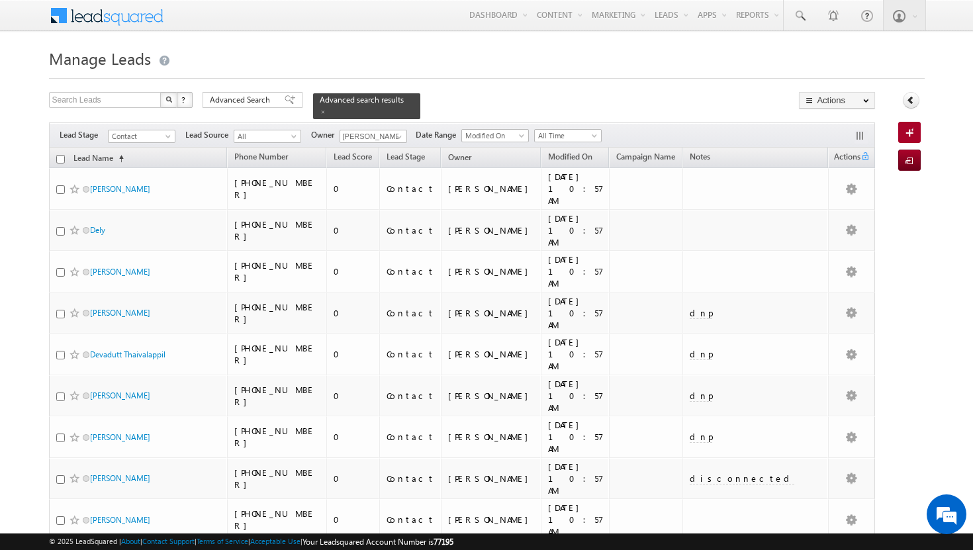
click at [61, 155] on input "checkbox" at bounding box center [60, 159] width 9 height 9
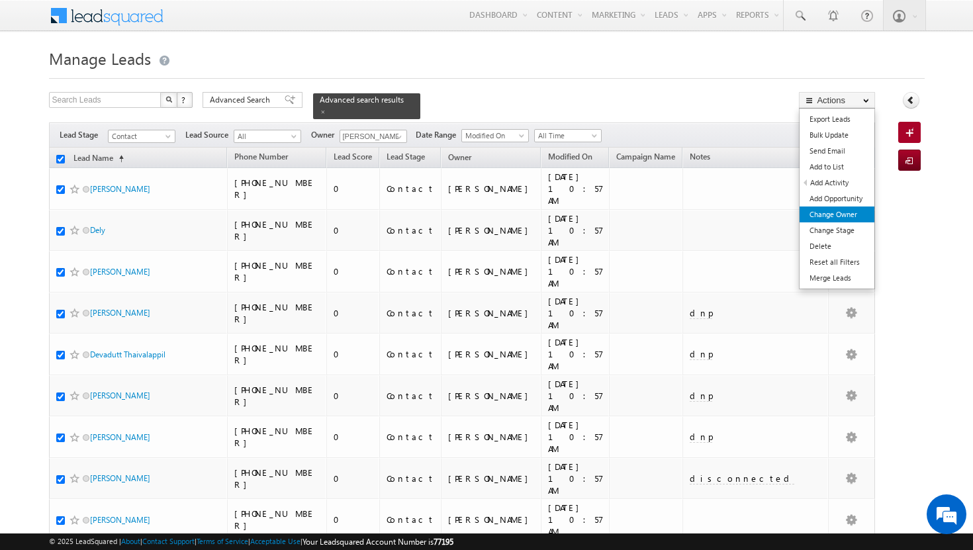
click at [852, 213] on link "Change Owner" at bounding box center [837, 215] width 75 height 16
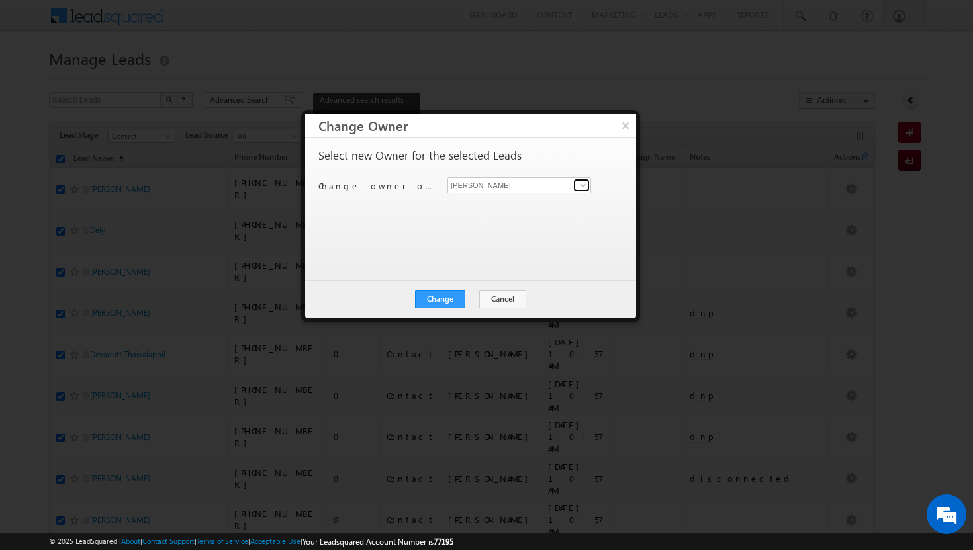
click at [581, 180] on span at bounding box center [583, 185] width 11 height 11
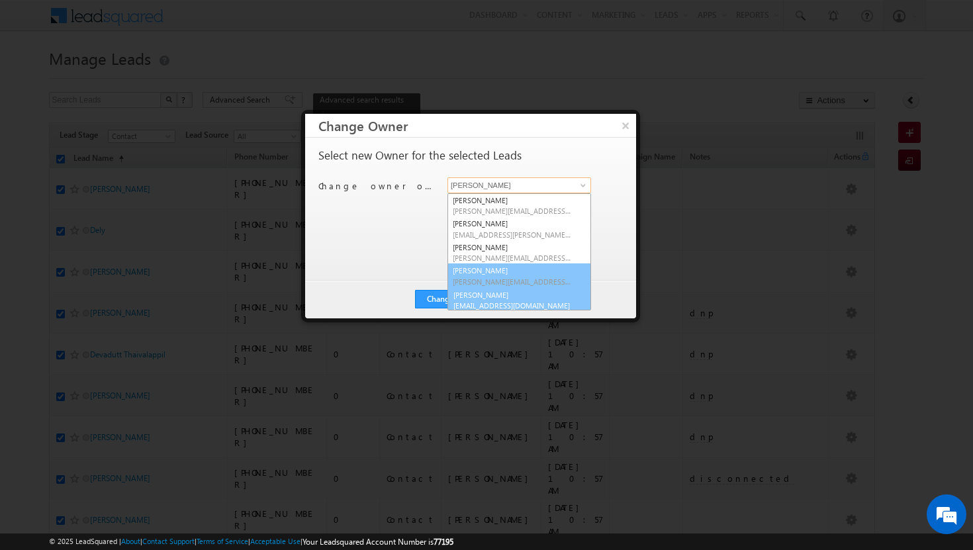
scroll to position [3, 0]
click at [536, 297] on span "[EMAIL_ADDRESS][DOMAIN_NAME]" at bounding box center [512, 302] width 119 height 10
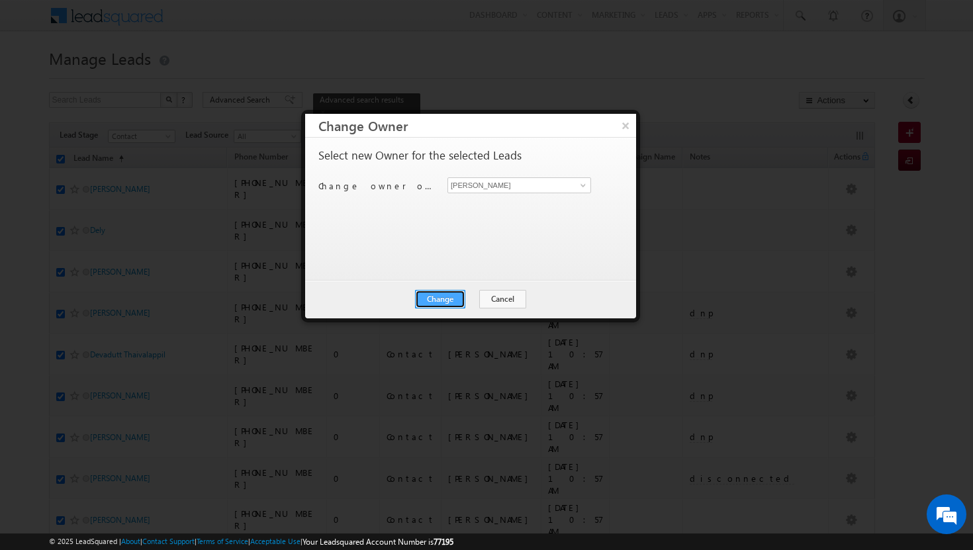
click at [440, 295] on button "Change" at bounding box center [440, 299] width 50 height 19
click at [462, 295] on button "Close" at bounding box center [473, 299] width 42 height 19
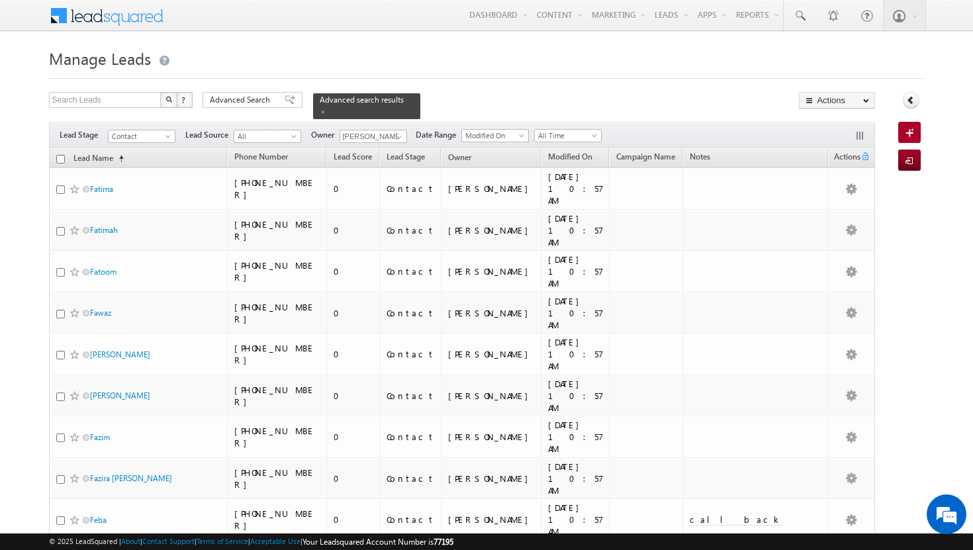
click at [61, 155] on input "checkbox" at bounding box center [60, 159] width 9 height 9
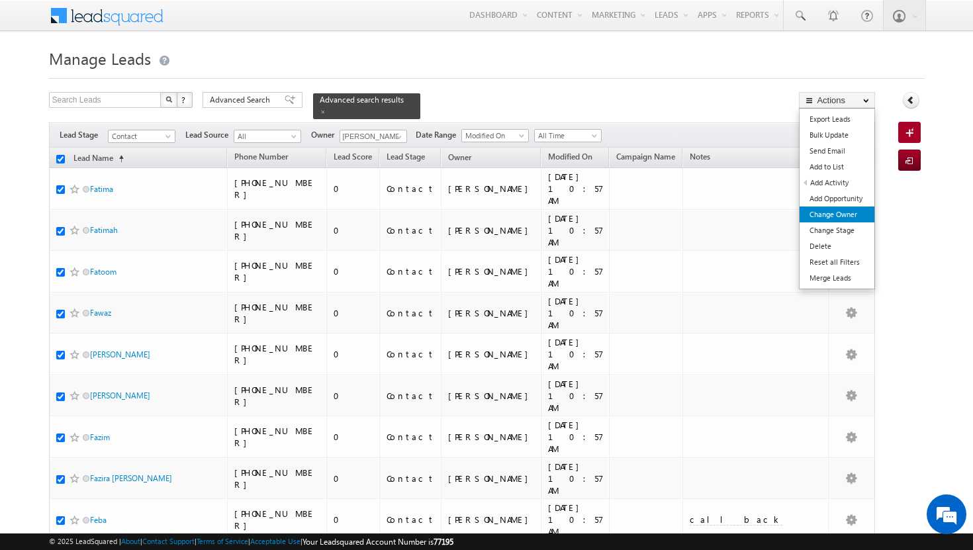
click at [852, 220] on link "Change Owner" at bounding box center [837, 215] width 75 height 16
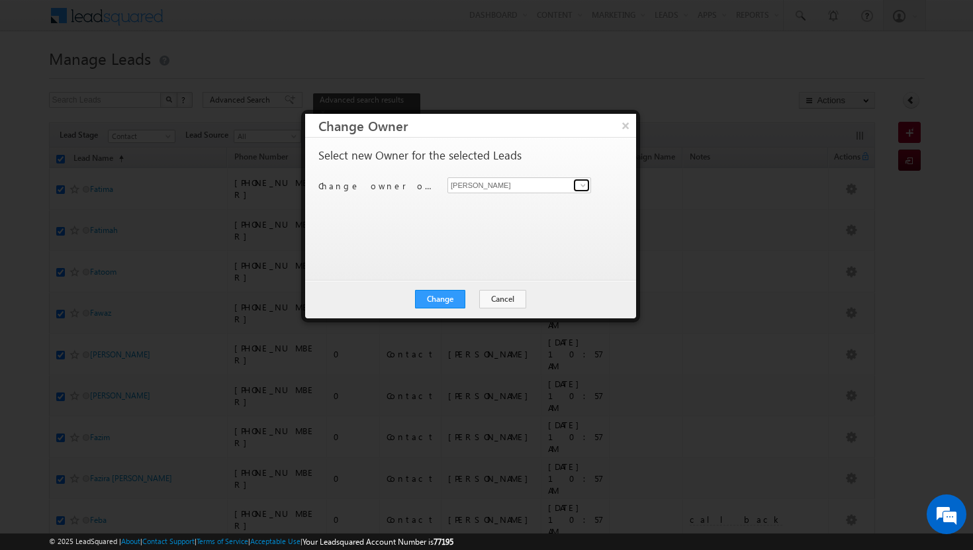
click at [583, 185] on span at bounding box center [583, 185] width 11 height 11
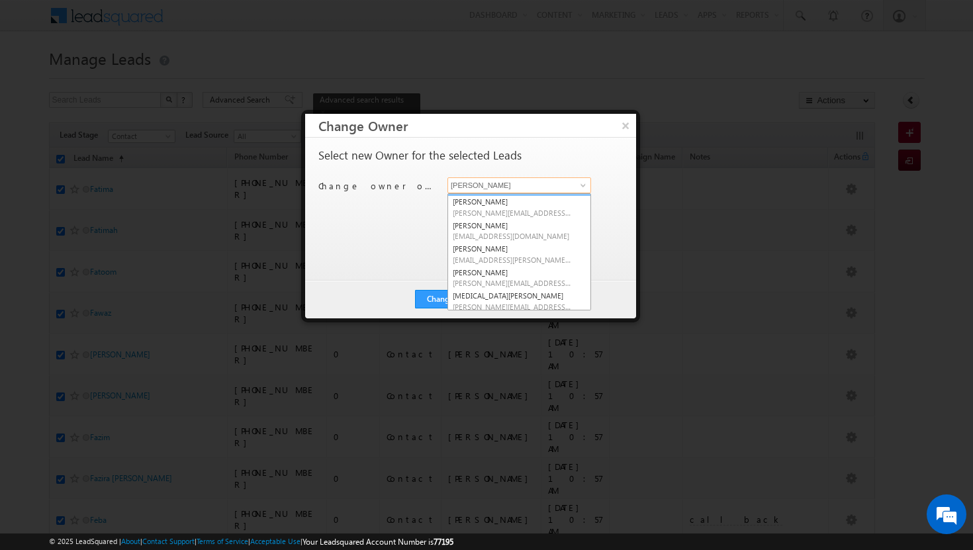
scroll to position [77, 0]
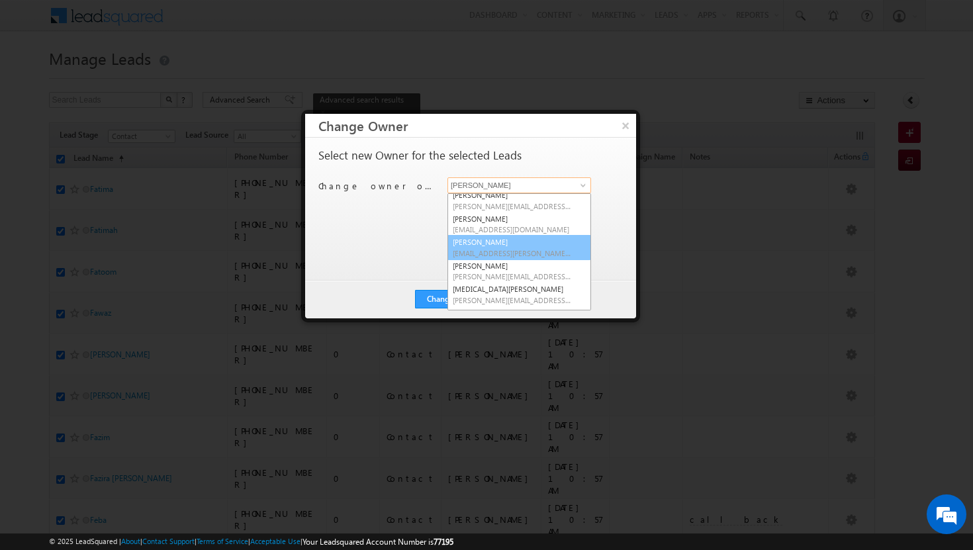
click at [521, 252] on span "[EMAIL_ADDRESS][PERSON_NAME][DOMAIN_NAME]" at bounding box center [512, 253] width 119 height 10
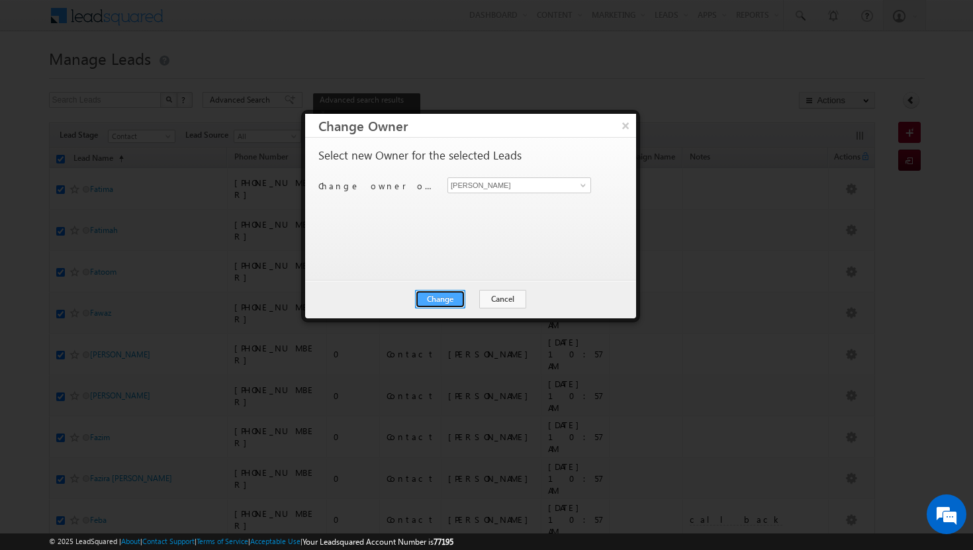
click at [440, 293] on button "Change" at bounding box center [440, 299] width 50 height 19
click at [464, 299] on button "Close" at bounding box center [473, 299] width 42 height 19
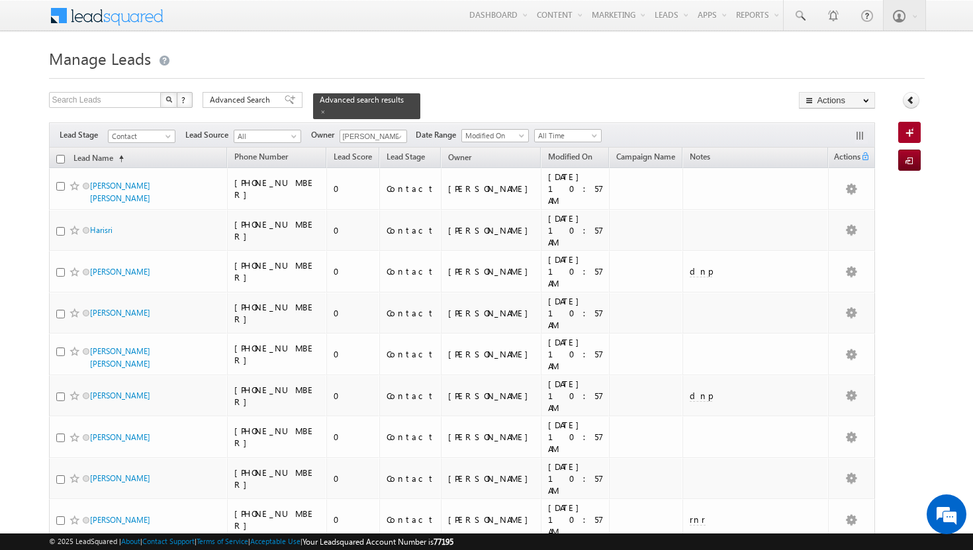
click at [60, 155] on input "checkbox" at bounding box center [60, 159] width 9 height 9
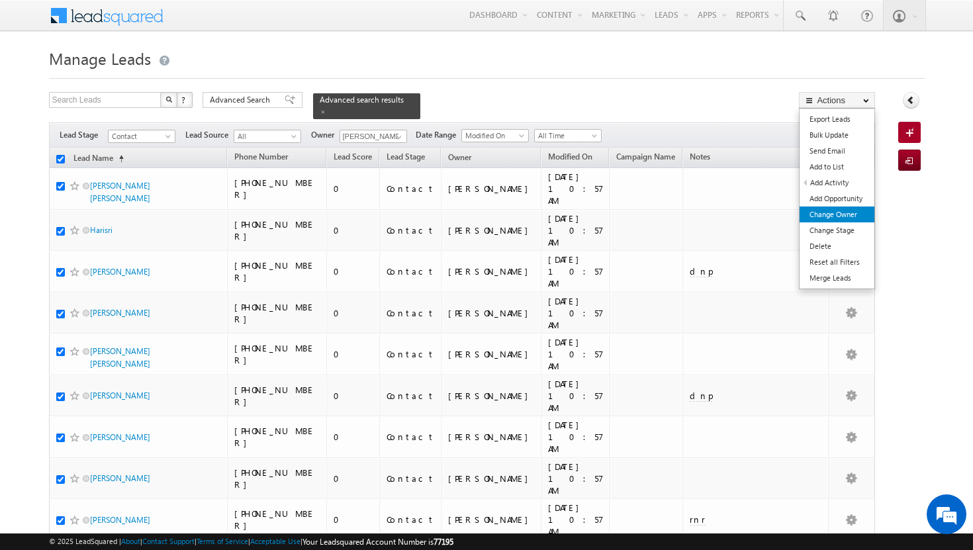
click at [842, 217] on link "Change Owner" at bounding box center [837, 215] width 75 height 16
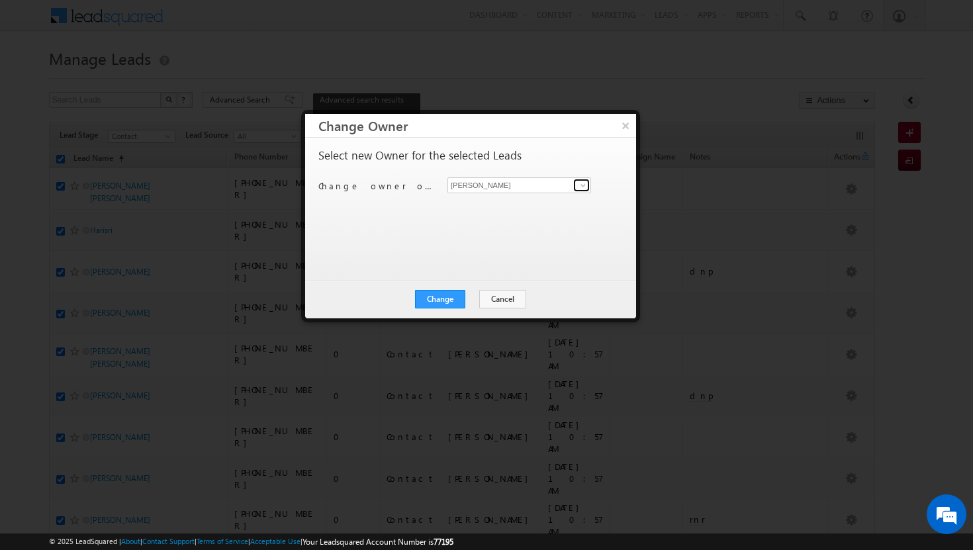
click at [585, 183] on span at bounding box center [583, 185] width 11 height 11
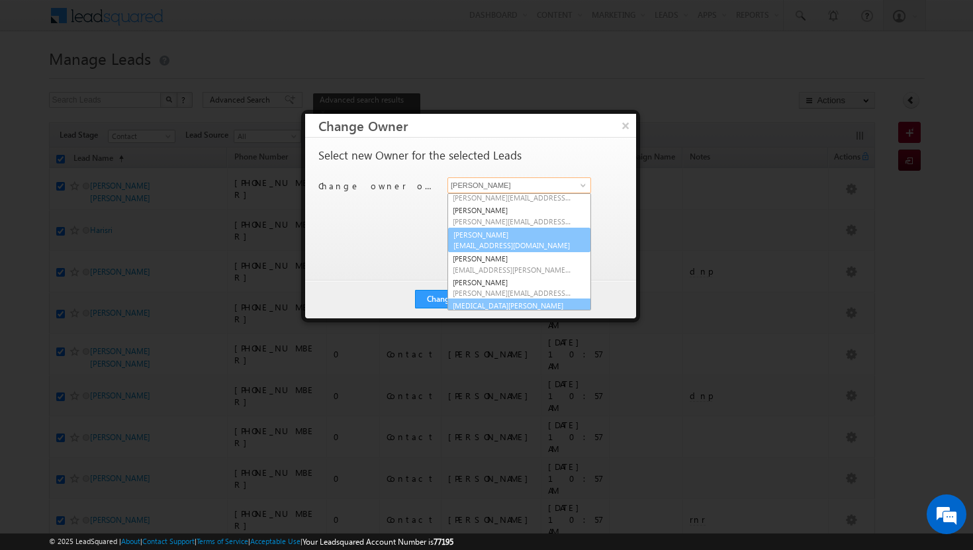
scroll to position [74, 0]
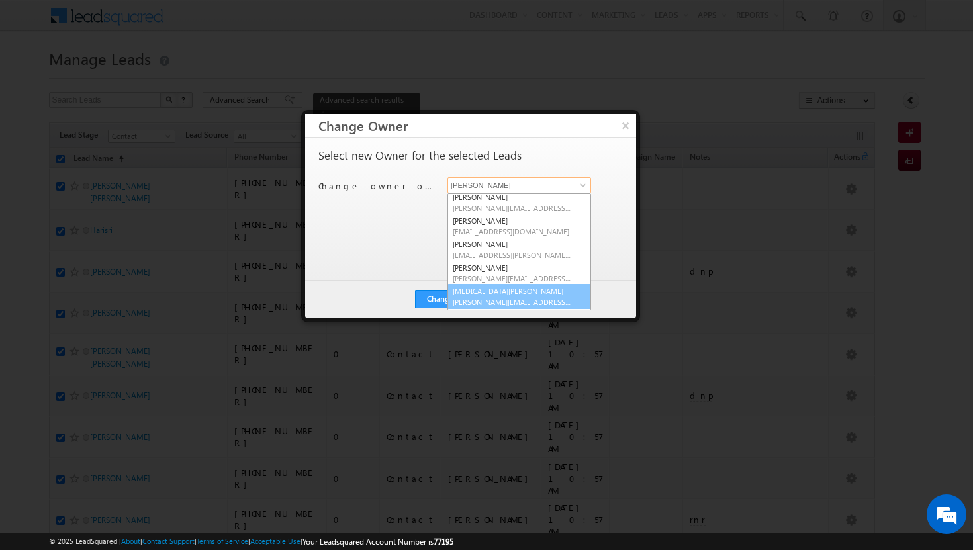
click at [513, 300] on span "[PERSON_NAME][EMAIL_ADDRESS][DOMAIN_NAME]" at bounding box center [512, 302] width 119 height 10
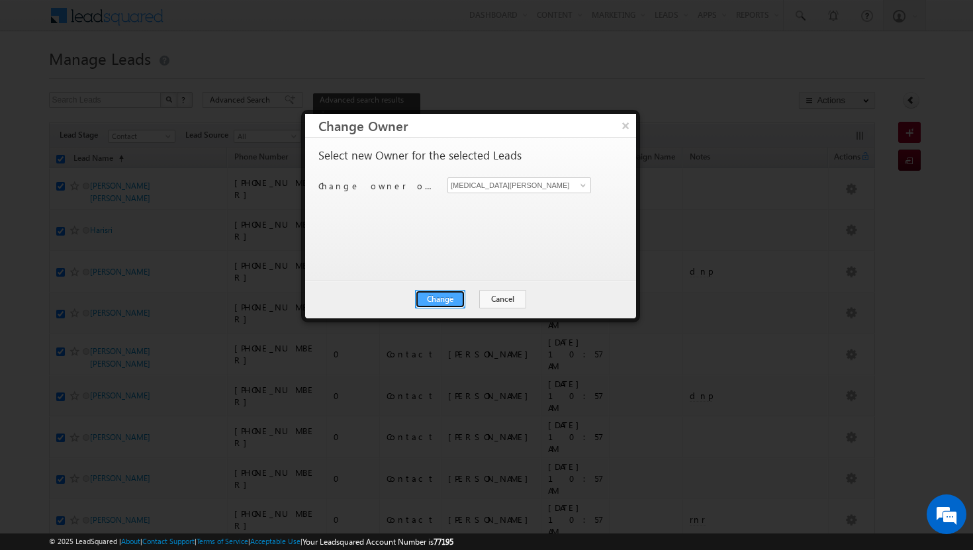
click at [441, 299] on button "Change" at bounding box center [440, 299] width 50 height 19
click at [464, 301] on button "Close" at bounding box center [473, 299] width 42 height 19
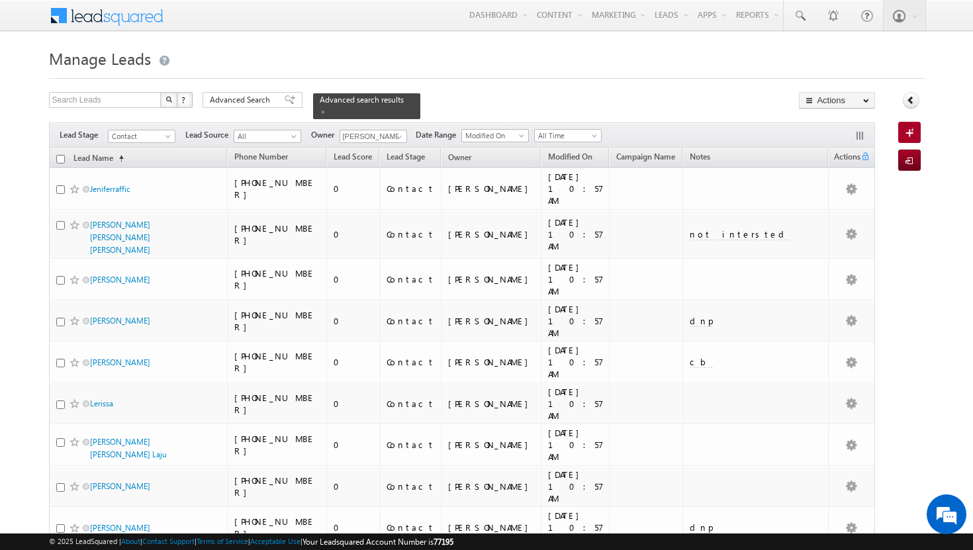
click at [59, 155] on input "checkbox" at bounding box center [60, 159] width 9 height 9
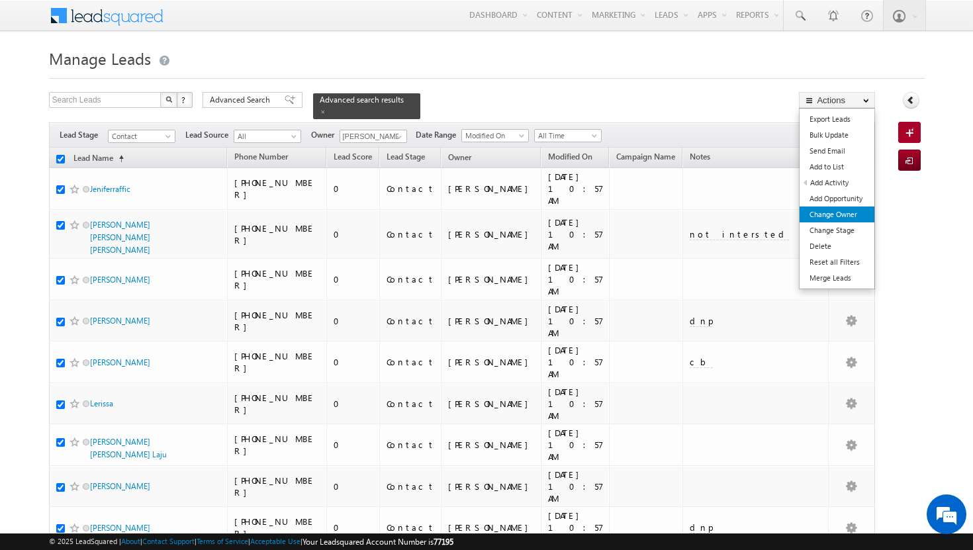
click at [845, 219] on link "Change Owner" at bounding box center [837, 215] width 75 height 16
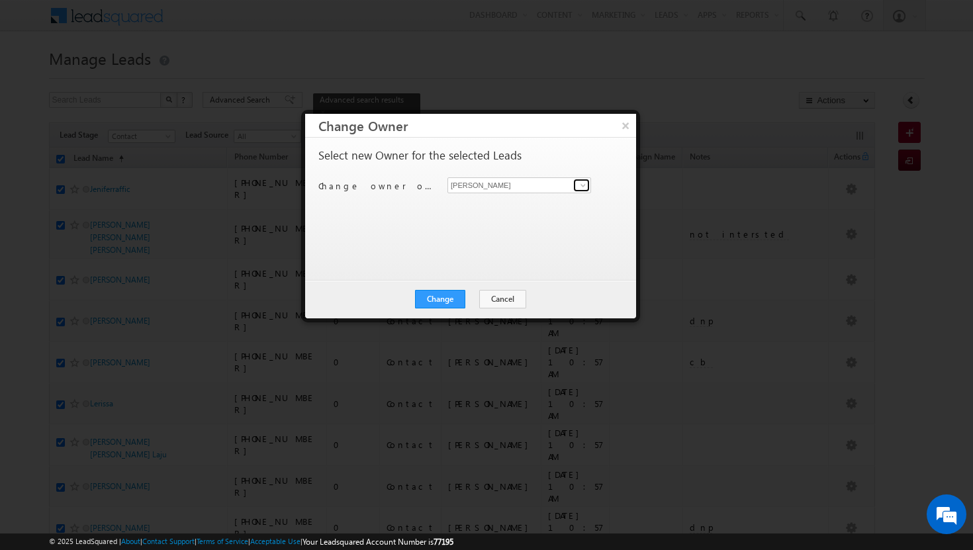
click at [582, 189] on span at bounding box center [583, 185] width 11 height 11
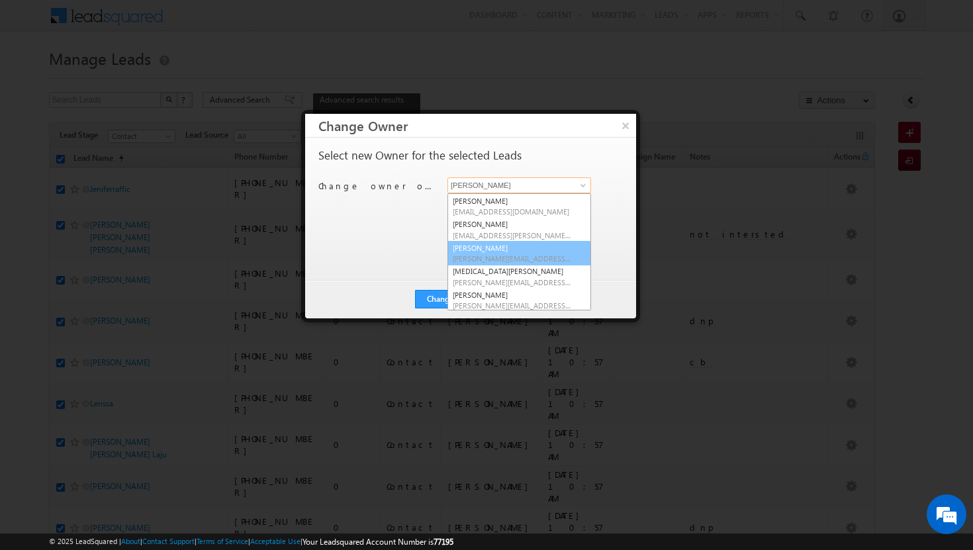
scroll to position [119, 0]
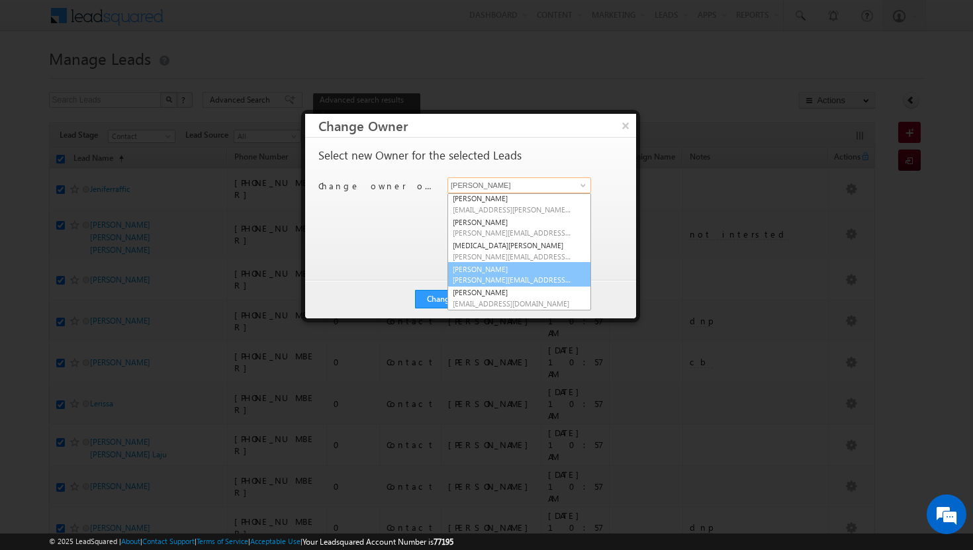
click at [545, 277] on span "[PERSON_NAME][EMAIL_ADDRESS][DOMAIN_NAME]" at bounding box center [512, 280] width 119 height 10
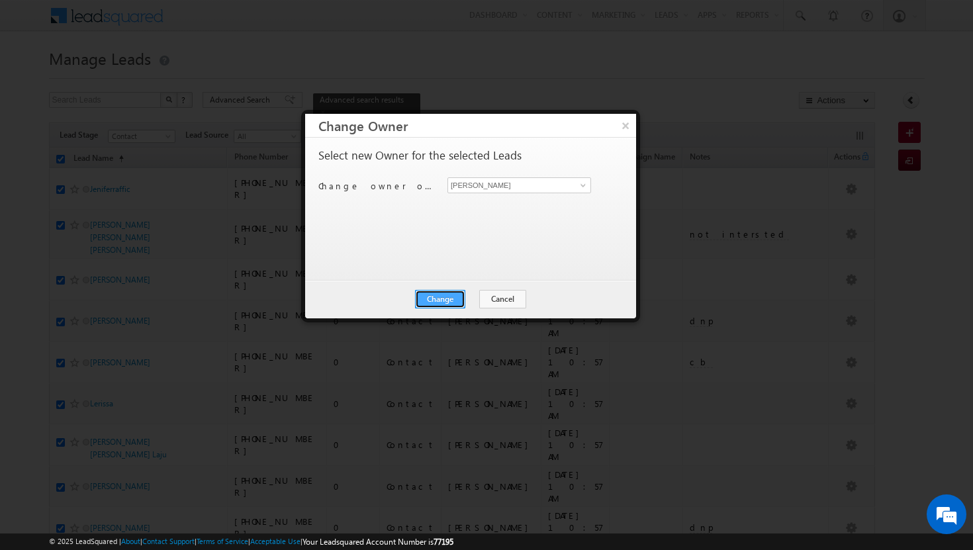
click at [430, 299] on button "Change" at bounding box center [440, 299] width 50 height 19
click at [468, 297] on button "Close" at bounding box center [473, 299] width 42 height 19
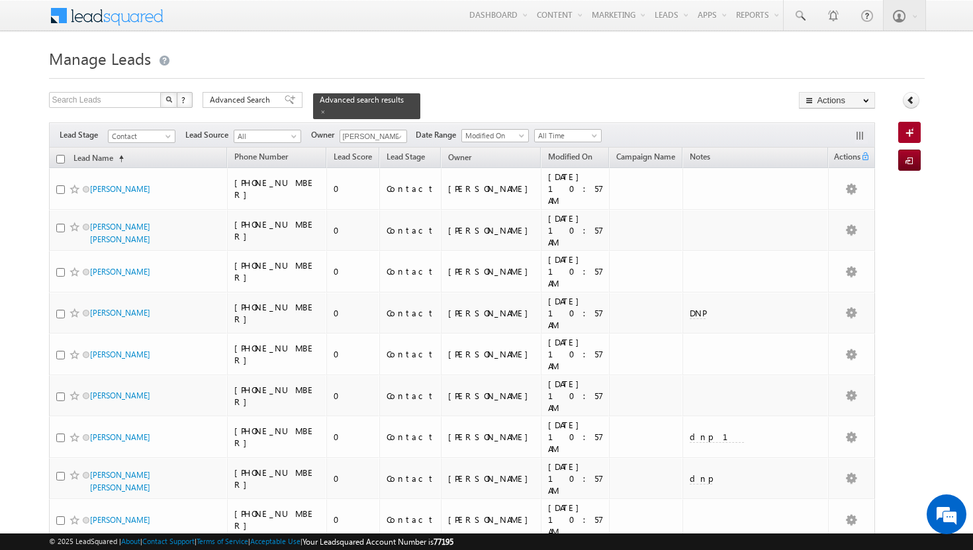
click at [61, 155] on input "checkbox" at bounding box center [60, 159] width 9 height 9
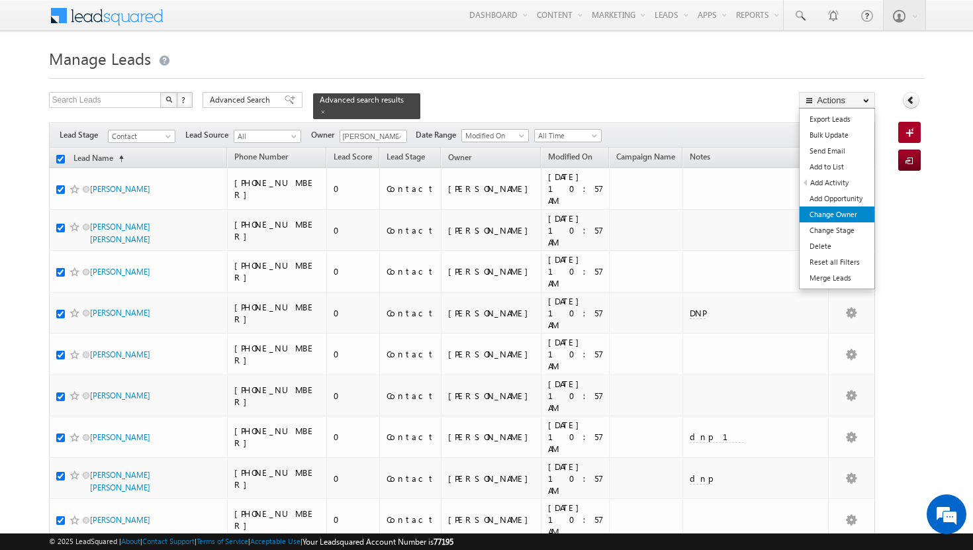
click at [838, 217] on link "Change Owner" at bounding box center [837, 215] width 75 height 16
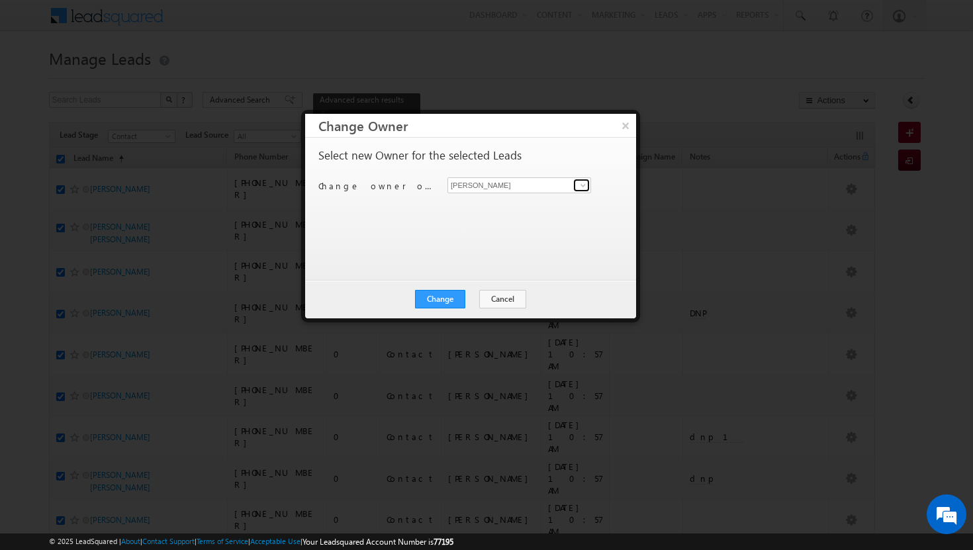
click at [581, 187] on span at bounding box center [583, 185] width 11 height 11
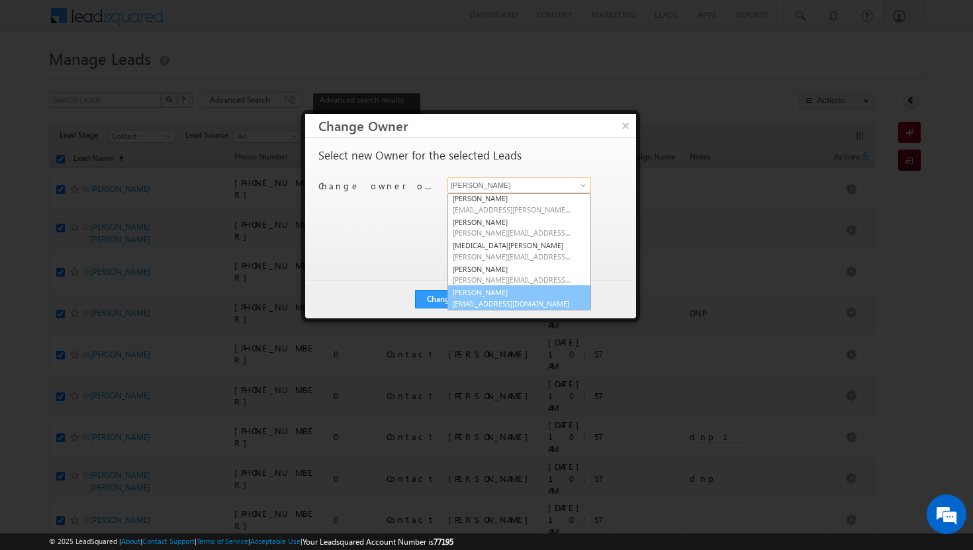
scroll to position [120, 0]
click at [513, 290] on link "[PERSON_NAME] [PERSON_NAME][EMAIL_ADDRESS][DOMAIN_NAME]" at bounding box center [520, 297] width 144 height 25
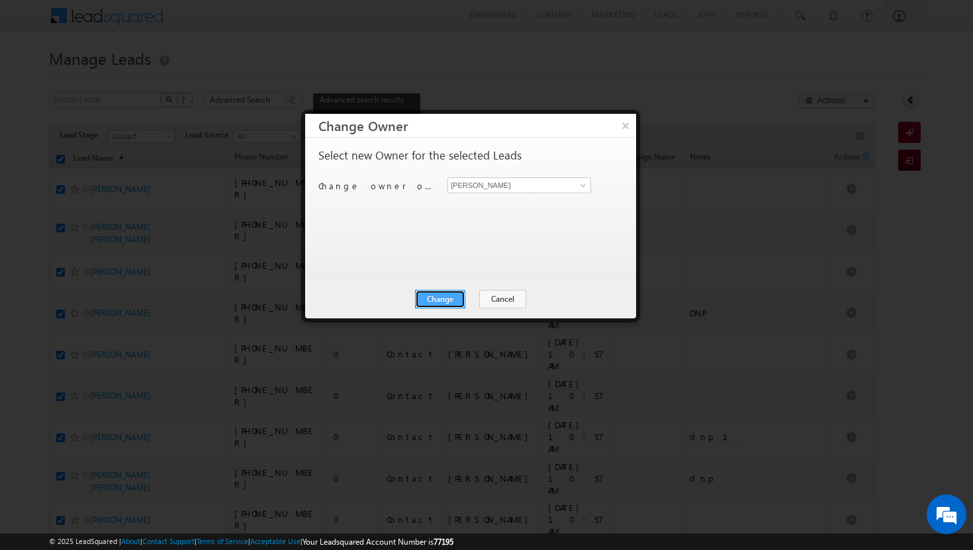
click at [448, 298] on button "Change" at bounding box center [440, 299] width 50 height 19
click at [468, 296] on button "Close" at bounding box center [473, 299] width 42 height 19
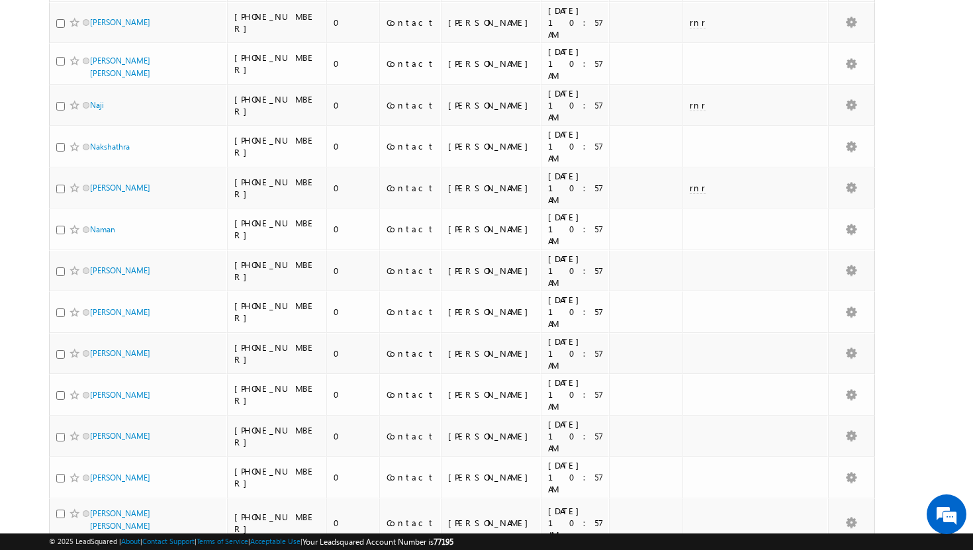
scroll to position [2837, 0]
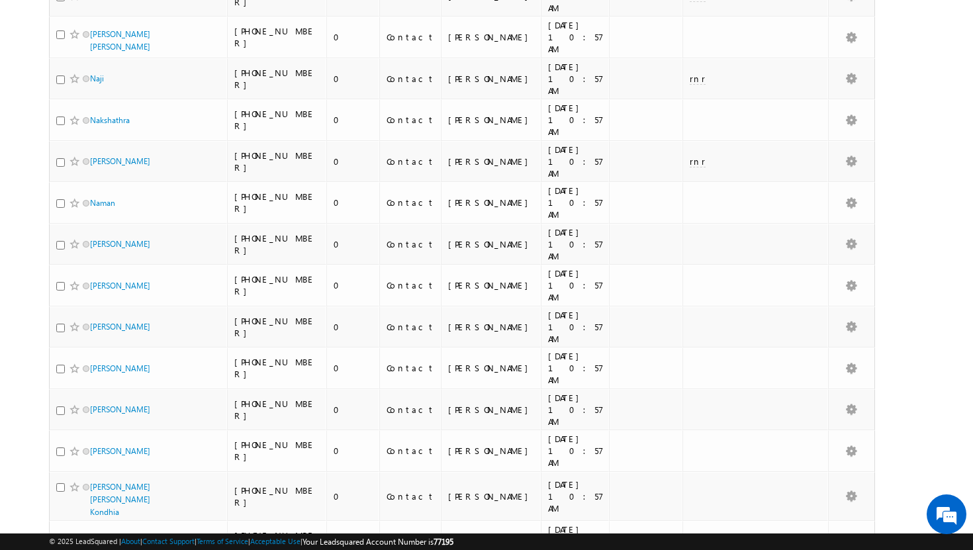
click at [90, 509] on li "50" at bounding box center [94, 513] width 32 height 13
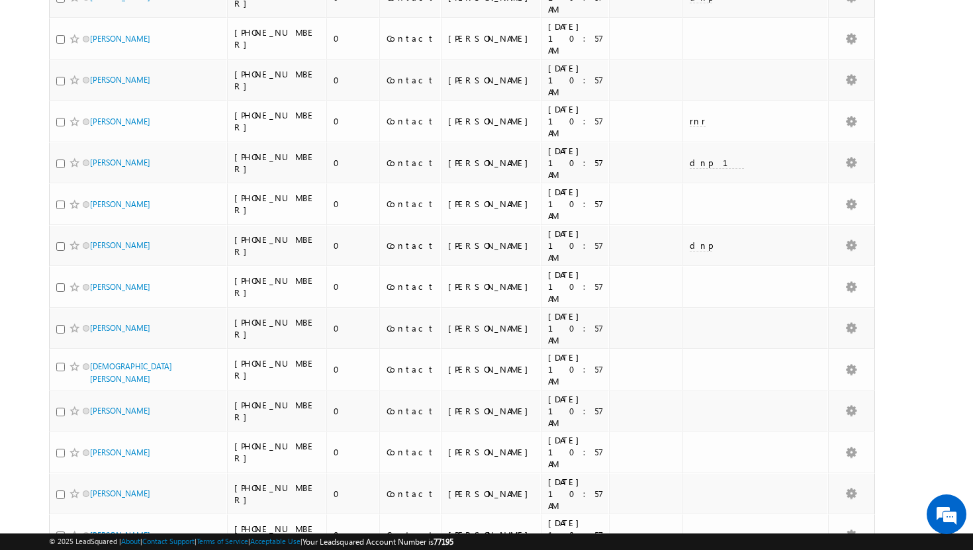
scroll to position [0, 0]
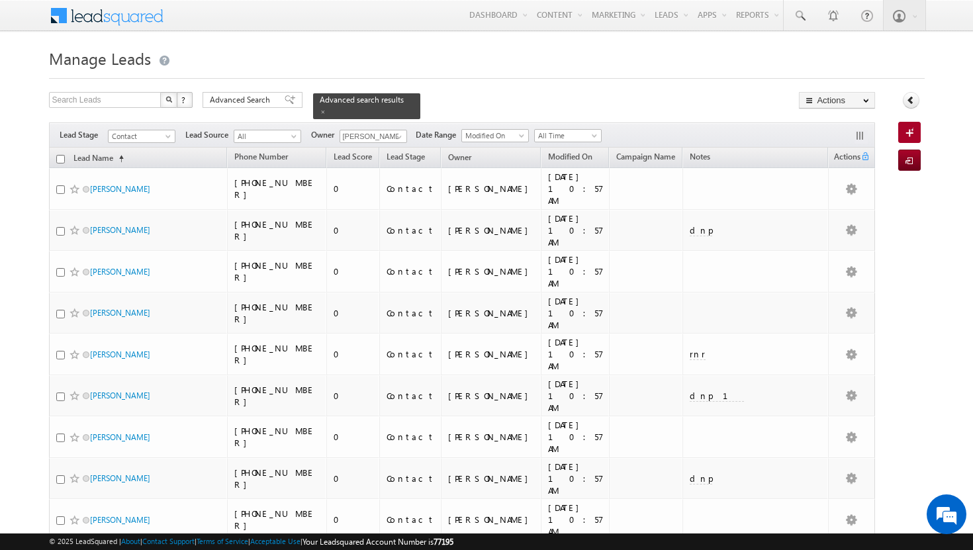
click at [60, 155] on input "checkbox" at bounding box center [60, 159] width 9 height 9
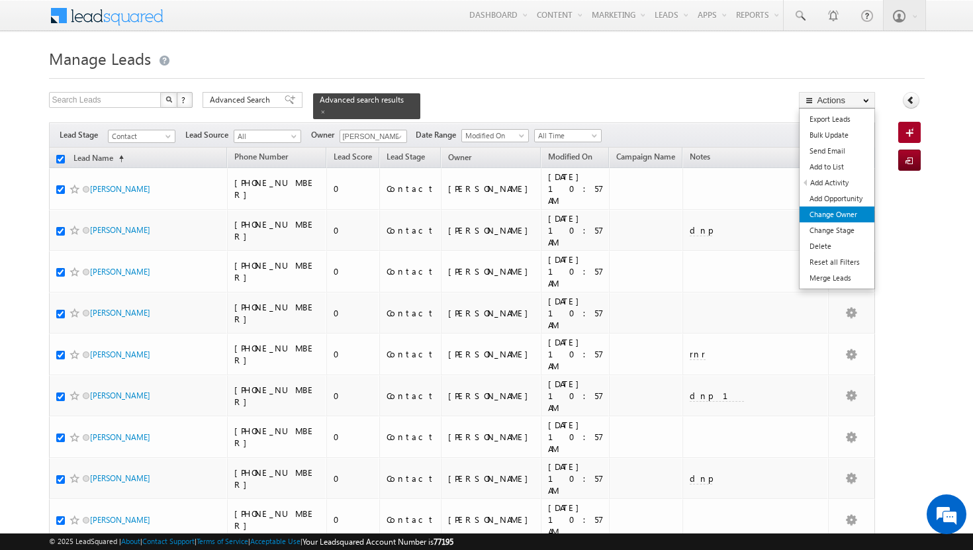
click at [849, 218] on link "Change Owner" at bounding box center [837, 215] width 75 height 16
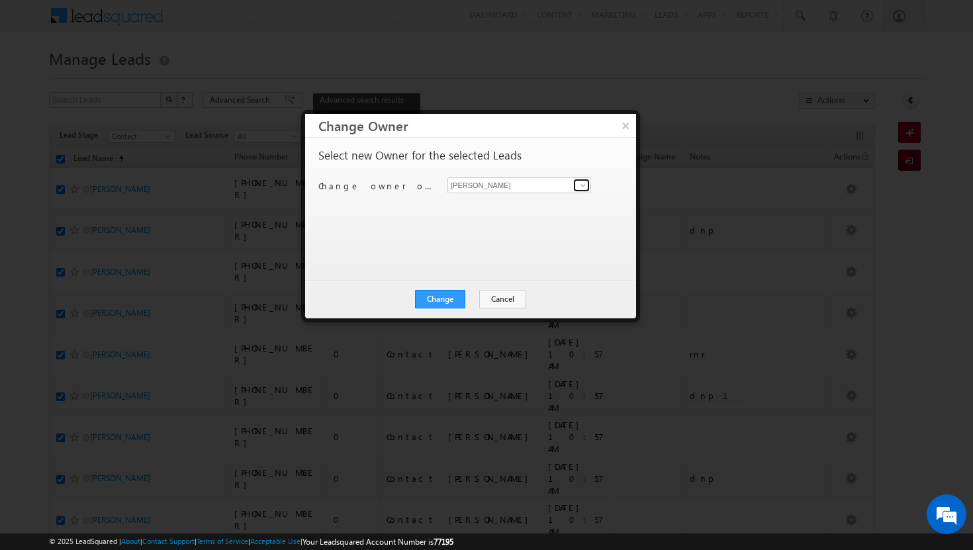
click at [584, 183] on span at bounding box center [583, 185] width 11 height 11
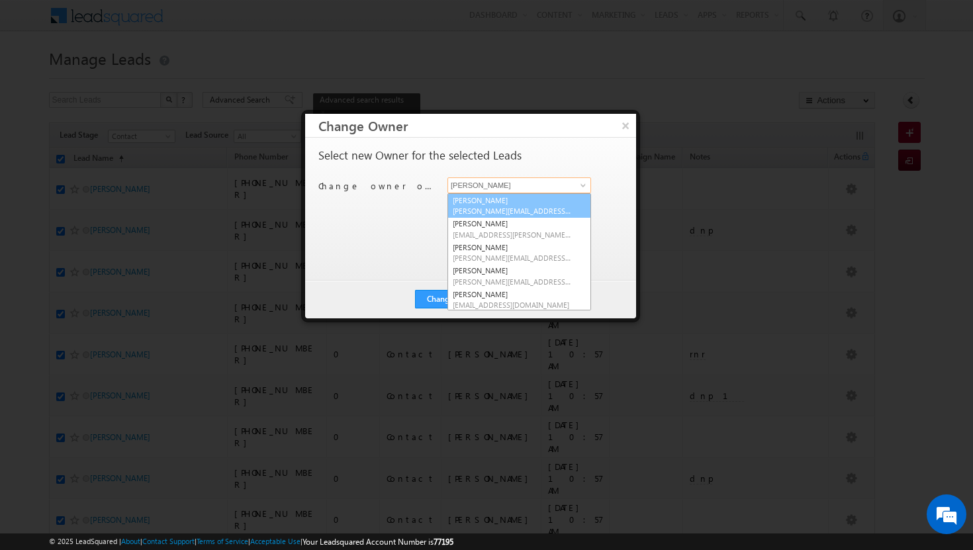
click at [475, 201] on link "[PERSON_NAME][DEMOGRAPHIC_DATA] [PERSON_NAME][EMAIL_ADDRESS][DOMAIN_NAME]" at bounding box center [520, 205] width 144 height 25
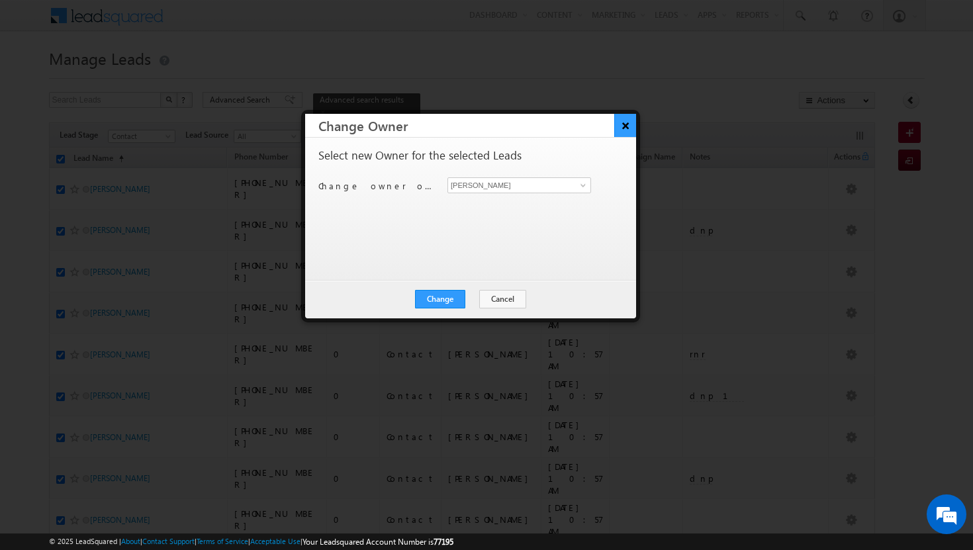
click at [624, 122] on button "×" at bounding box center [626, 125] width 22 height 23
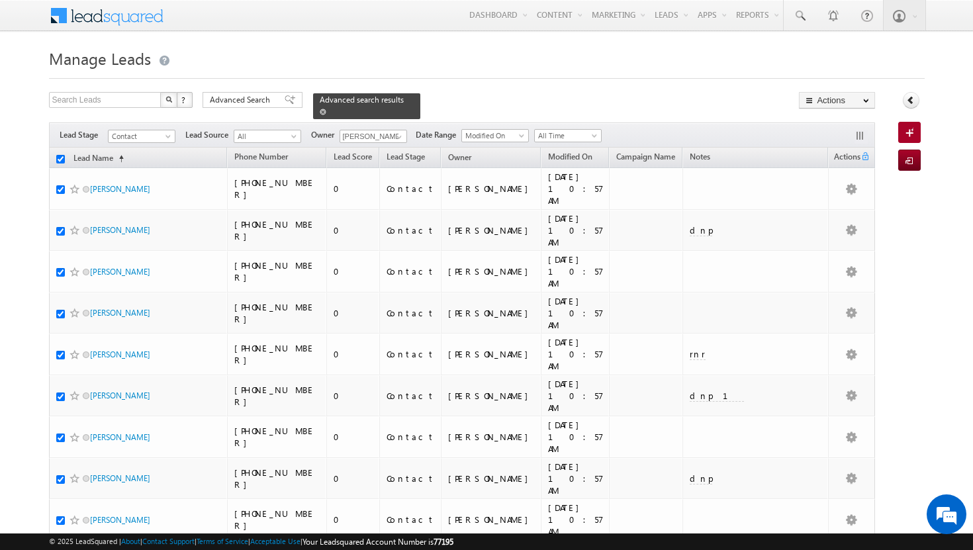
click at [326, 109] on span at bounding box center [323, 112] width 7 height 7
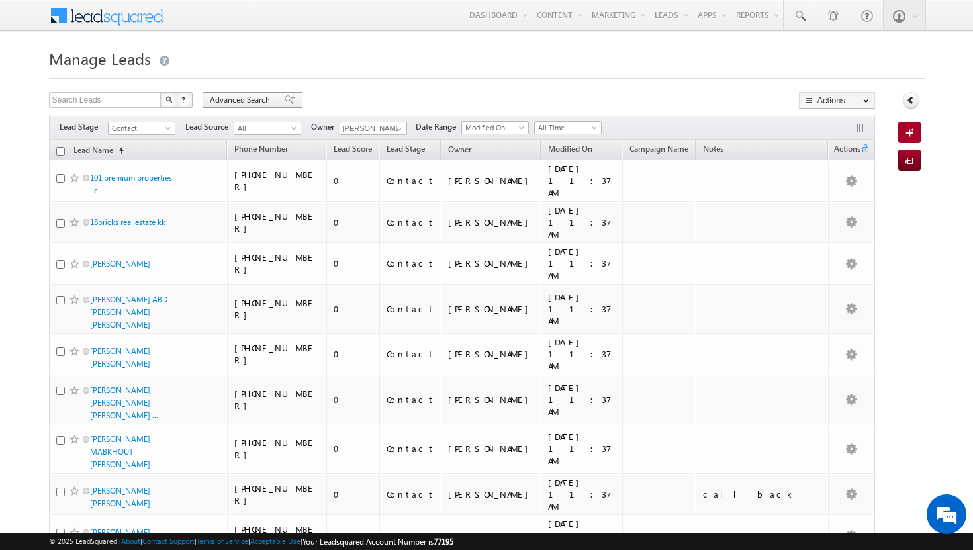
click at [260, 101] on span "Advanced Search" at bounding box center [242, 100] width 64 height 12
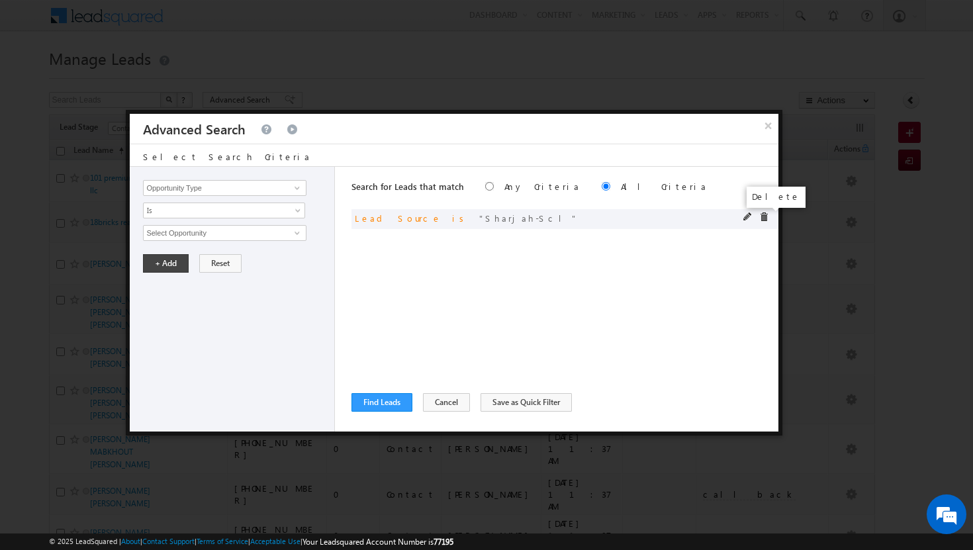
click at [764, 219] on span at bounding box center [764, 217] width 9 height 9
click at [297, 189] on span at bounding box center [297, 188] width 11 height 11
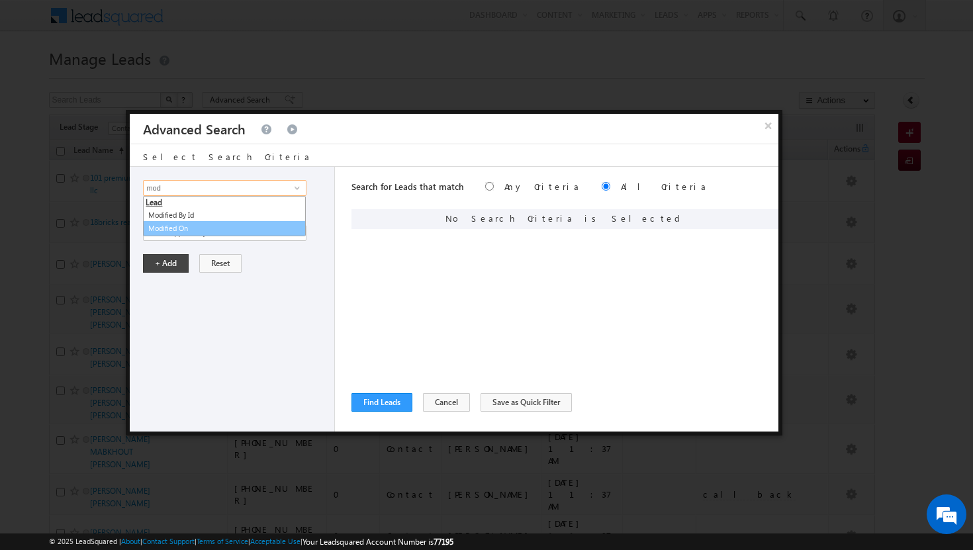
click at [235, 225] on link "Modified On" at bounding box center [224, 228] width 163 height 15
click at [301, 230] on span at bounding box center [299, 235] width 11 height 11
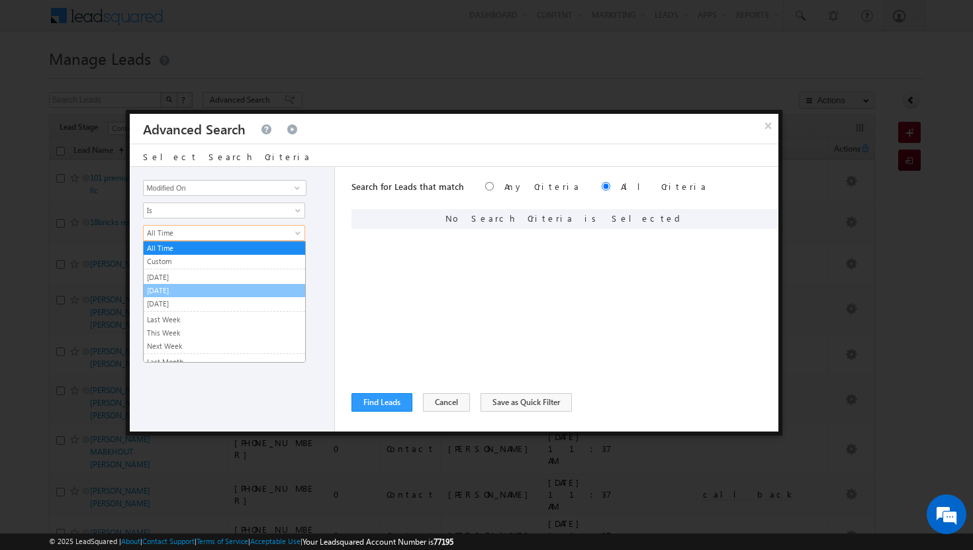
click at [193, 295] on link "[DATE]" at bounding box center [225, 291] width 162 height 12
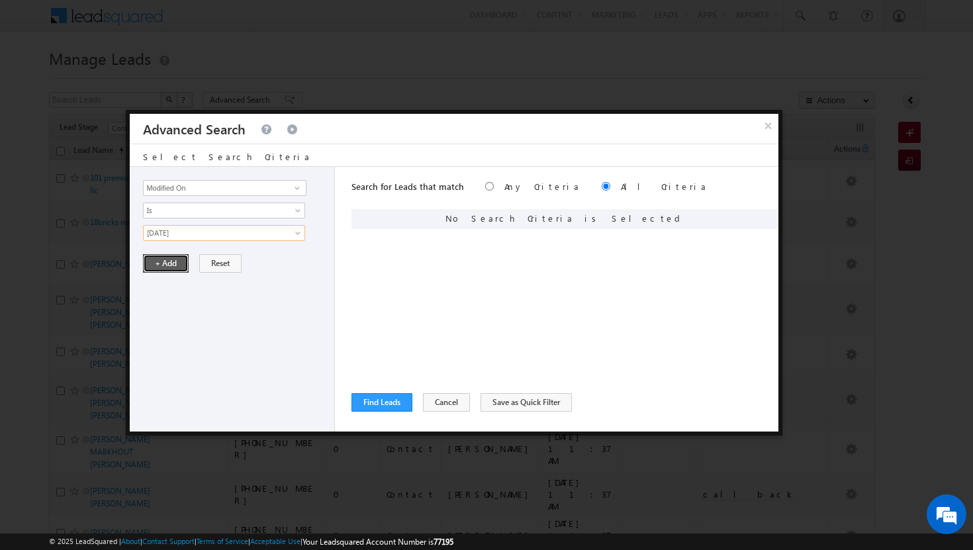
click at [175, 262] on button "+ Add" at bounding box center [166, 263] width 46 height 19
click at [396, 403] on button "Find Leads" at bounding box center [382, 402] width 61 height 19
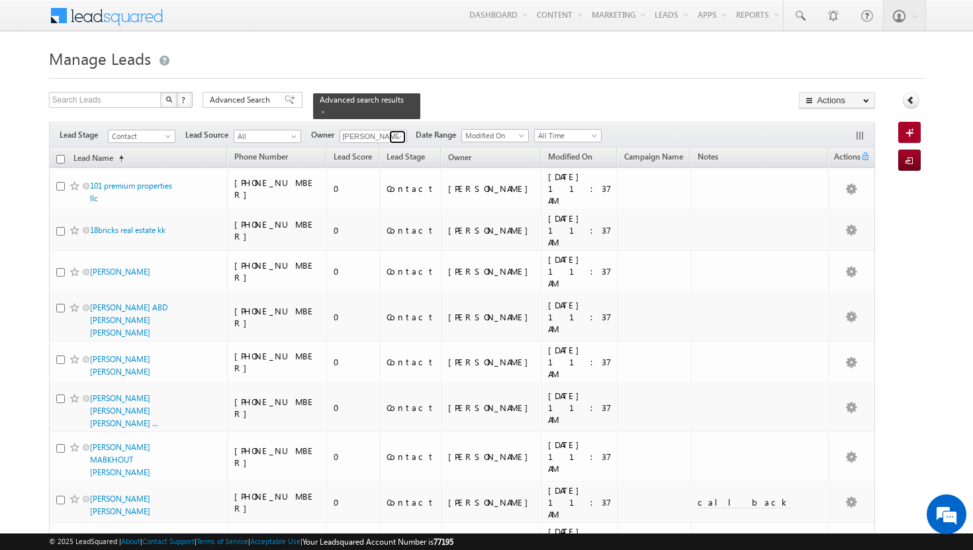
click at [402, 132] on span at bounding box center [399, 137] width 11 height 11
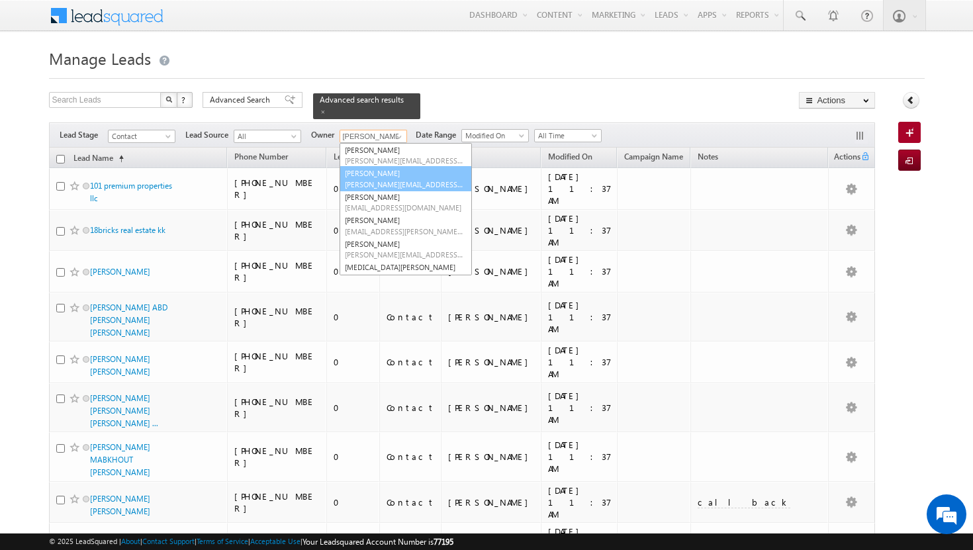
click at [392, 179] on span "[PERSON_NAME][EMAIL_ADDRESS][DOMAIN_NAME]" at bounding box center [404, 184] width 119 height 10
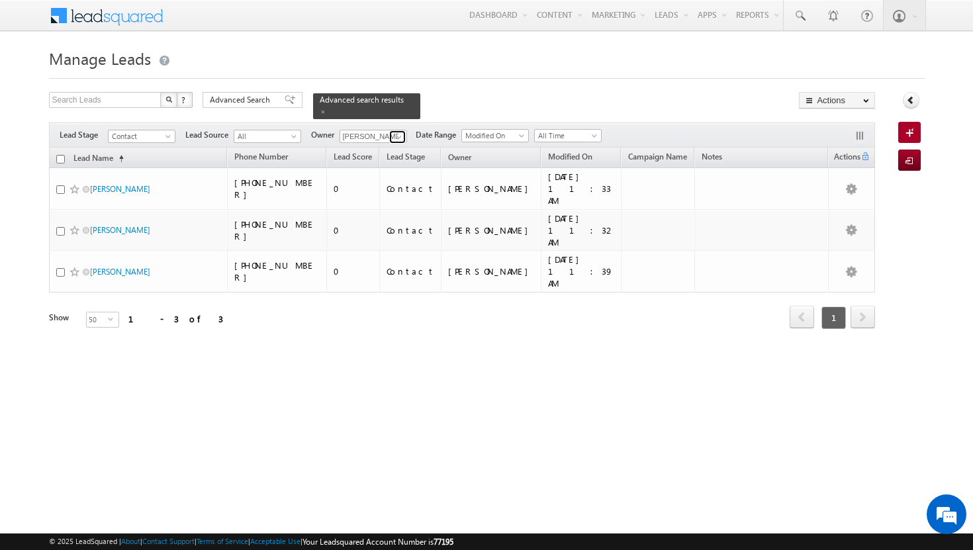
click at [399, 132] on span at bounding box center [399, 137] width 11 height 11
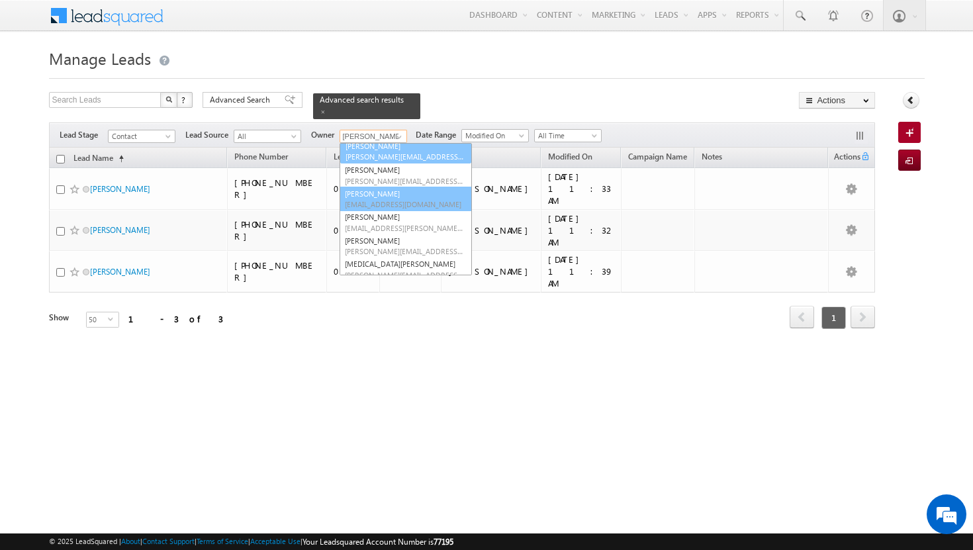
scroll to position [81, 0]
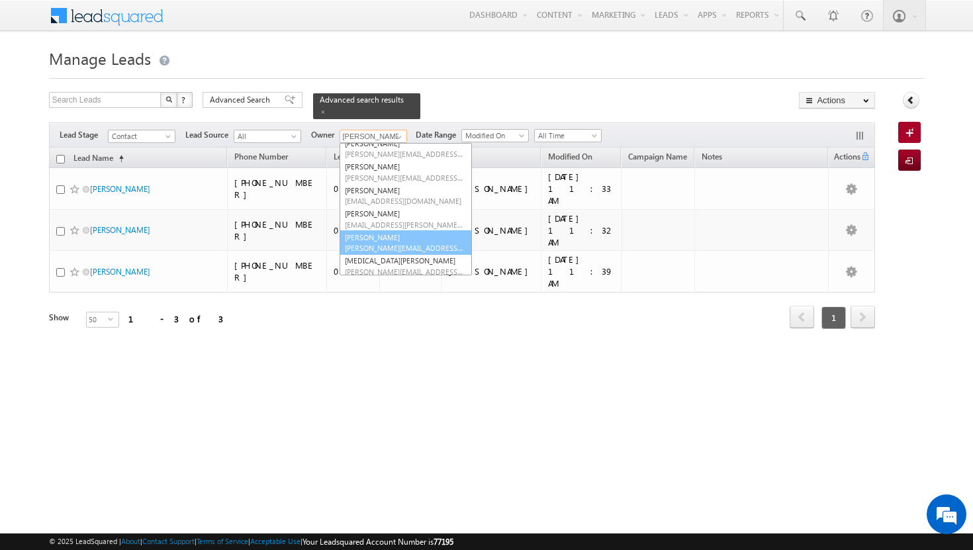
click at [383, 230] on link "[PERSON_NAME] [PERSON_NAME][EMAIL_ADDRESS][PERSON_NAME][DOMAIN_NAME]" at bounding box center [406, 242] width 132 height 25
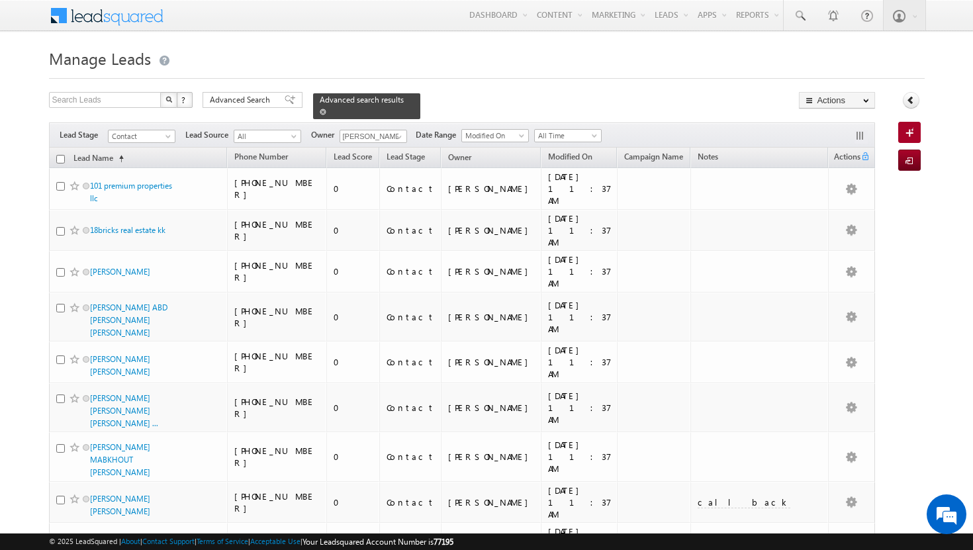
click at [326, 109] on span at bounding box center [323, 112] width 7 height 7
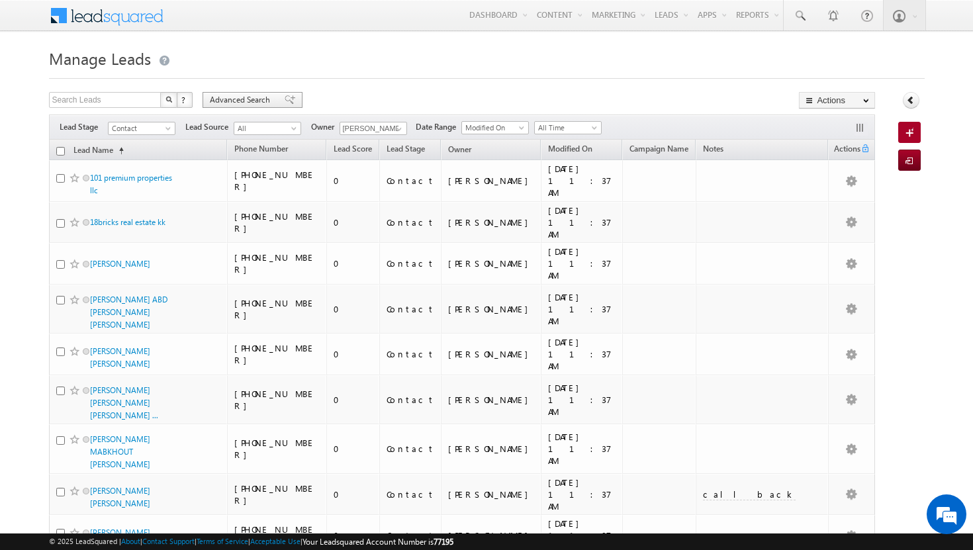
click at [238, 97] on span "Advanced Search" at bounding box center [242, 100] width 64 height 12
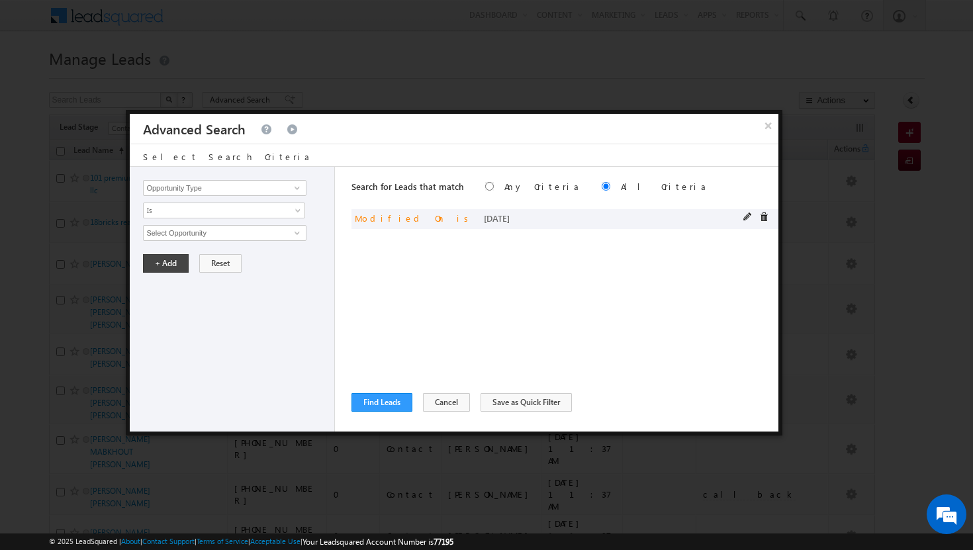
click at [766, 219] on span at bounding box center [764, 217] width 9 height 9
click at [297, 190] on span at bounding box center [297, 188] width 11 height 11
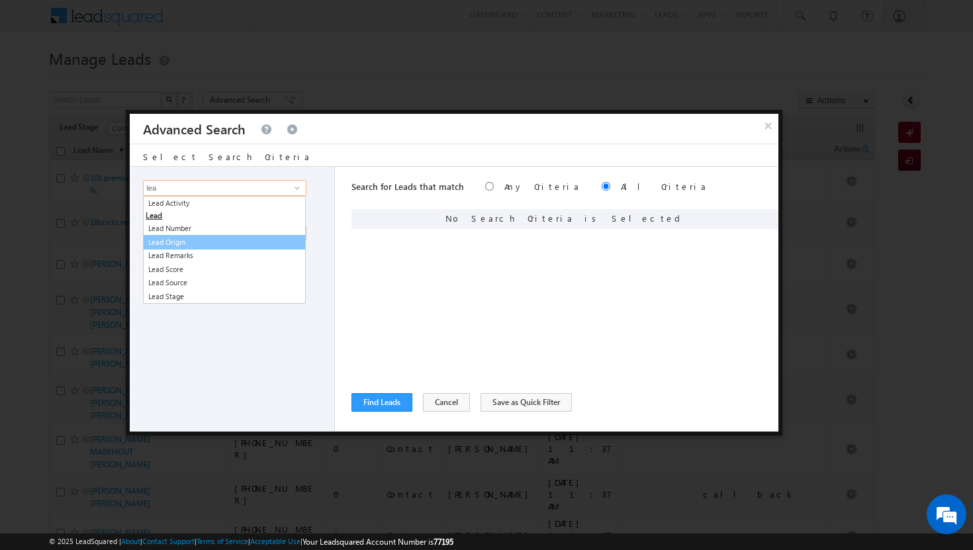
scroll to position [0, 0]
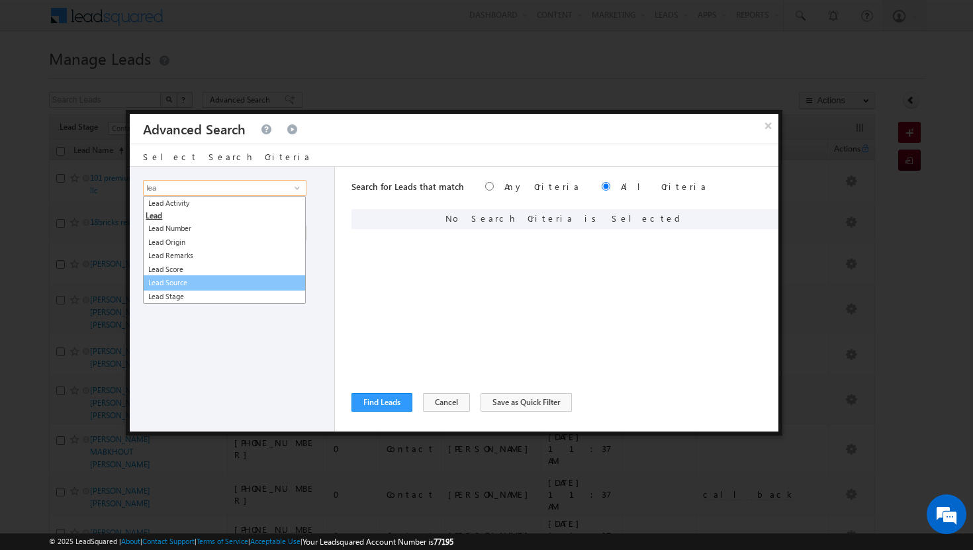
click at [192, 284] on link "Lead Source" at bounding box center [224, 282] width 163 height 15
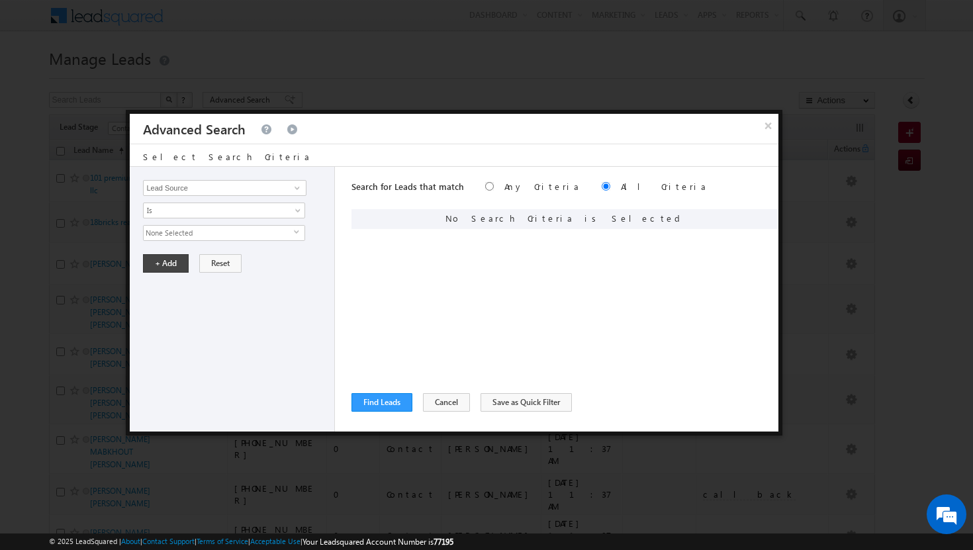
click at [298, 230] on span "select" at bounding box center [299, 232] width 11 height 6
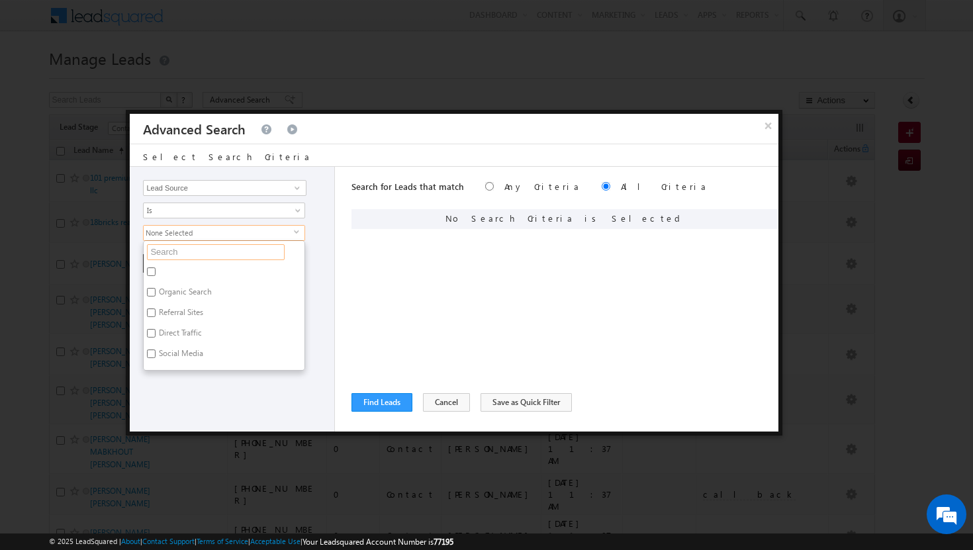
click at [195, 250] on input "text" at bounding box center [216, 252] width 138 height 16
click at [154, 271] on input "Sharjah-Scl" at bounding box center [151, 272] width 9 height 9
click at [258, 381] on div "Opportunity Type Lead Activity Task Sales Group Prospect Id Address 1 Address 2…" at bounding box center [232, 299] width 205 height 265
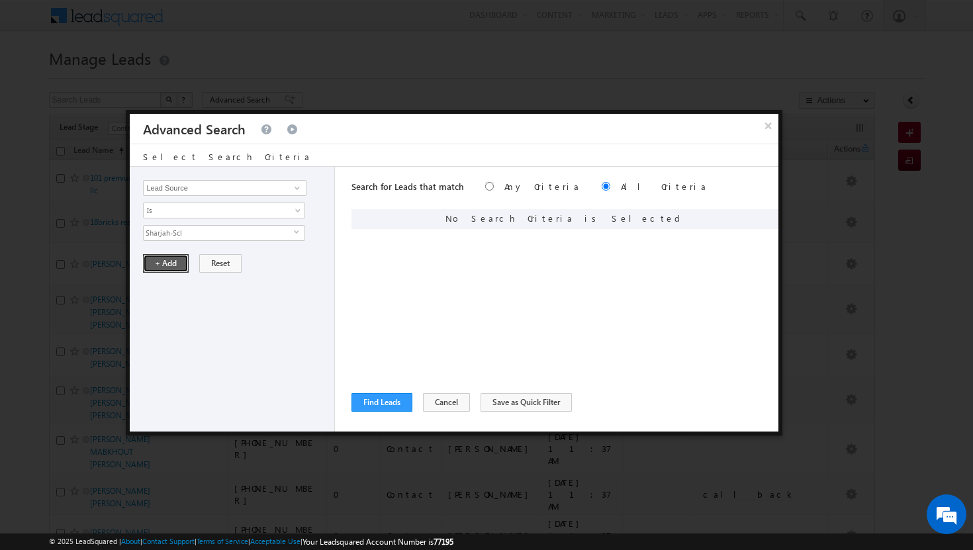
click at [173, 262] on button "+ Add" at bounding box center [166, 263] width 46 height 19
click at [397, 402] on button "Find Leads" at bounding box center [382, 402] width 61 height 19
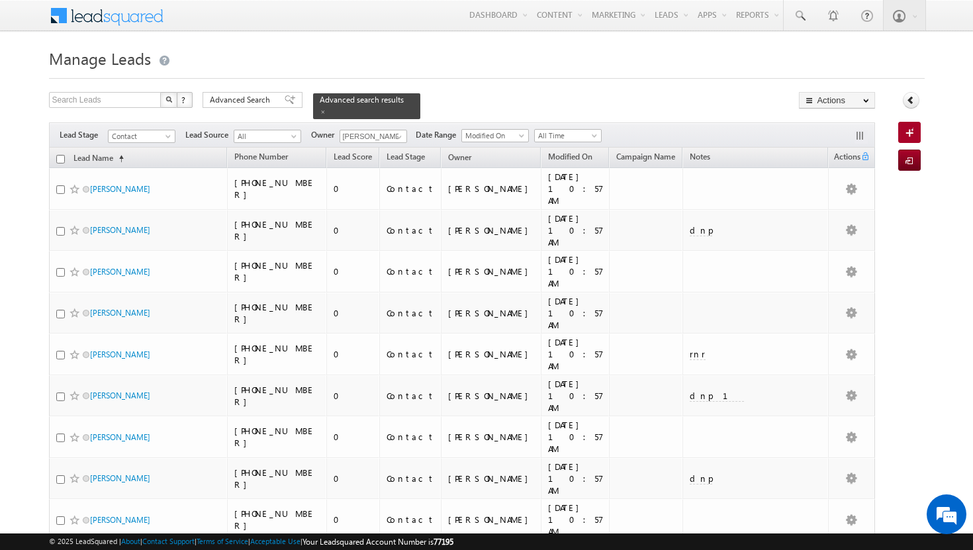
click at [60, 155] on input "checkbox" at bounding box center [60, 159] width 9 height 9
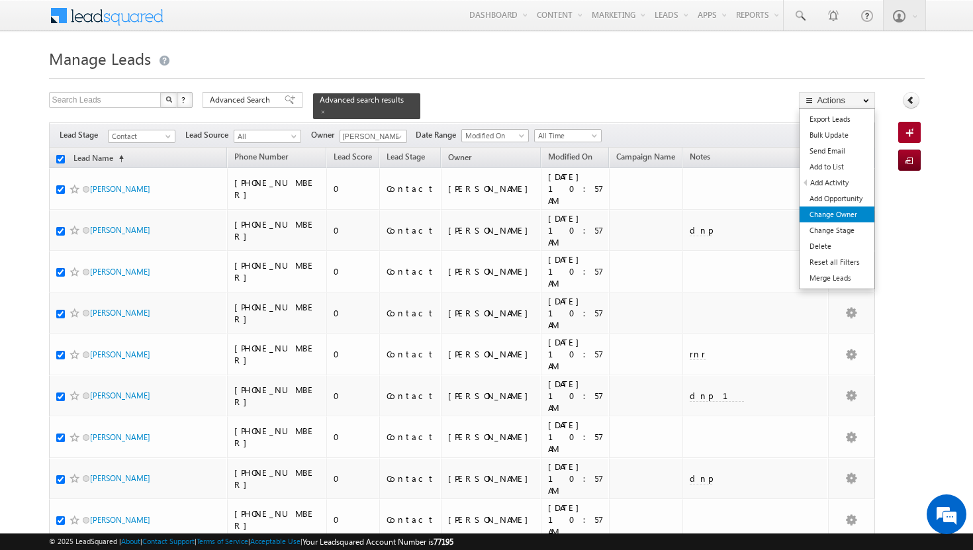
click at [848, 218] on link "Change Owner" at bounding box center [837, 215] width 75 height 16
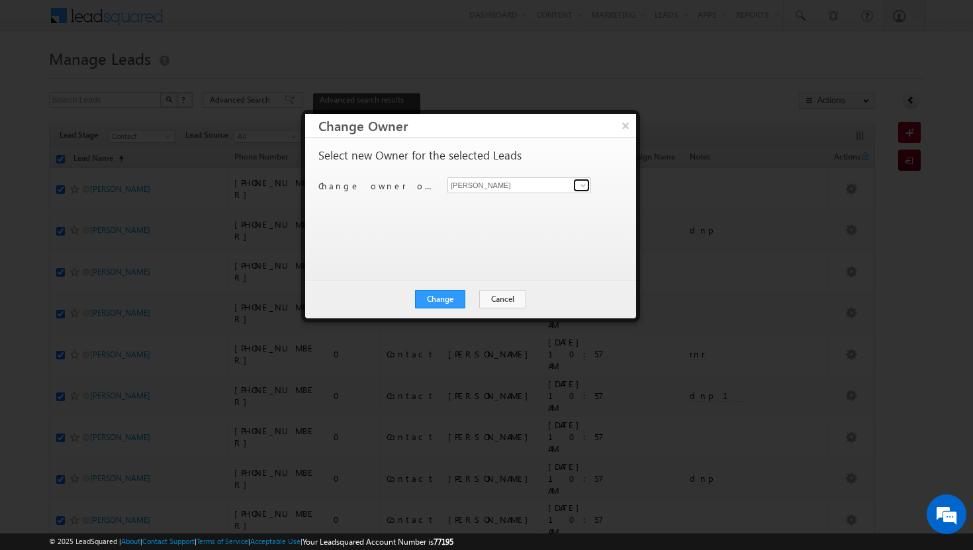
click at [587, 186] on span at bounding box center [583, 185] width 11 height 11
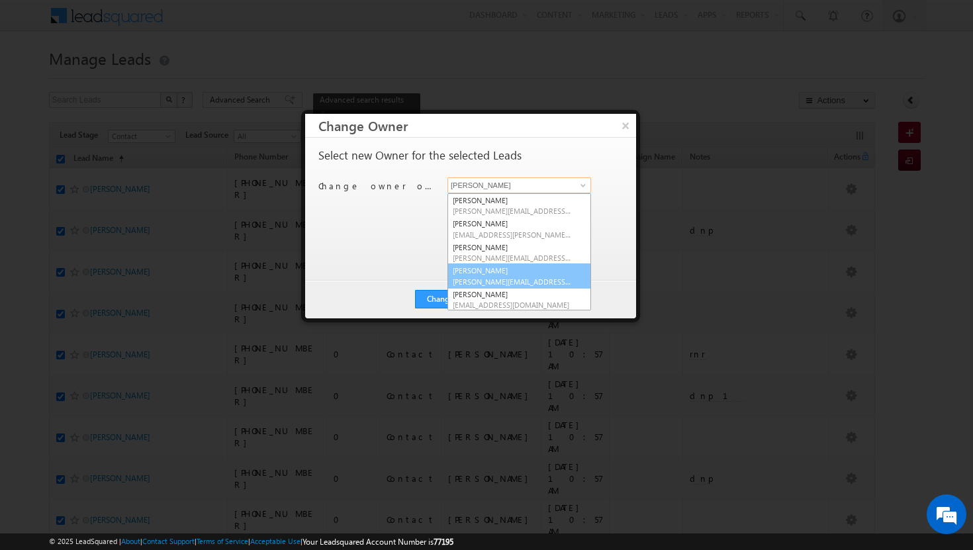
click at [499, 271] on link "[PERSON_NAME] Tp [EMAIL_ADDRESS][DOMAIN_NAME]" at bounding box center [520, 276] width 144 height 25
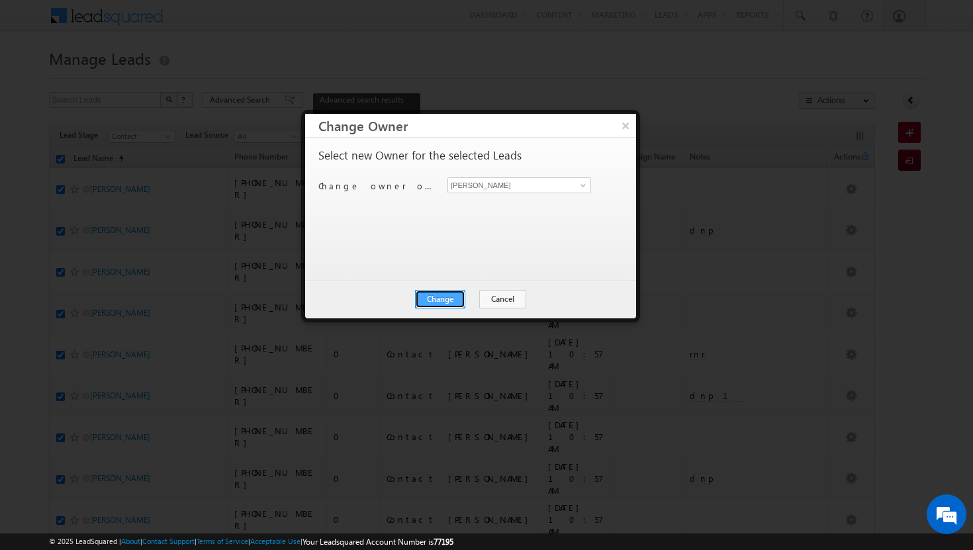
click at [444, 297] on button "Change" at bounding box center [440, 299] width 50 height 19
click at [478, 303] on button "Close" at bounding box center [473, 299] width 42 height 19
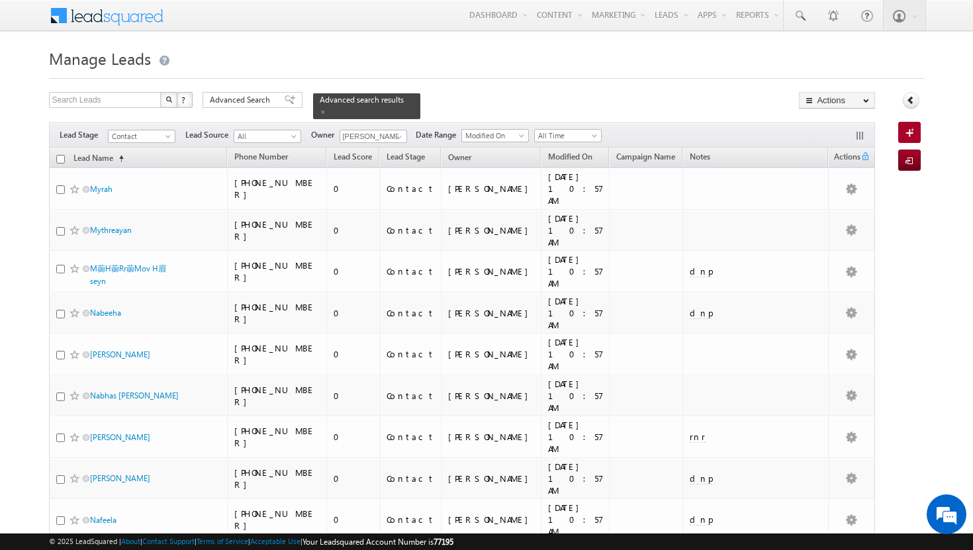
click at [59, 155] on input "checkbox" at bounding box center [60, 159] width 9 height 9
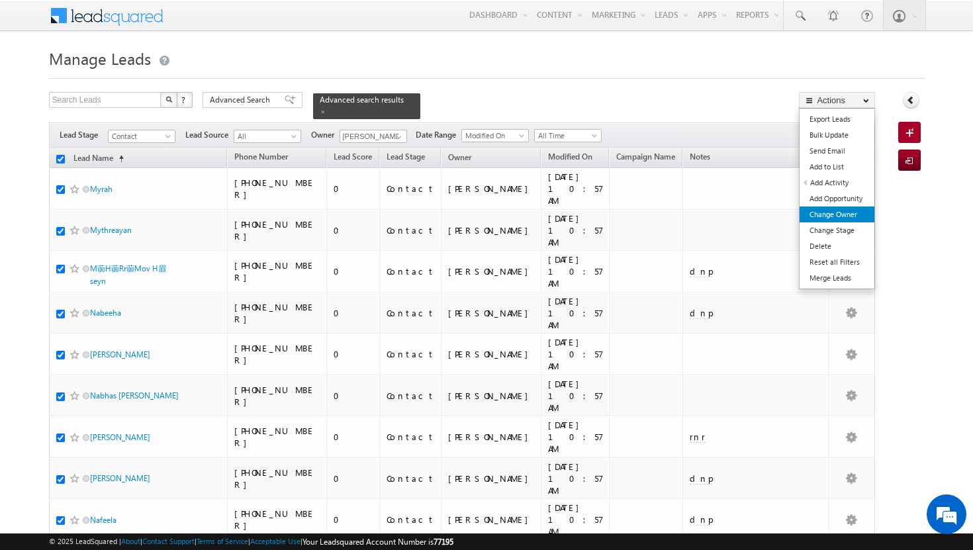
click at [840, 212] on link "Change Owner" at bounding box center [837, 215] width 75 height 16
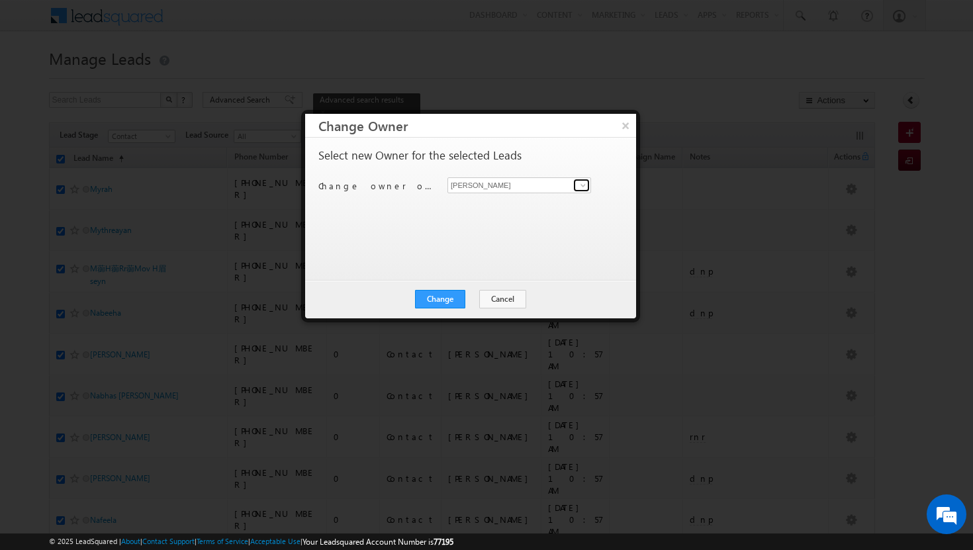
click at [586, 183] on span at bounding box center [583, 185] width 11 height 11
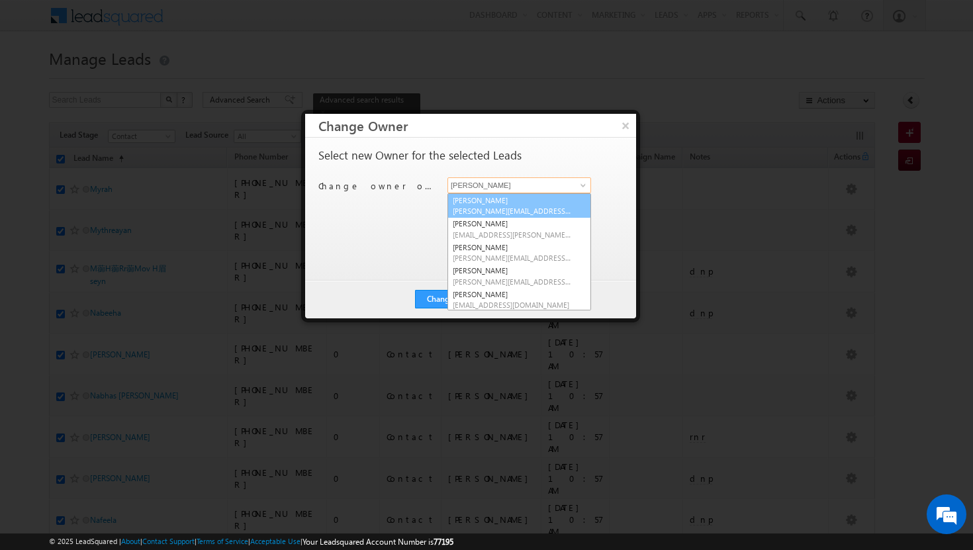
click at [526, 200] on link "[PERSON_NAME][DEMOGRAPHIC_DATA] [PERSON_NAME][EMAIL_ADDRESS][DOMAIN_NAME]" at bounding box center [520, 205] width 144 height 25
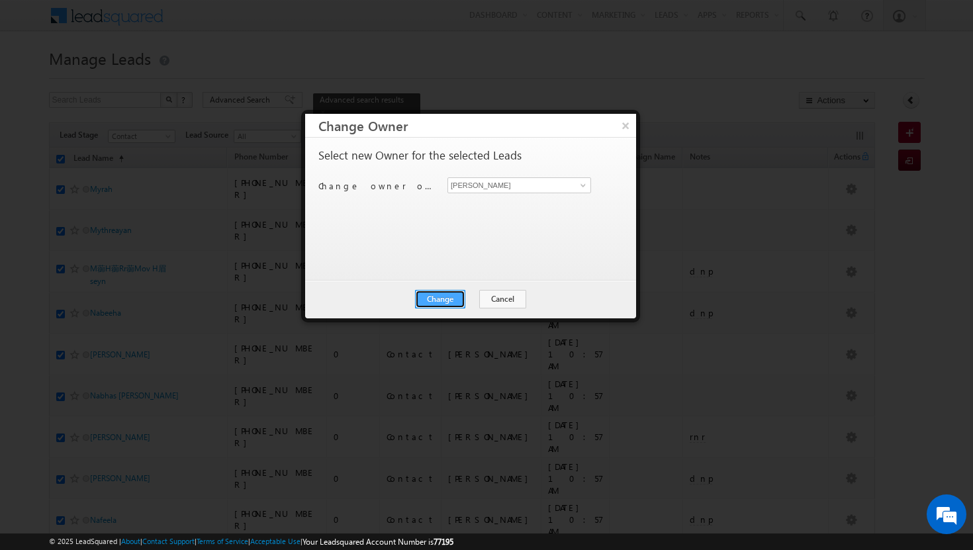
click at [447, 301] on button "Change" at bounding box center [440, 299] width 50 height 19
click at [466, 301] on button "Close" at bounding box center [473, 299] width 42 height 19
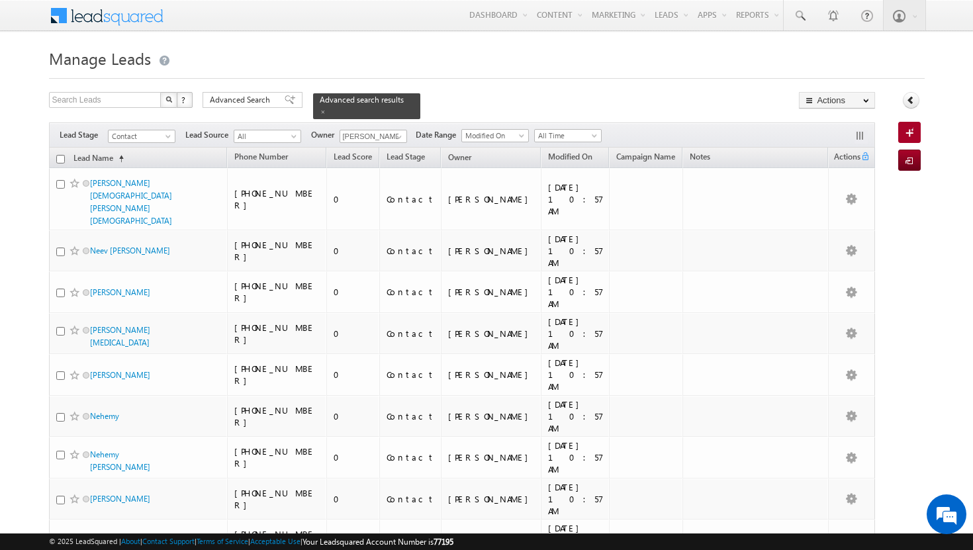
click at [61, 155] on input "checkbox" at bounding box center [60, 159] width 9 height 9
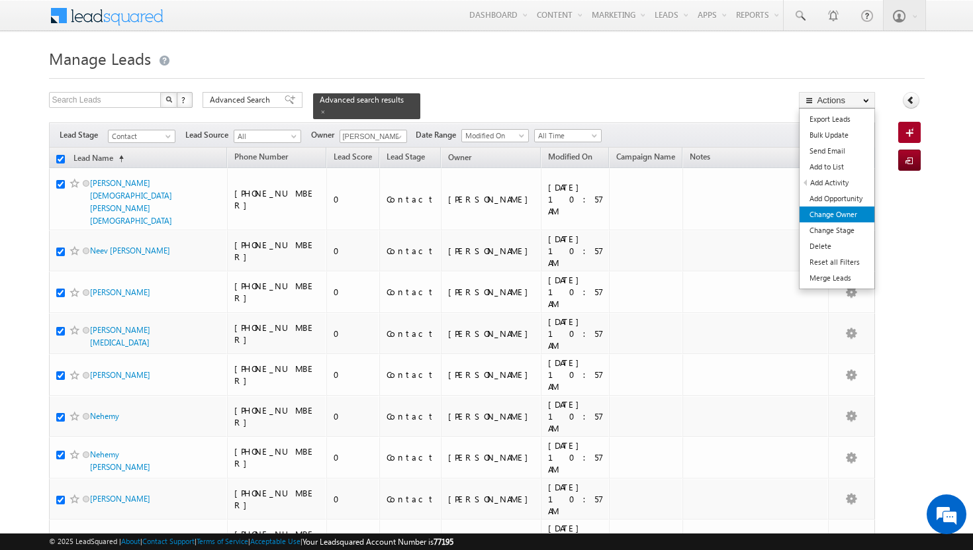
click at [844, 211] on link "Change Owner" at bounding box center [837, 215] width 75 height 16
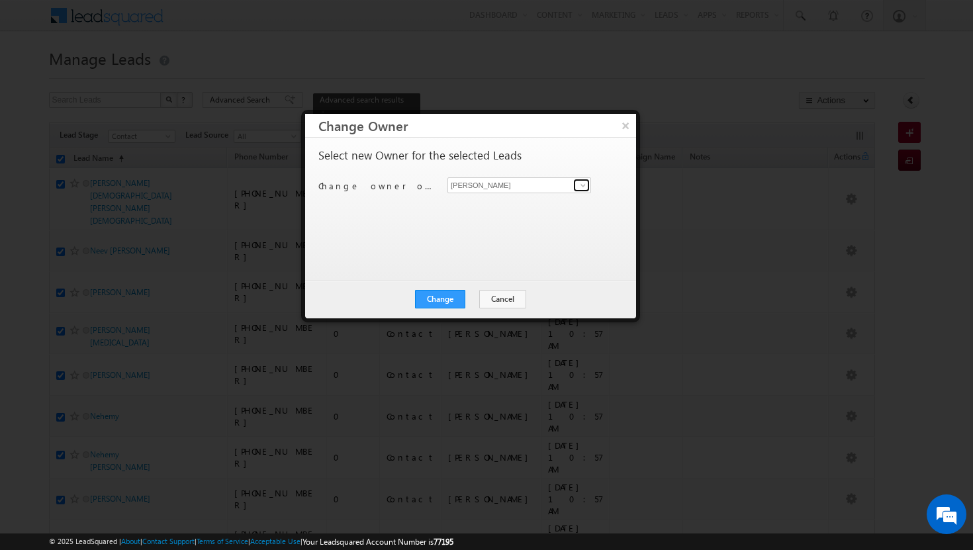
click at [587, 184] on span at bounding box center [583, 185] width 11 height 11
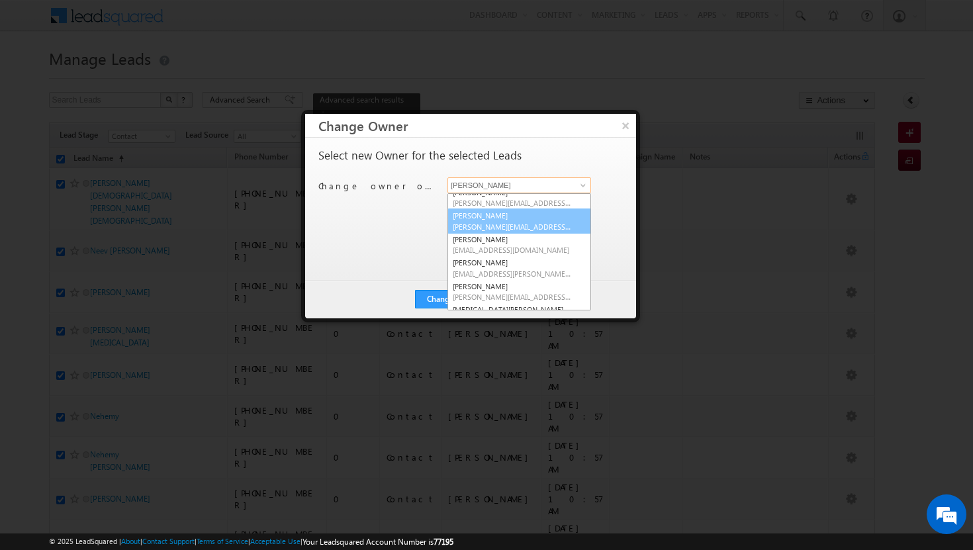
scroll to position [58, 0]
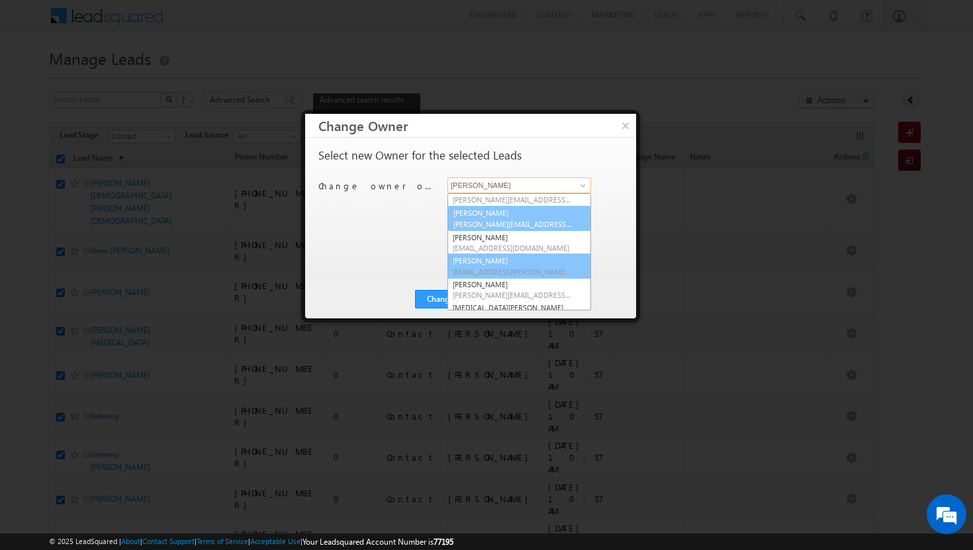
click at [523, 271] on span "[EMAIL_ADDRESS][PERSON_NAME][DOMAIN_NAME]" at bounding box center [512, 272] width 119 height 10
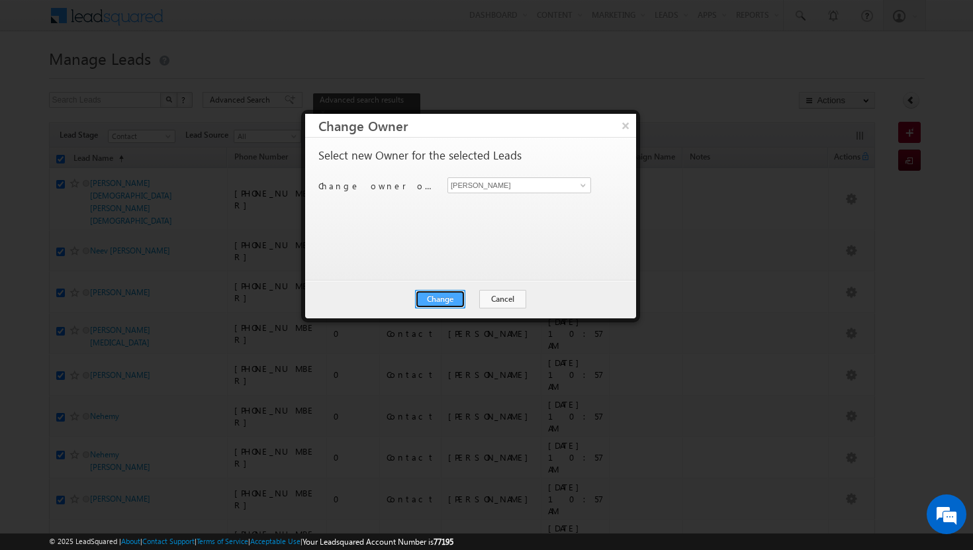
click at [446, 298] on button "Change" at bounding box center [440, 299] width 50 height 19
click at [472, 299] on button "Close" at bounding box center [473, 299] width 42 height 19
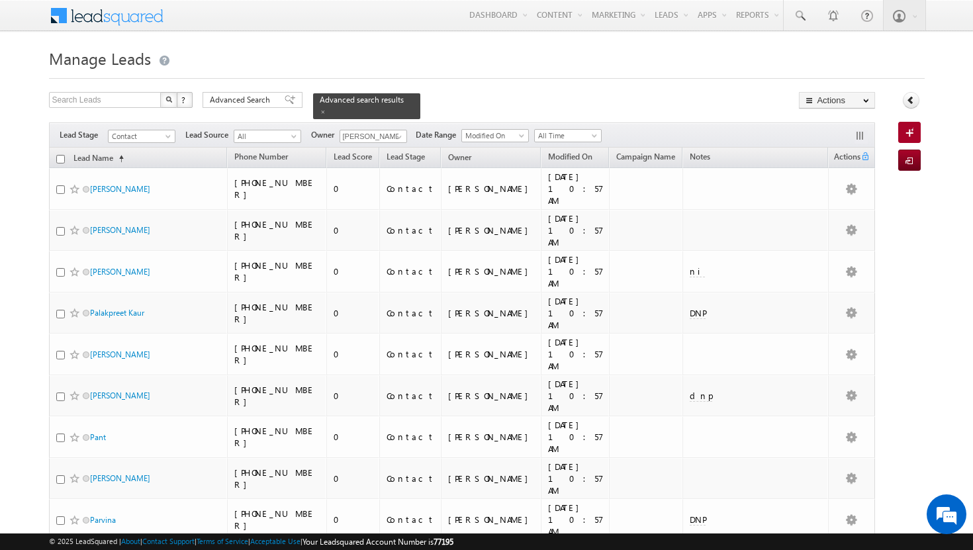
click at [62, 155] on input "checkbox" at bounding box center [60, 159] width 9 height 9
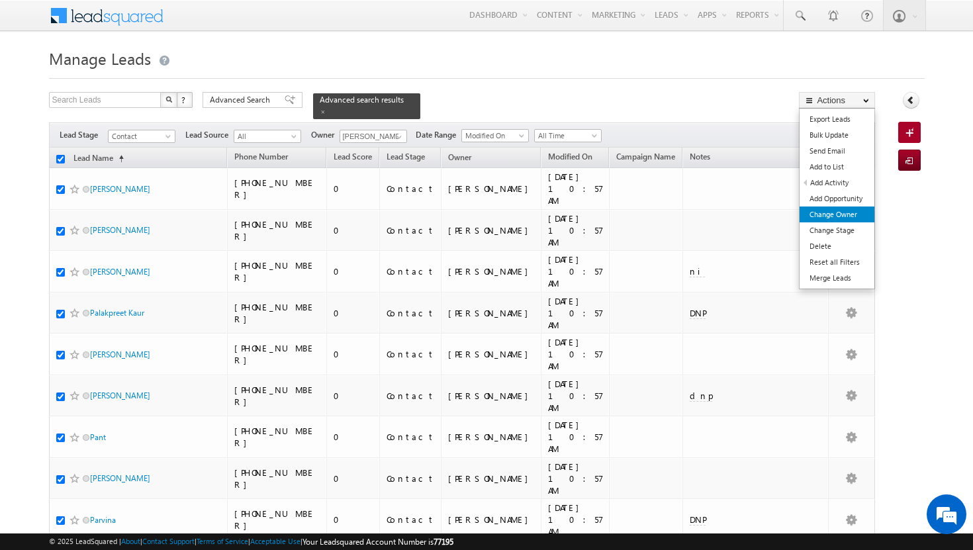
click at [834, 214] on link "Change Owner" at bounding box center [837, 215] width 75 height 16
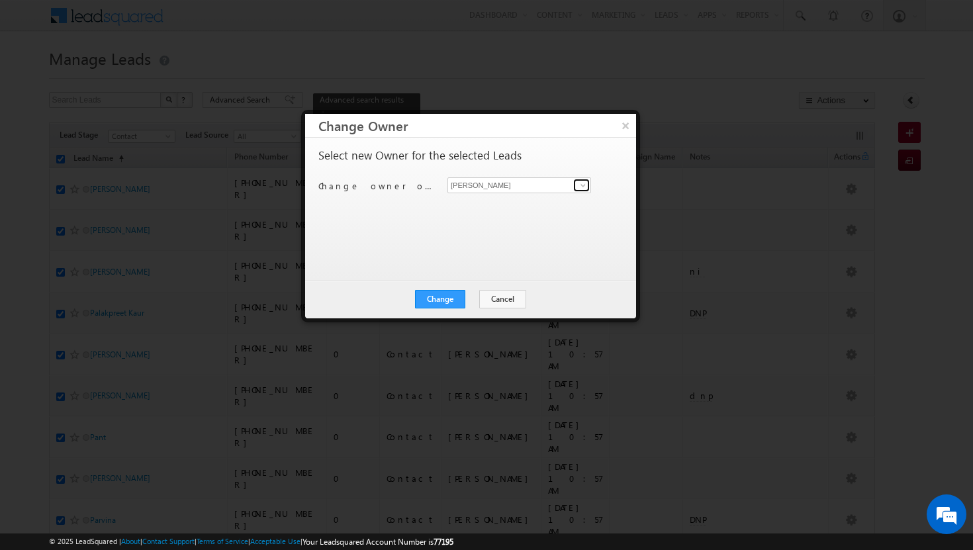
click at [581, 189] on span at bounding box center [583, 185] width 11 height 11
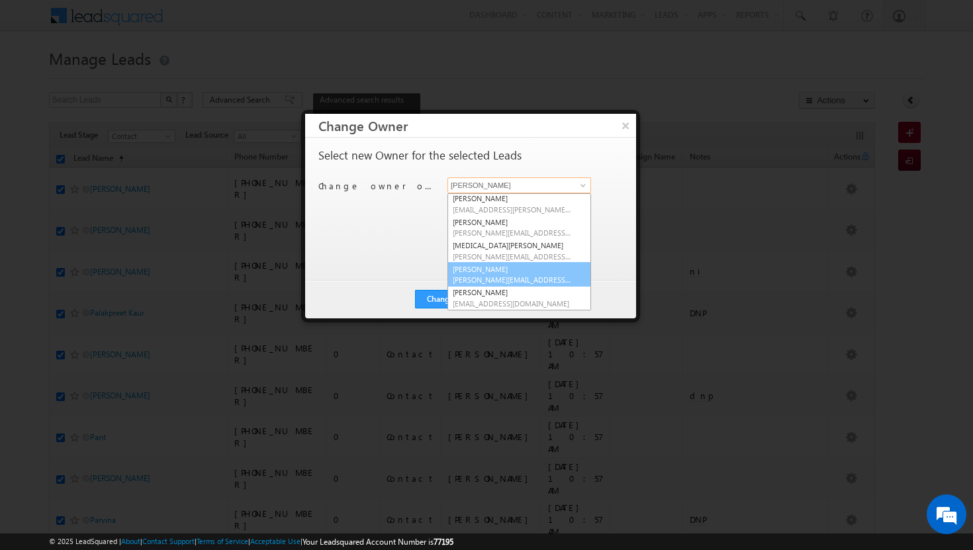
click at [515, 278] on span "[PERSON_NAME][EMAIL_ADDRESS][DOMAIN_NAME]" at bounding box center [512, 280] width 119 height 10
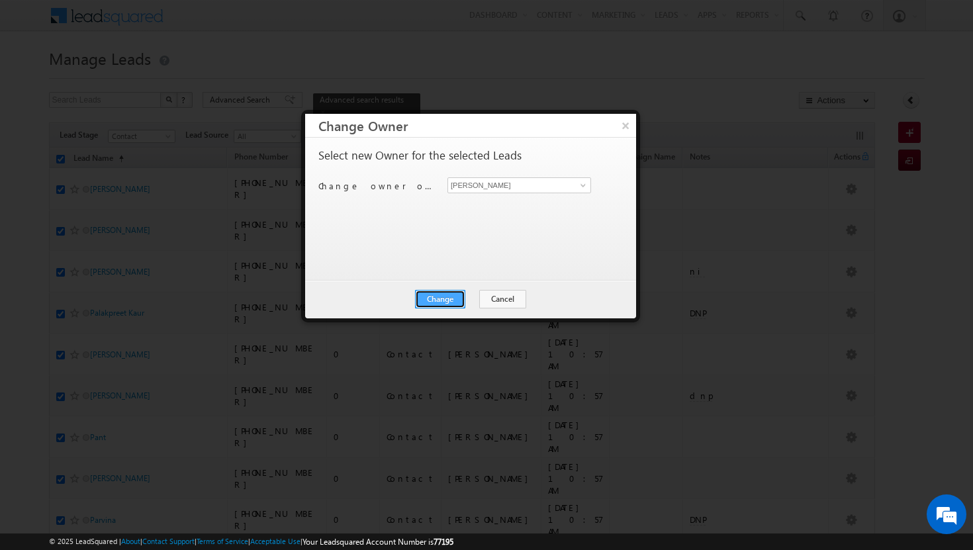
click at [444, 297] on button "Change" at bounding box center [440, 299] width 50 height 19
click at [469, 301] on button "Close" at bounding box center [473, 299] width 42 height 19
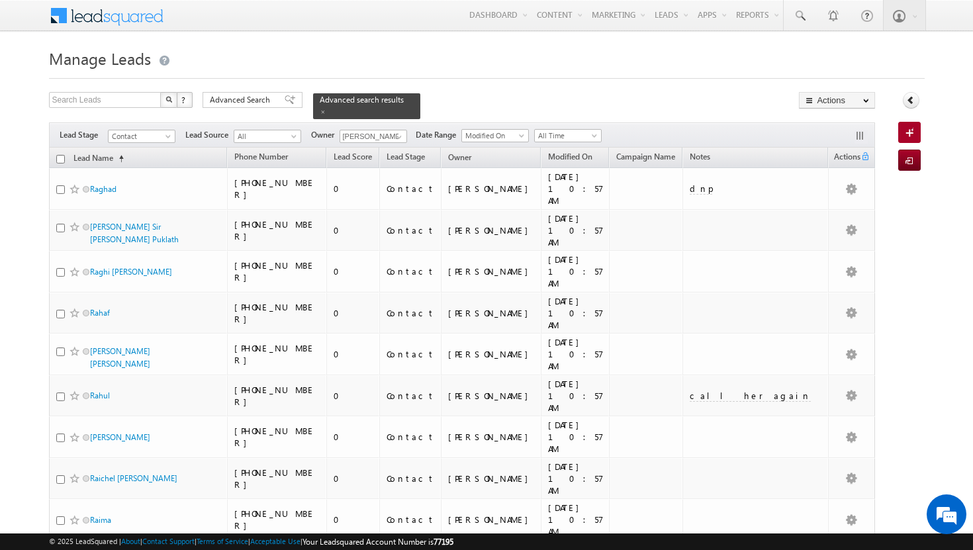
click at [60, 155] on input "checkbox" at bounding box center [60, 159] width 9 height 9
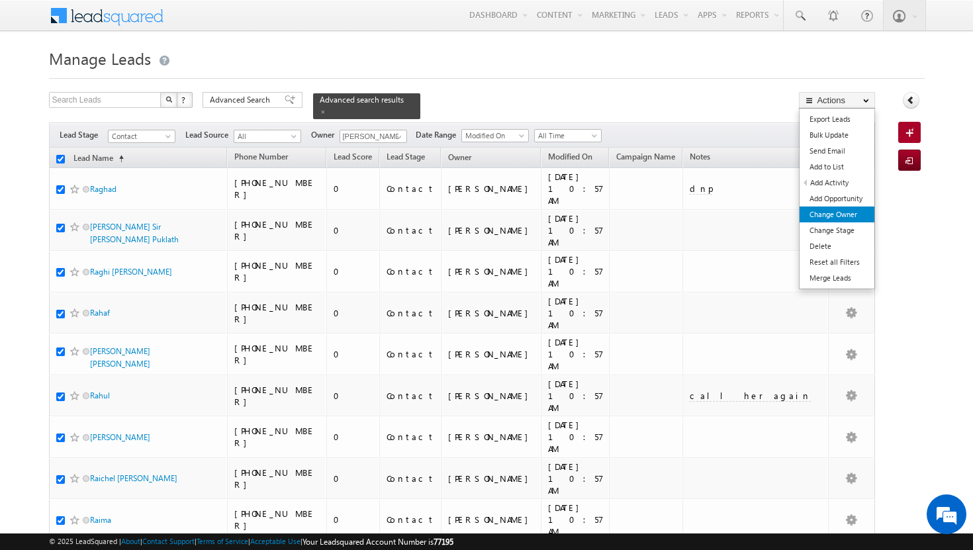
click at [856, 212] on link "Change Owner" at bounding box center [837, 215] width 75 height 16
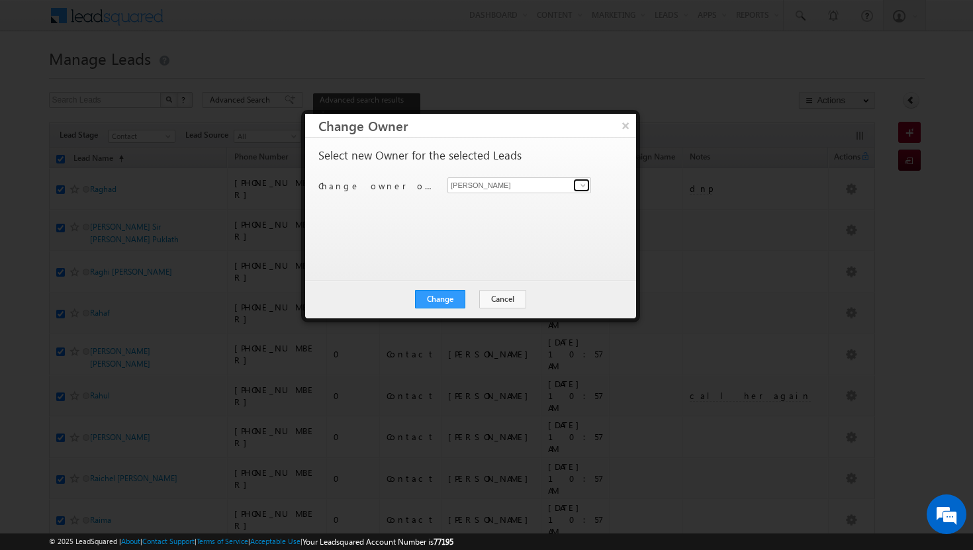
click at [583, 183] on span at bounding box center [583, 185] width 11 height 11
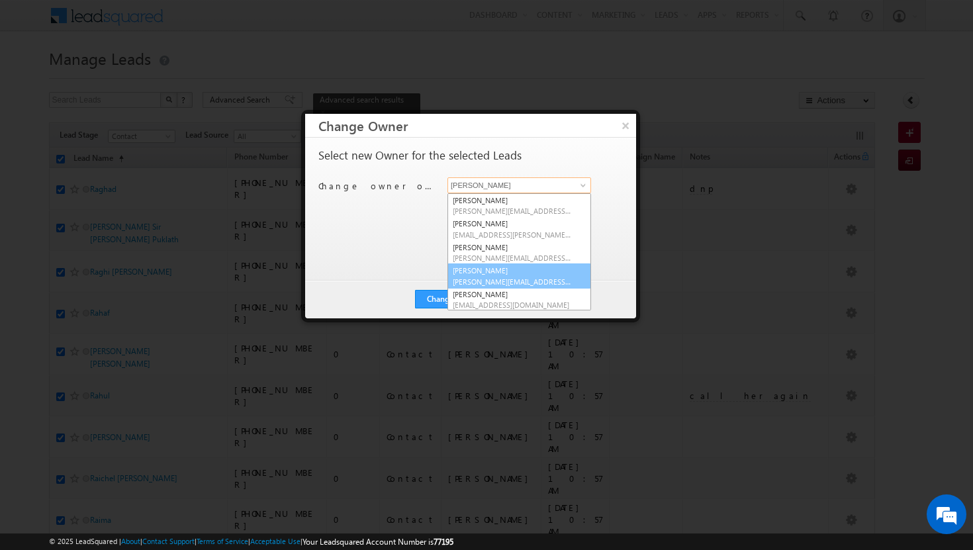
click at [516, 274] on link "[PERSON_NAME] Tp [EMAIL_ADDRESS][DOMAIN_NAME]" at bounding box center [520, 276] width 144 height 25
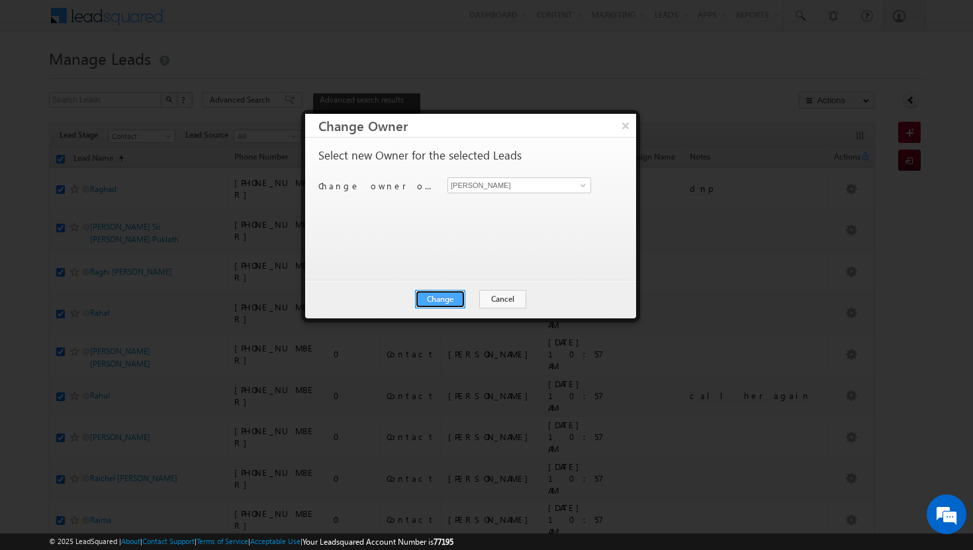
click at [460, 298] on button "Change" at bounding box center [440, 299] width 50 height 19
click at [468, 299] on button "Close" at bounding box center [473, 299] width 42 height 19
